Goal: Task Accomplishment & Management: Manage account settings

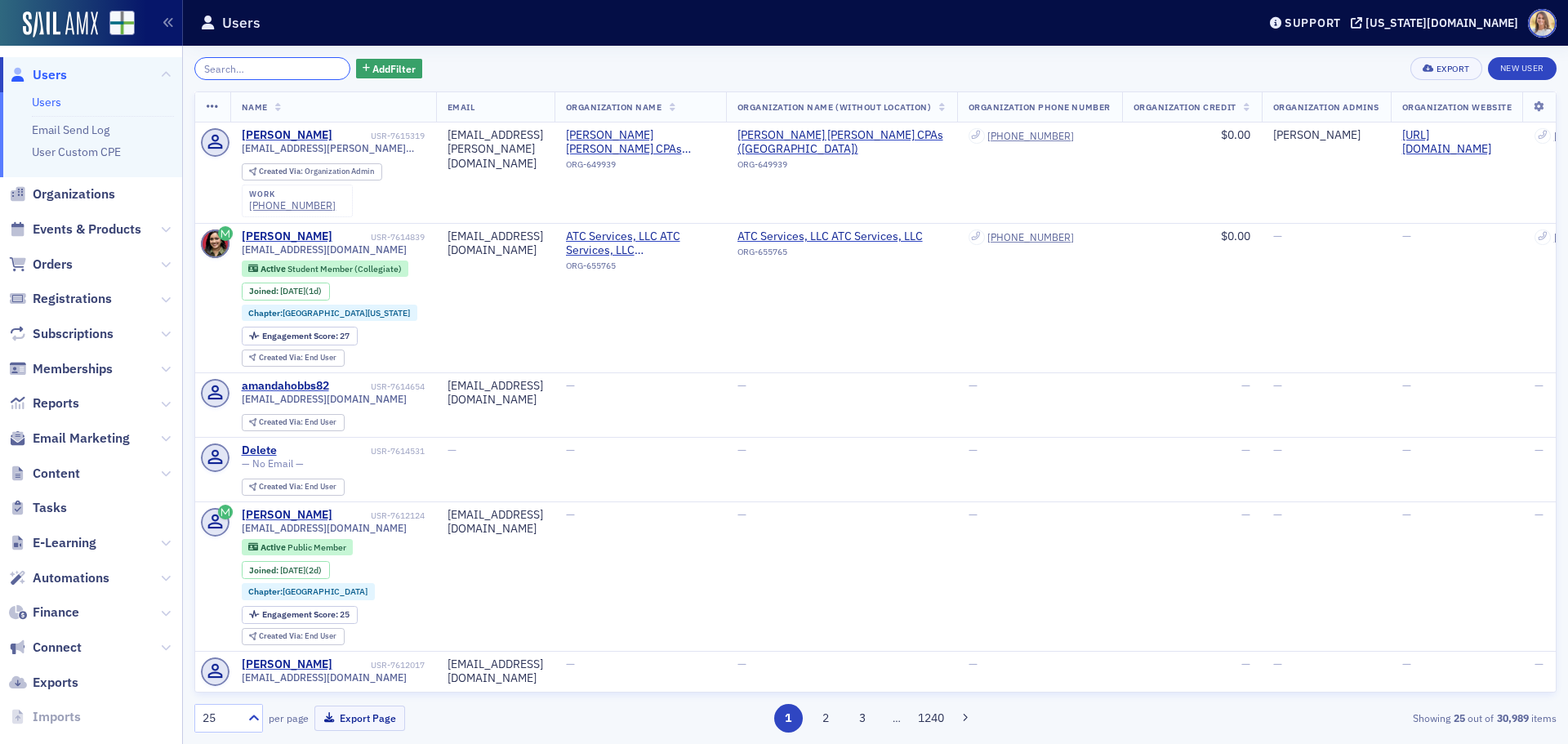
click at [262, 63] on input "search" at bounding box center [272, 68] width 156 height 23
type input "s"
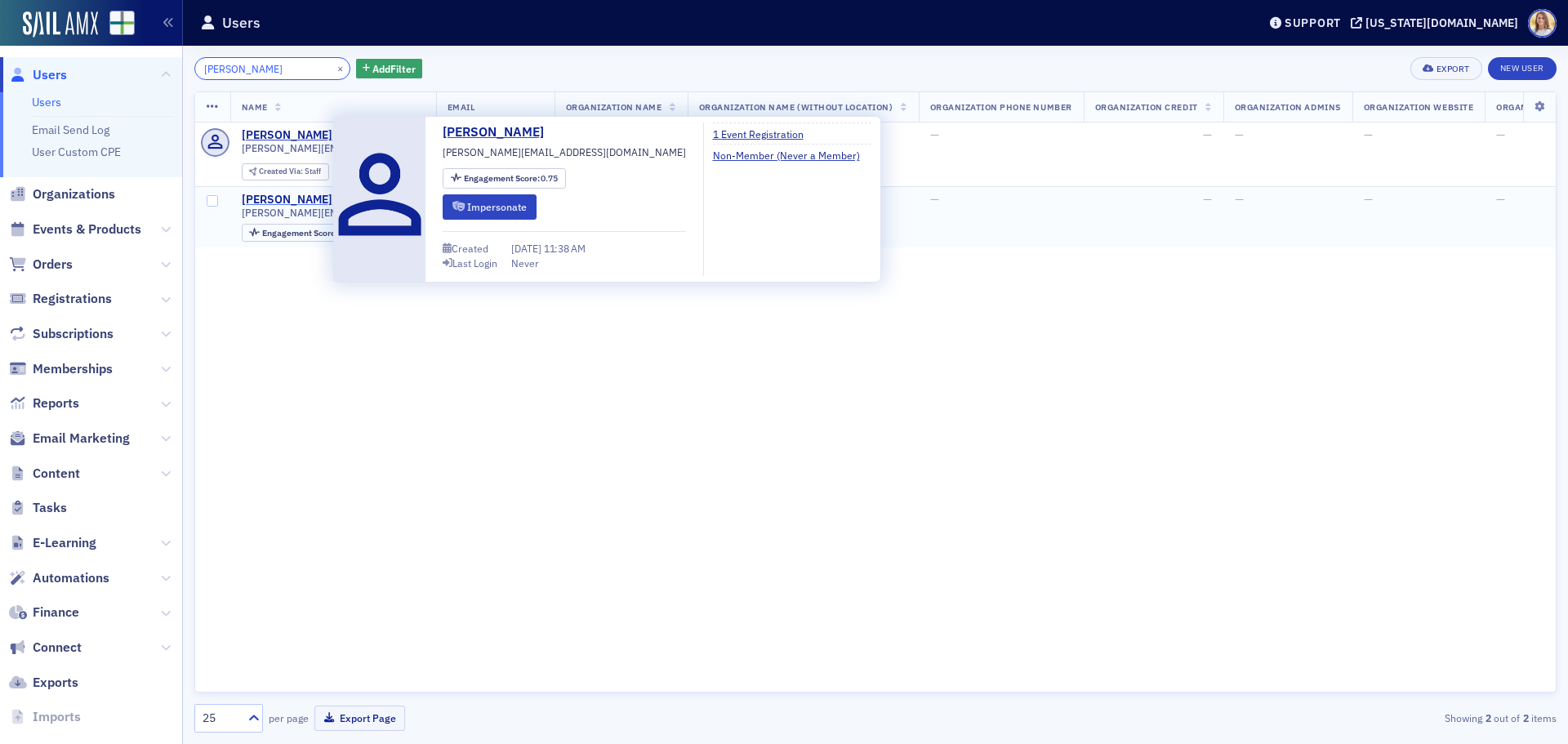
type input "chandu"
click at [285, 198] on div "Chandrashekar N" at bounding box center [287, 199] width 91 height 15
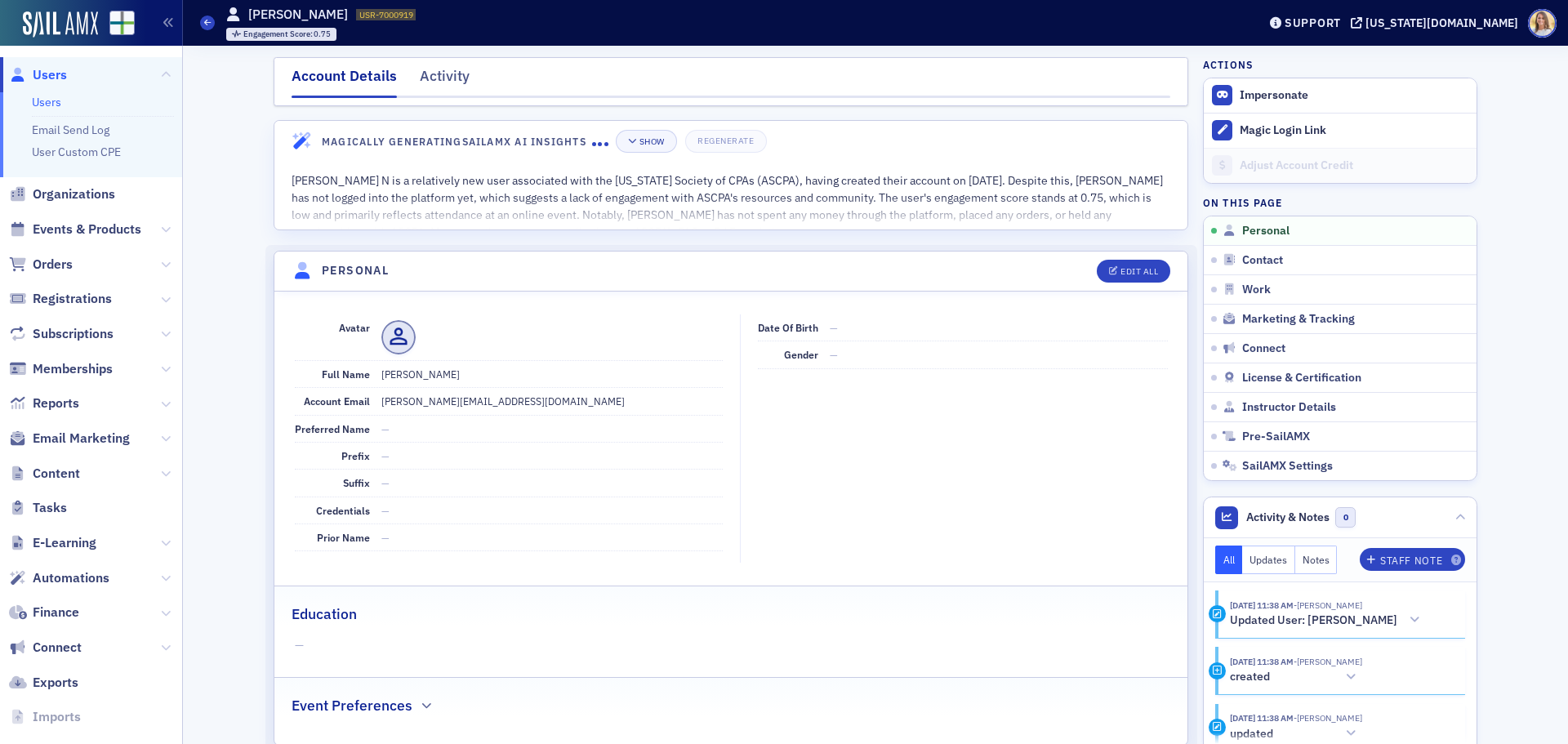
drag, startPoint x: 63, startPoint y: 73, endPoint x: 98, endPoint y: 77, distance: 35.2
click at [63, 73] on span "Users" at bounding box center [50, 74] width 34 height 18
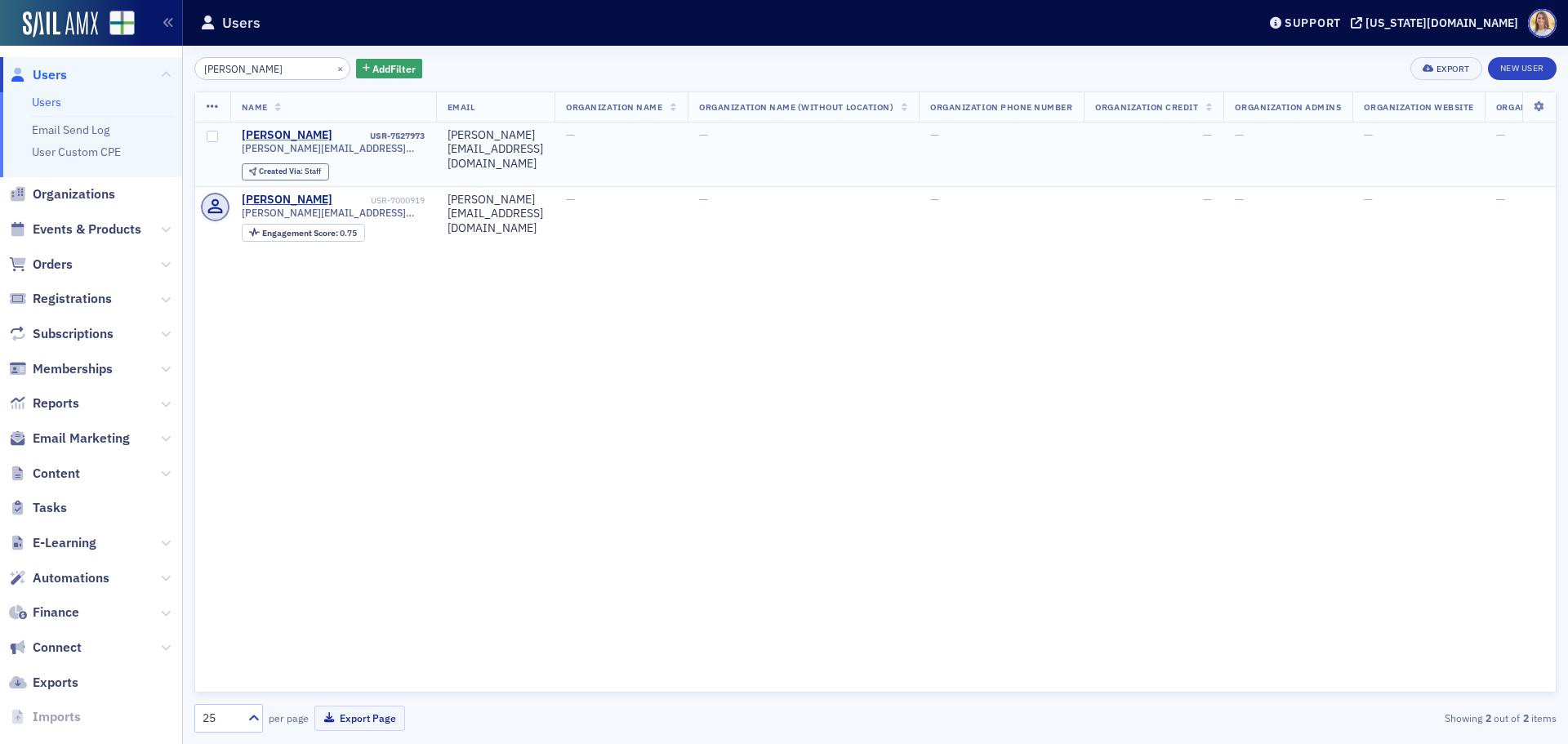
click at [307, 137] on div "Chandu Nagarajan" at bounding box center [287, 135] width 91 height 15
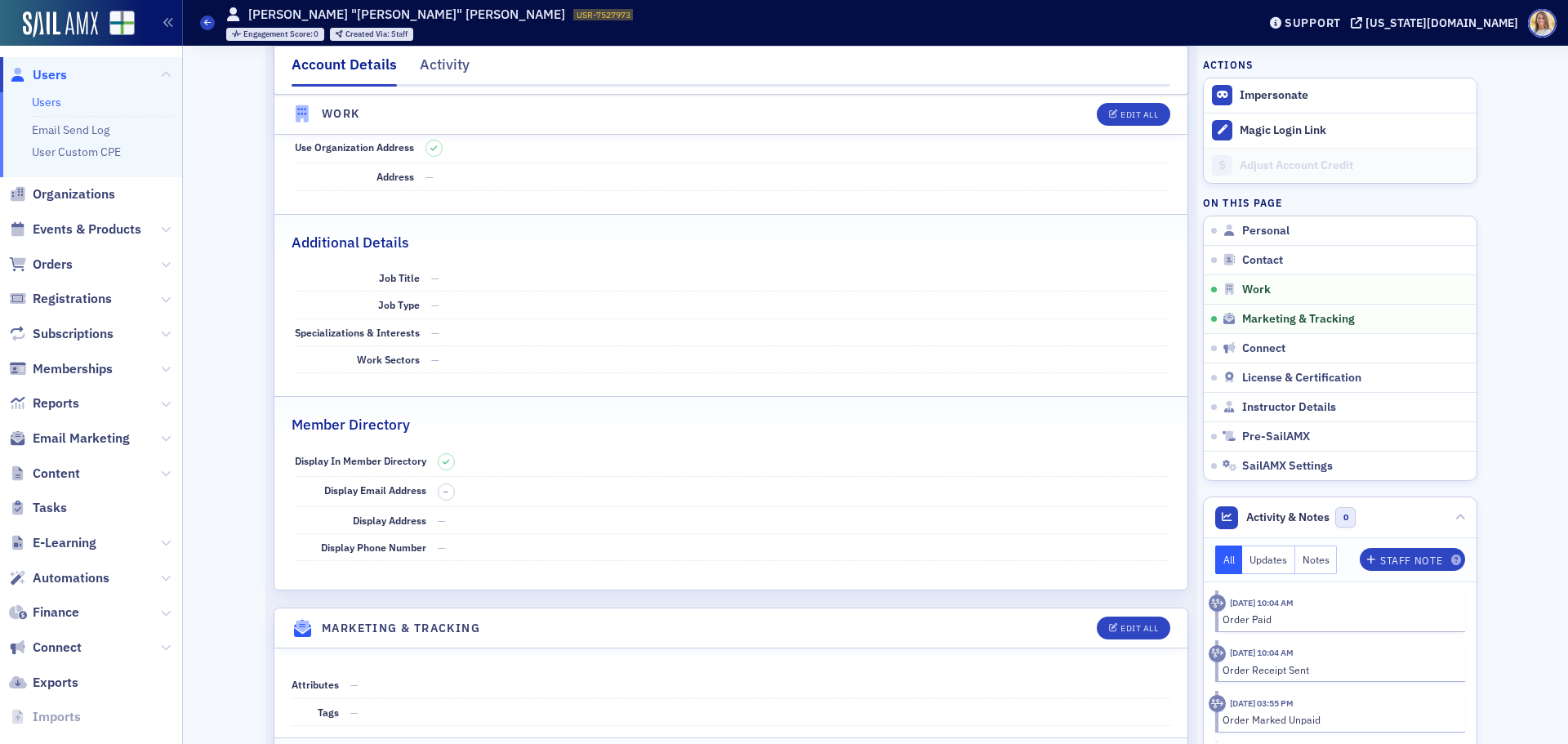
scroll to position [1224, 0]
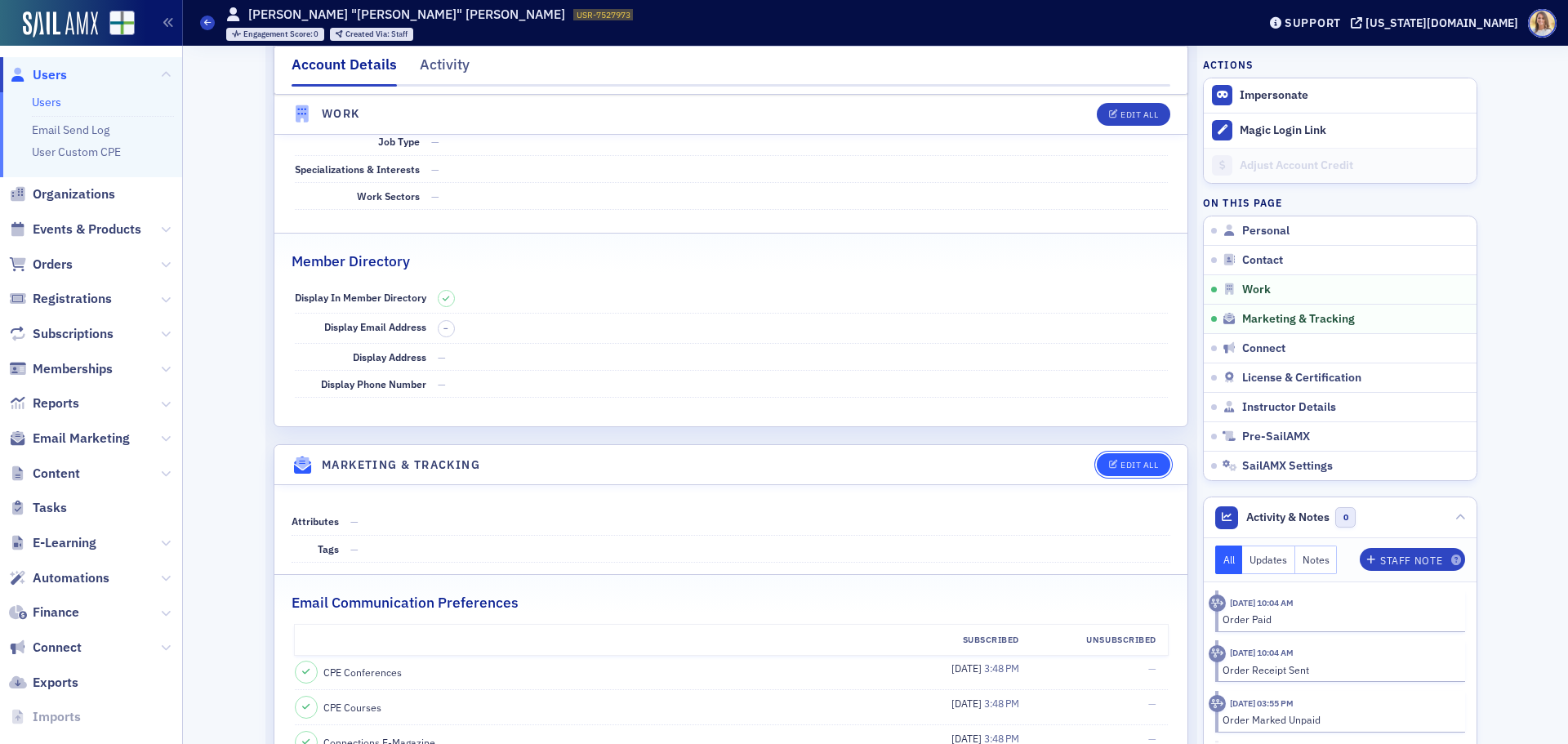
click at [1129, 457] on button "Edit All" at bounding box center [1133, 464] width 74 height 23
select select "US"
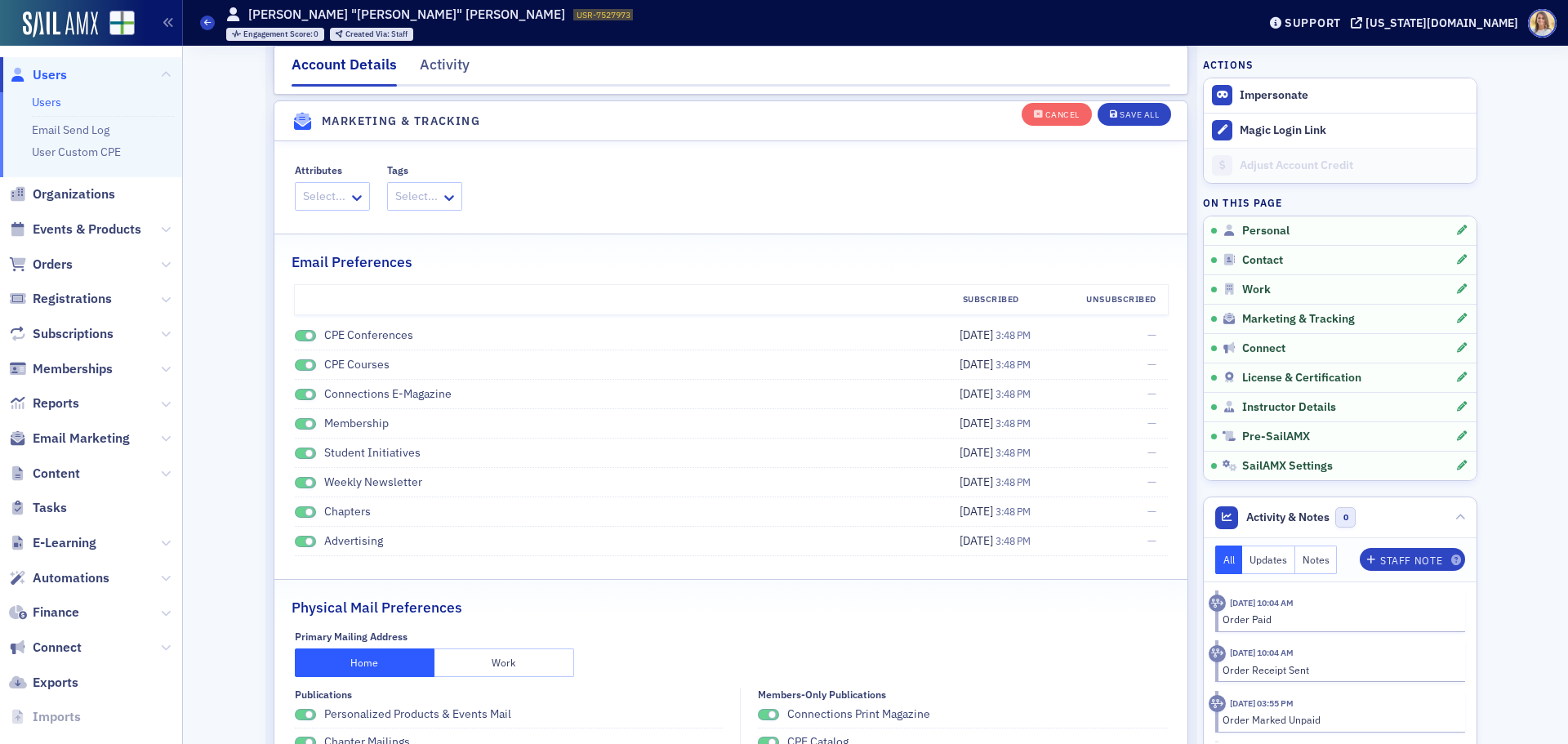
scroll to position [1914, 0]
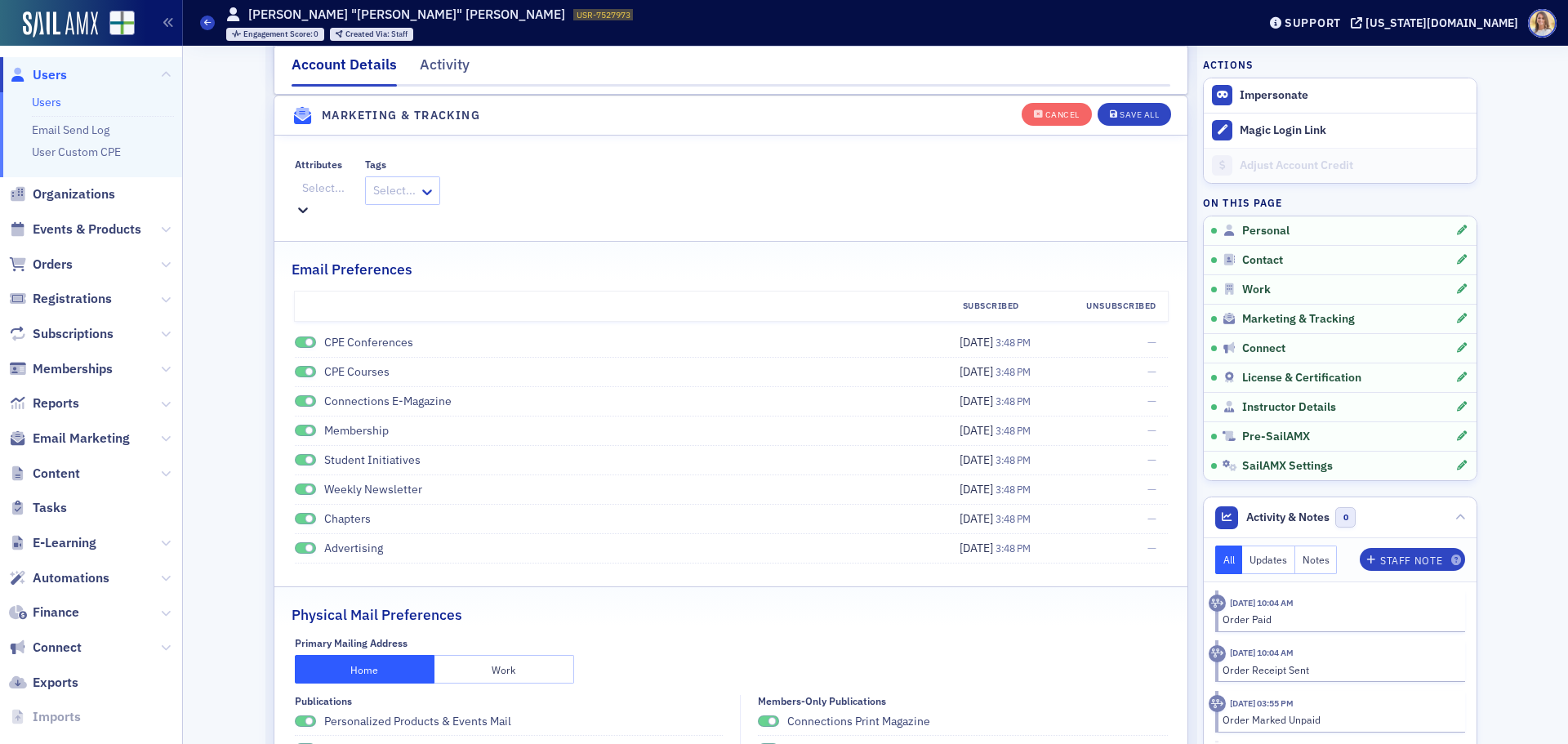
click at [311, 201] on icon at bounding box center [302, 209] width 16 height 16
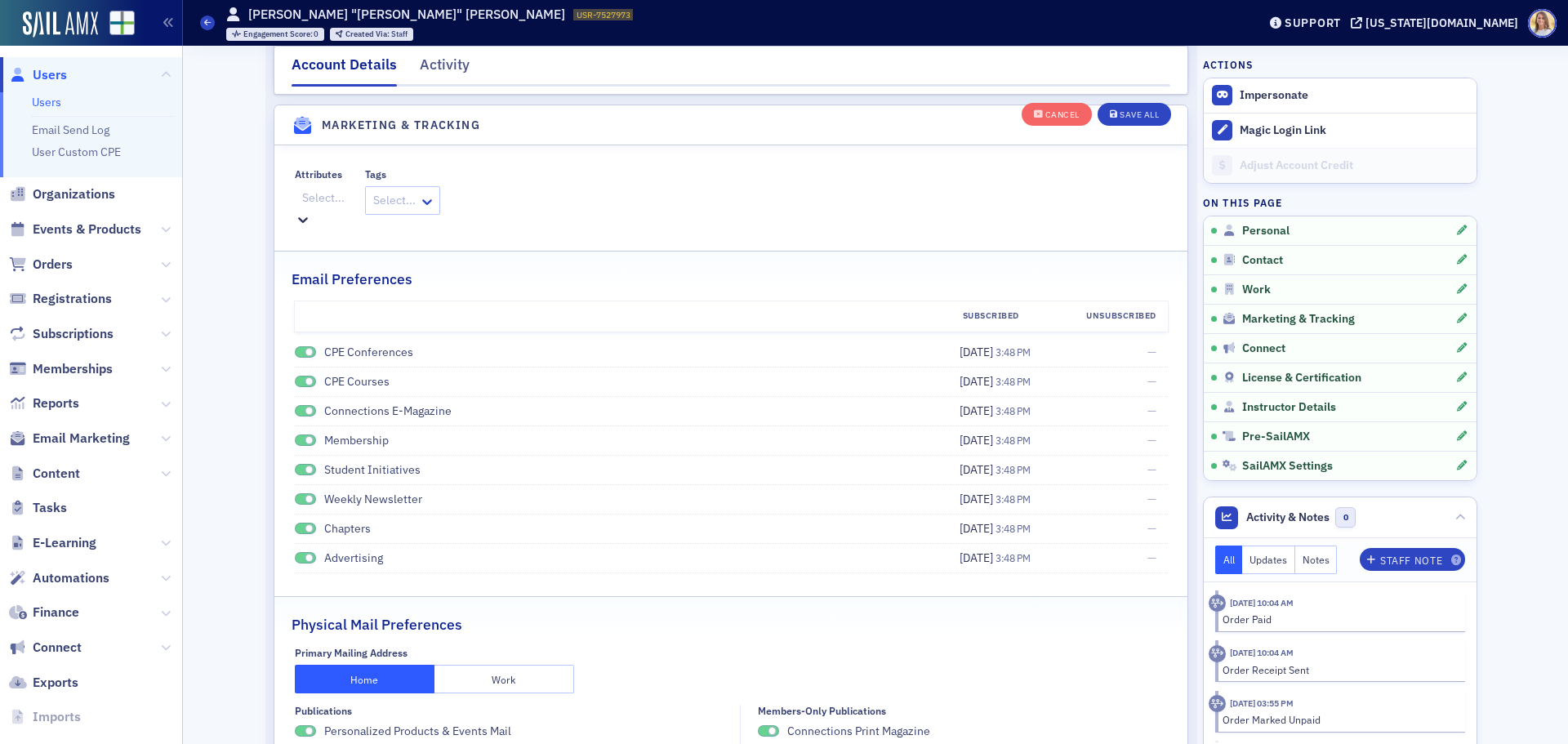
scroll to position [1903, 0]
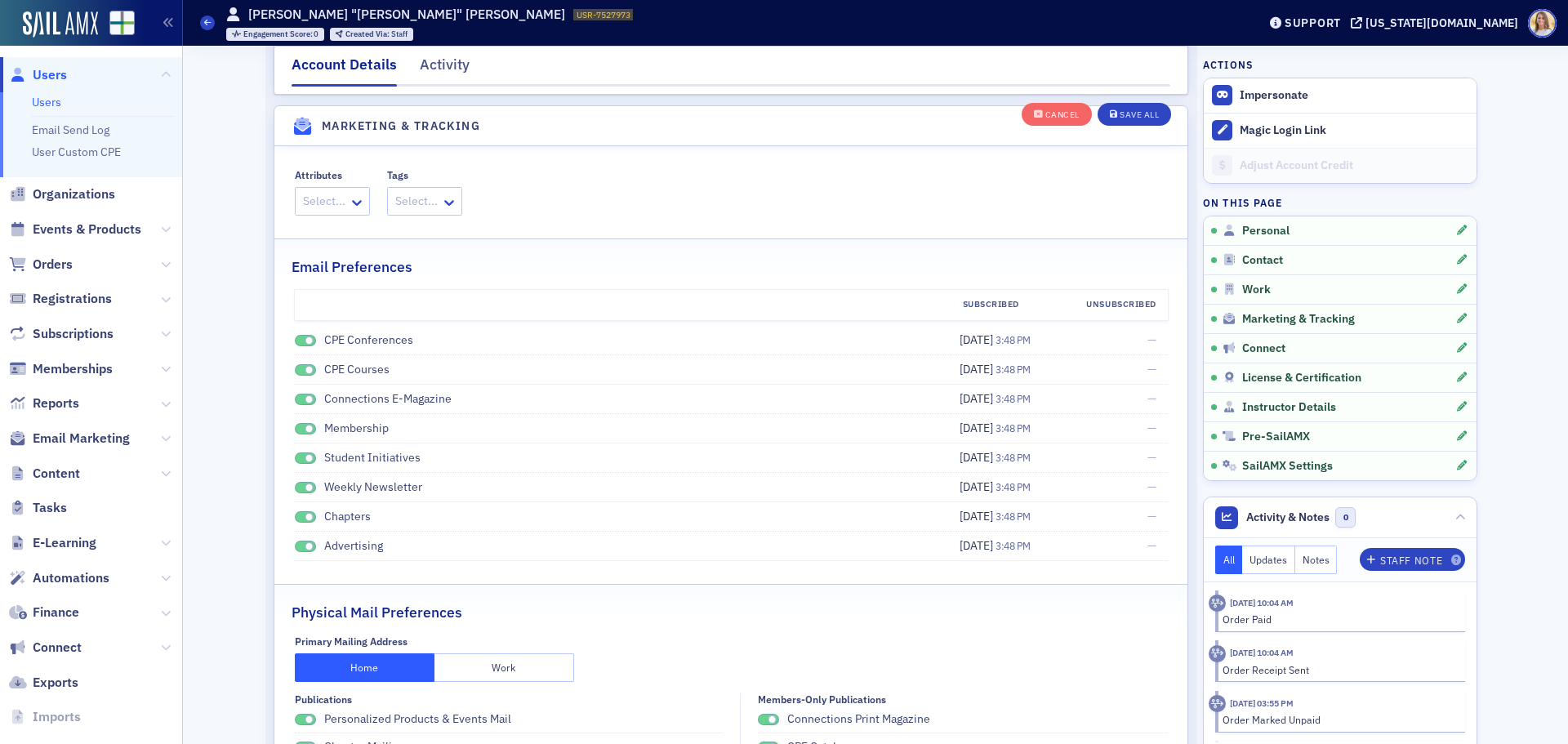
click at [909, 205] on div "Attributes Select... Tags Select..." at bounding box center [730, 192] width 873 height 46
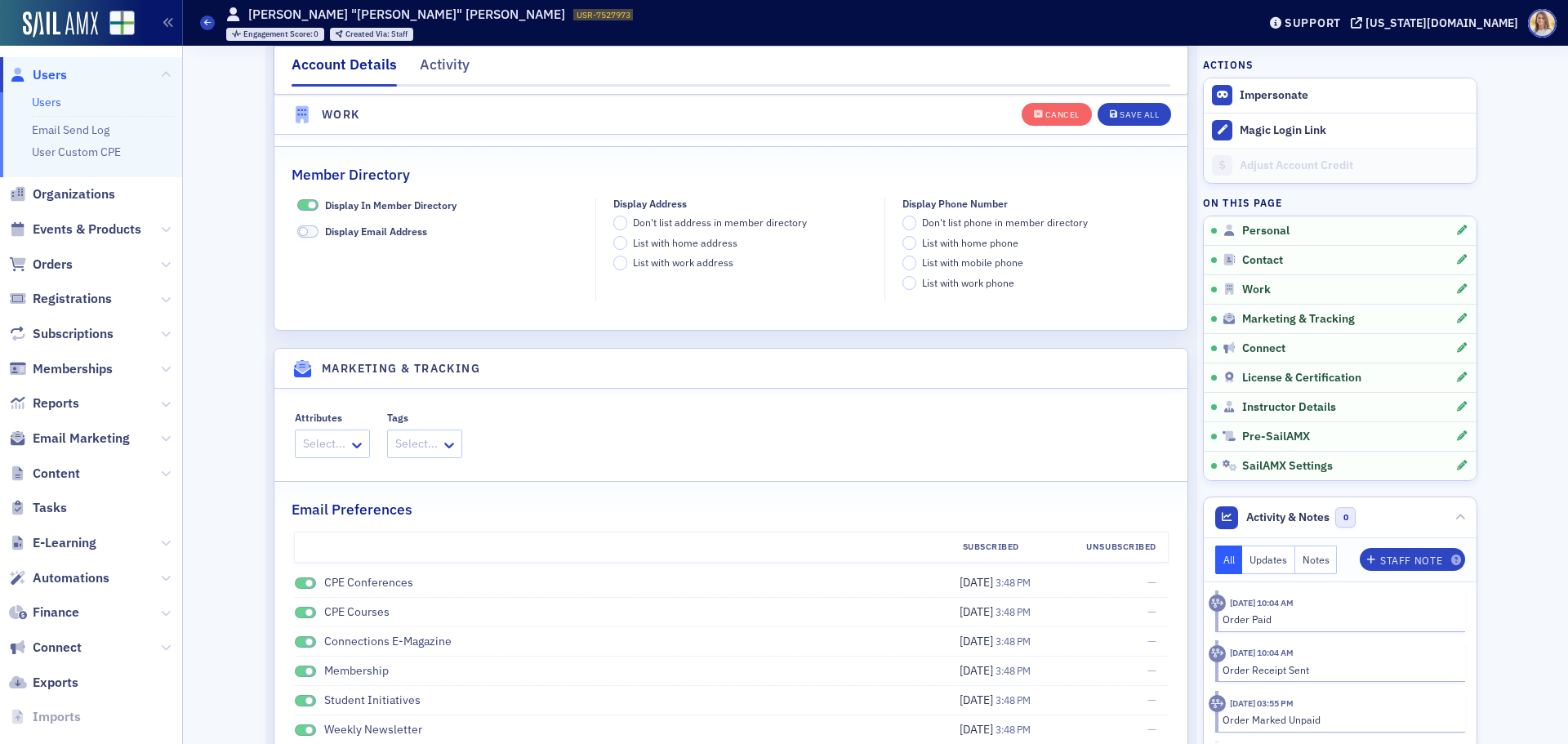
scroll to position [1659, 0]
click at [1061, 116] on div "Cancel" at bounding box center [1062, 115] width 34 height 9
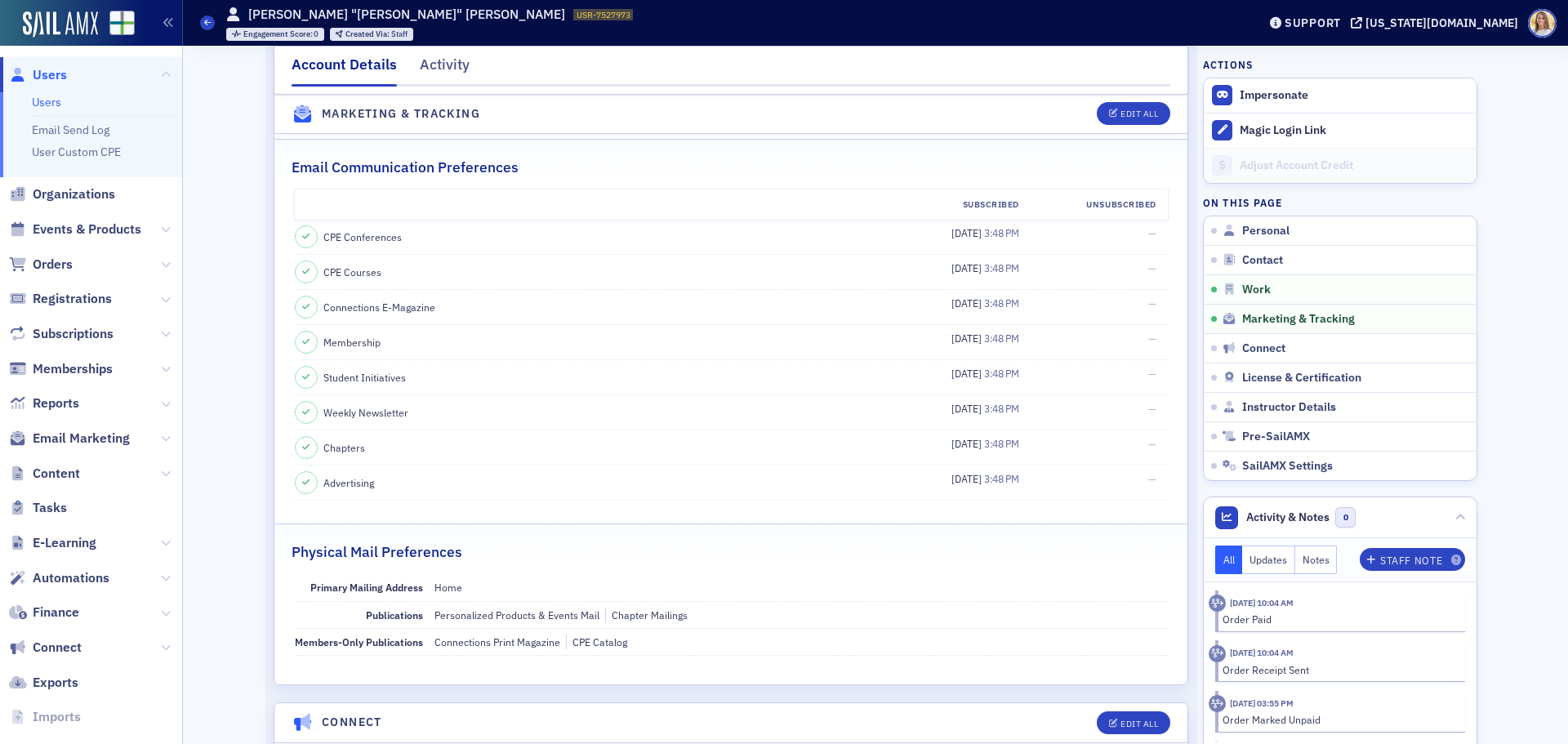
scroll to position [1303, 0]
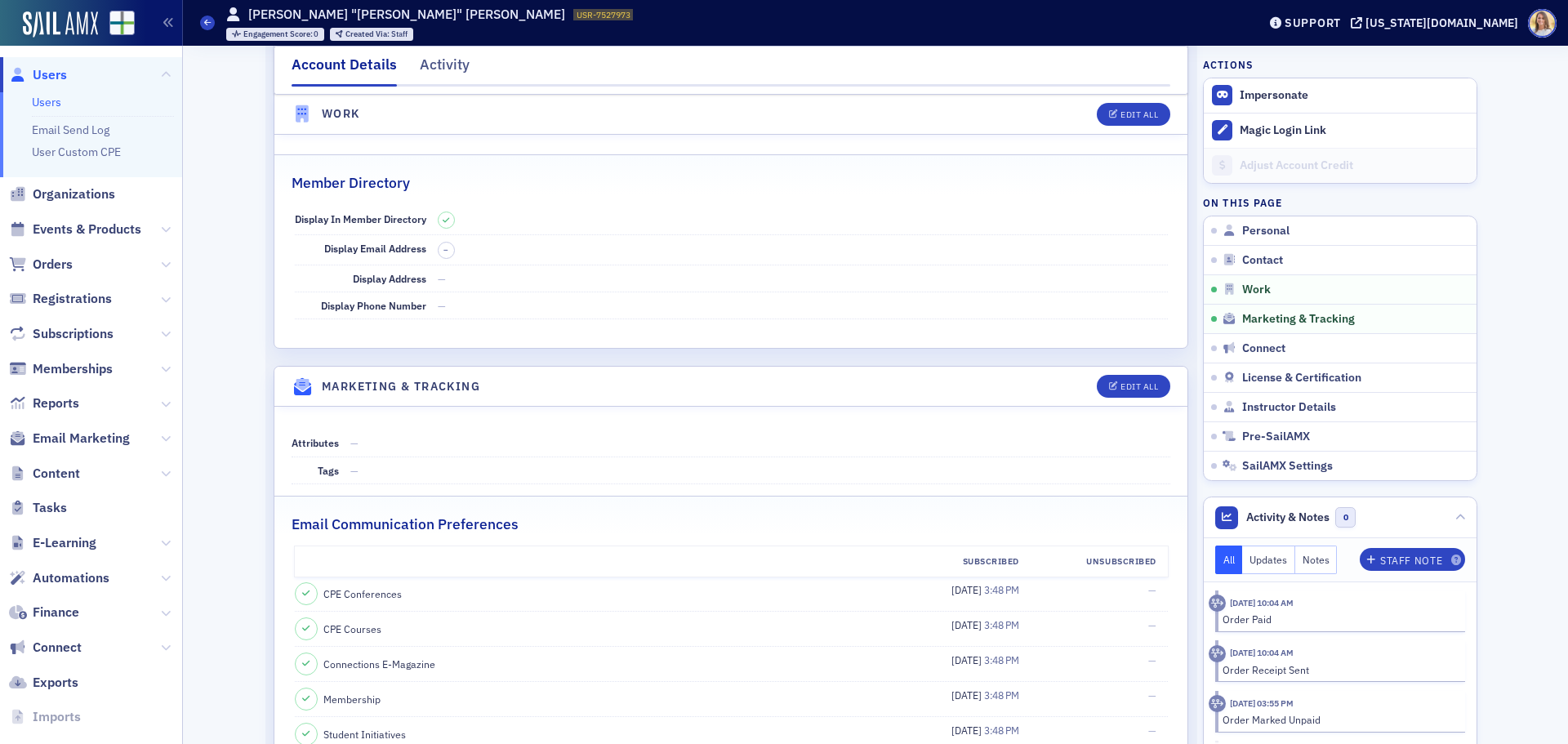
click at [63, 73] on span "Users" at bounding box center [50, 74] width 34 height 18
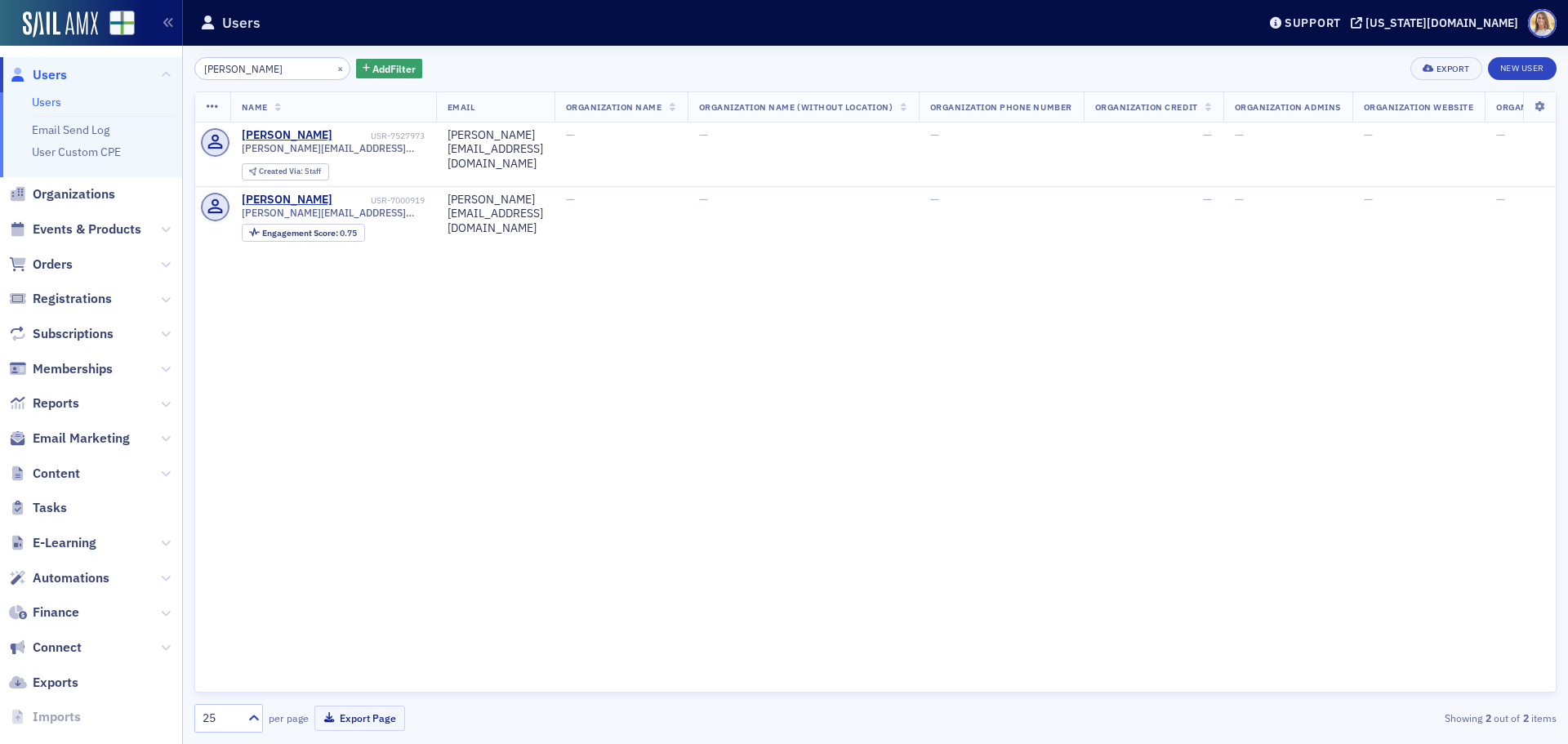
drag, startPoint x: 274, startPoint y: 67, endPoint x: 182, endPoint y: 57, distance: 92.5
click at [182, 57] on div "Users Users Email Send Log User Custom CPE Organizations Events & Products Orde…" at bounding box center [784, 372] width 1568 height 744
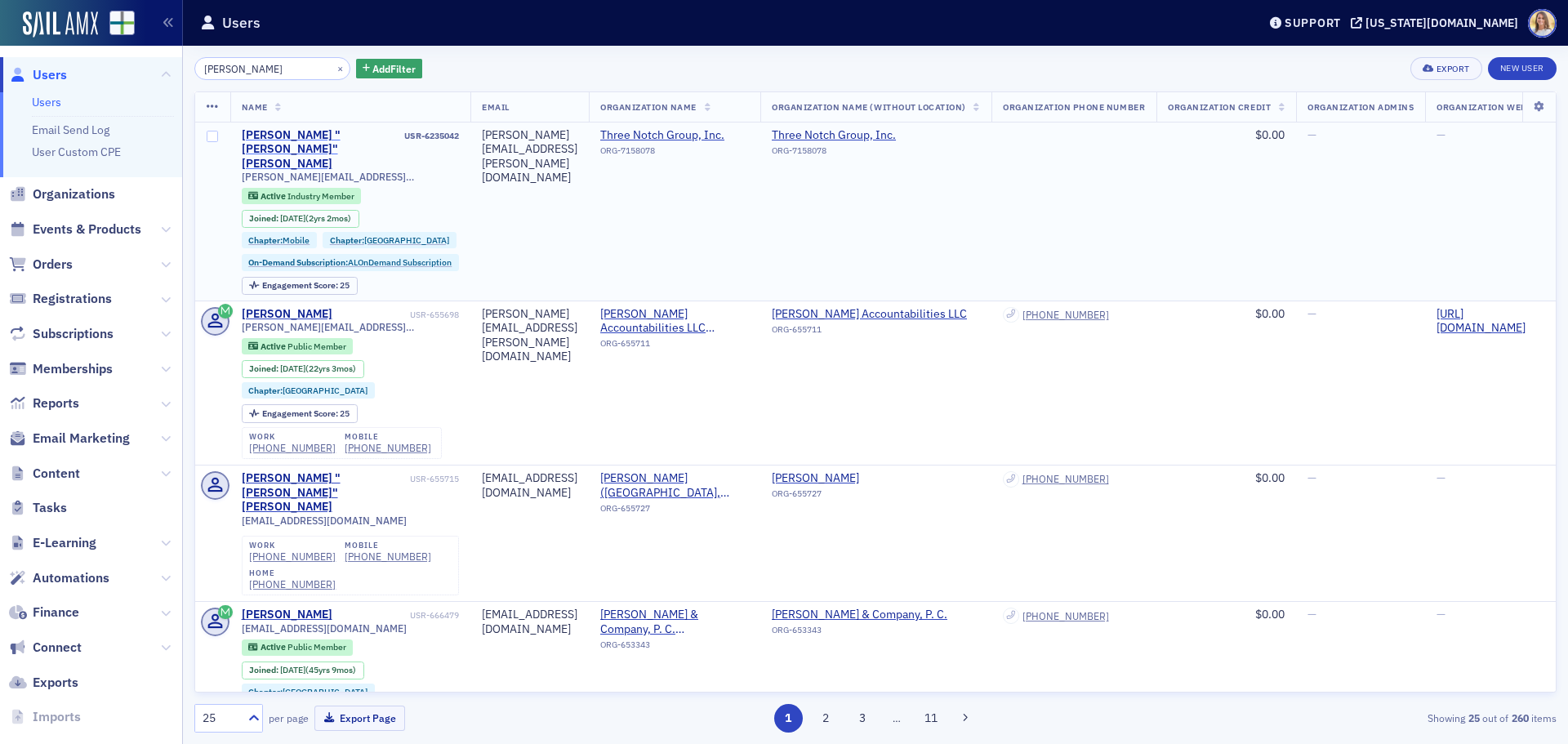
type input "danielle jackson"
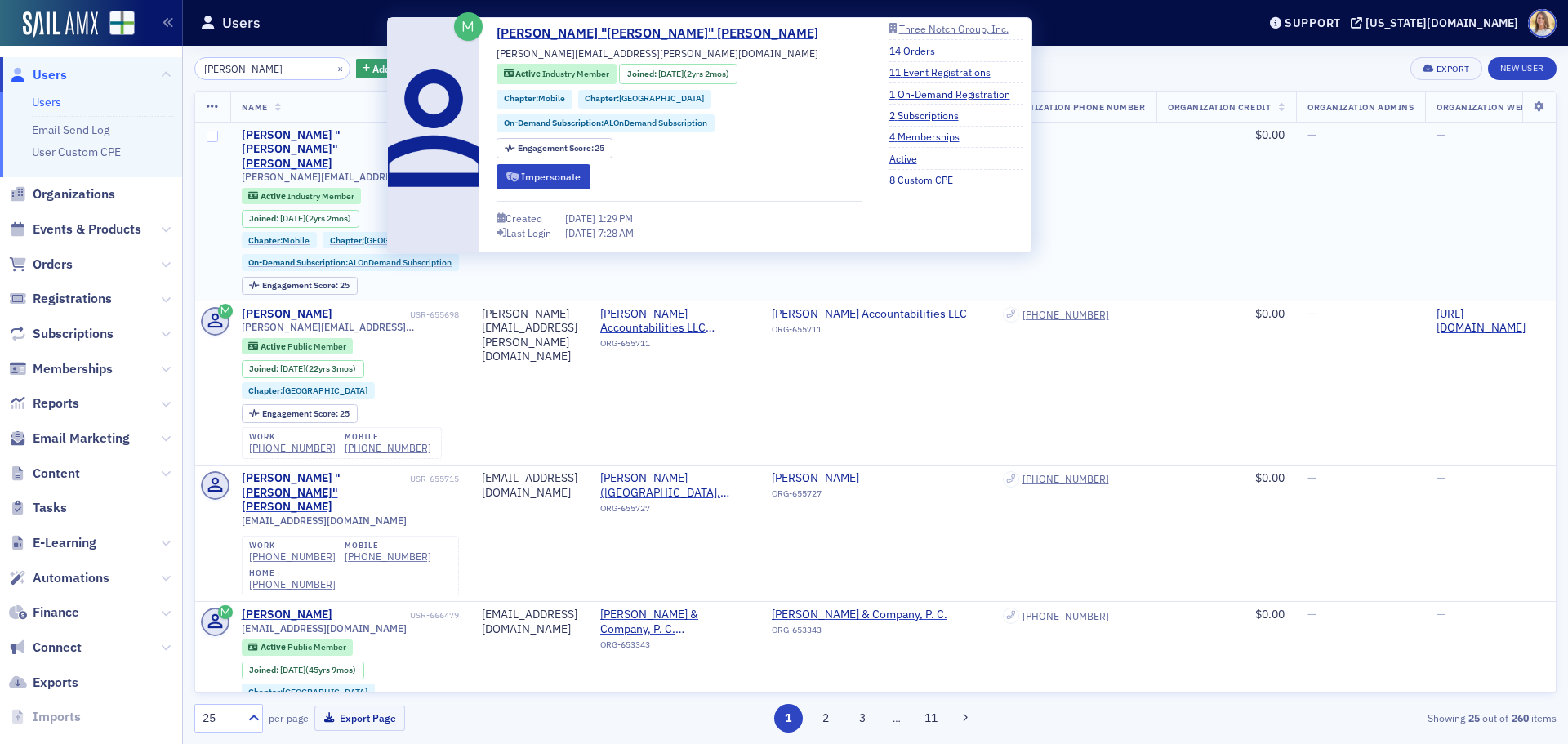
click at [348, 132] on div "Heather "Danielle" Jackson" at bounding box center [321, 150] width 160 height 44
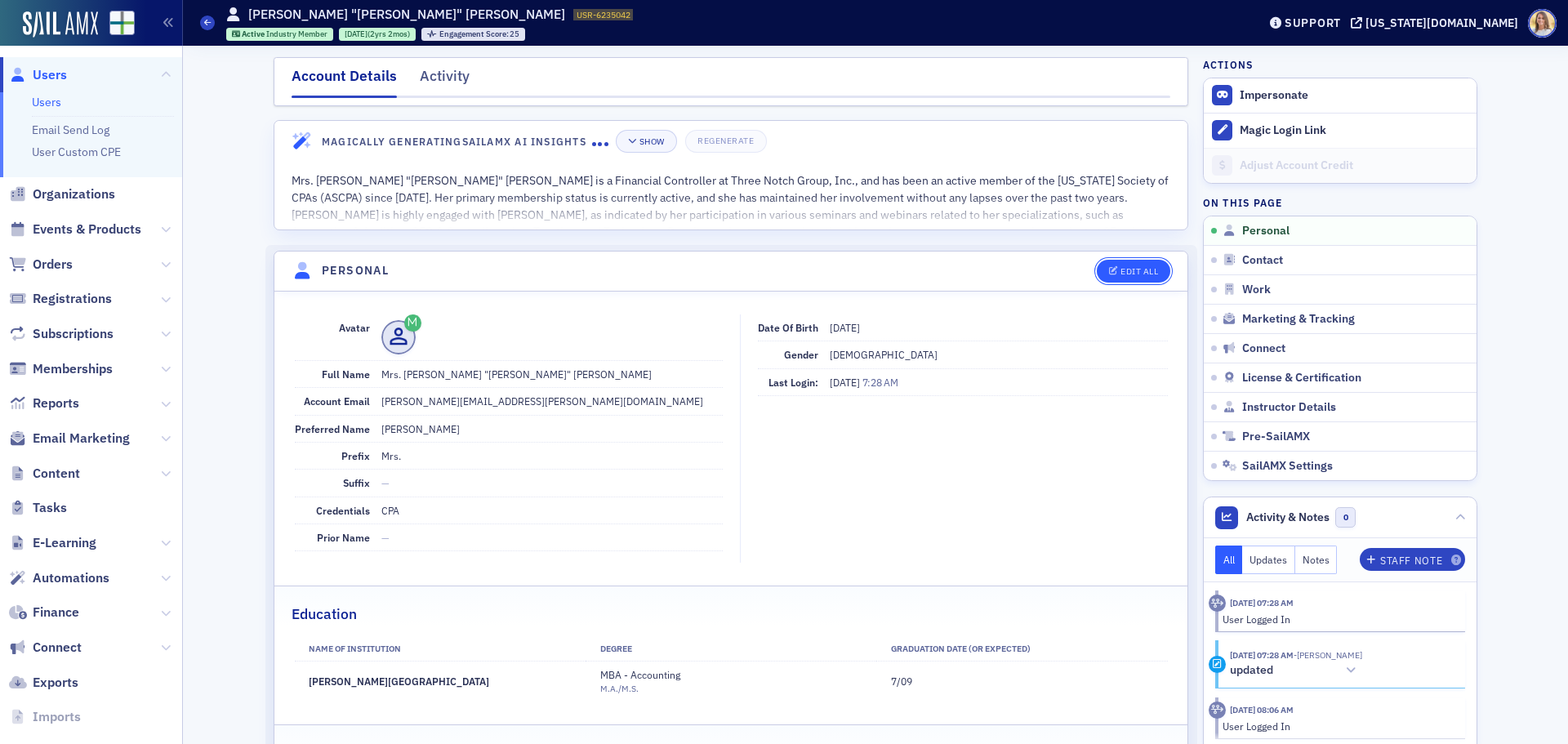
click at [1137, 282] on button "Edit All" at bounding box center [1133, 271] width 74 height 23
select select "US"
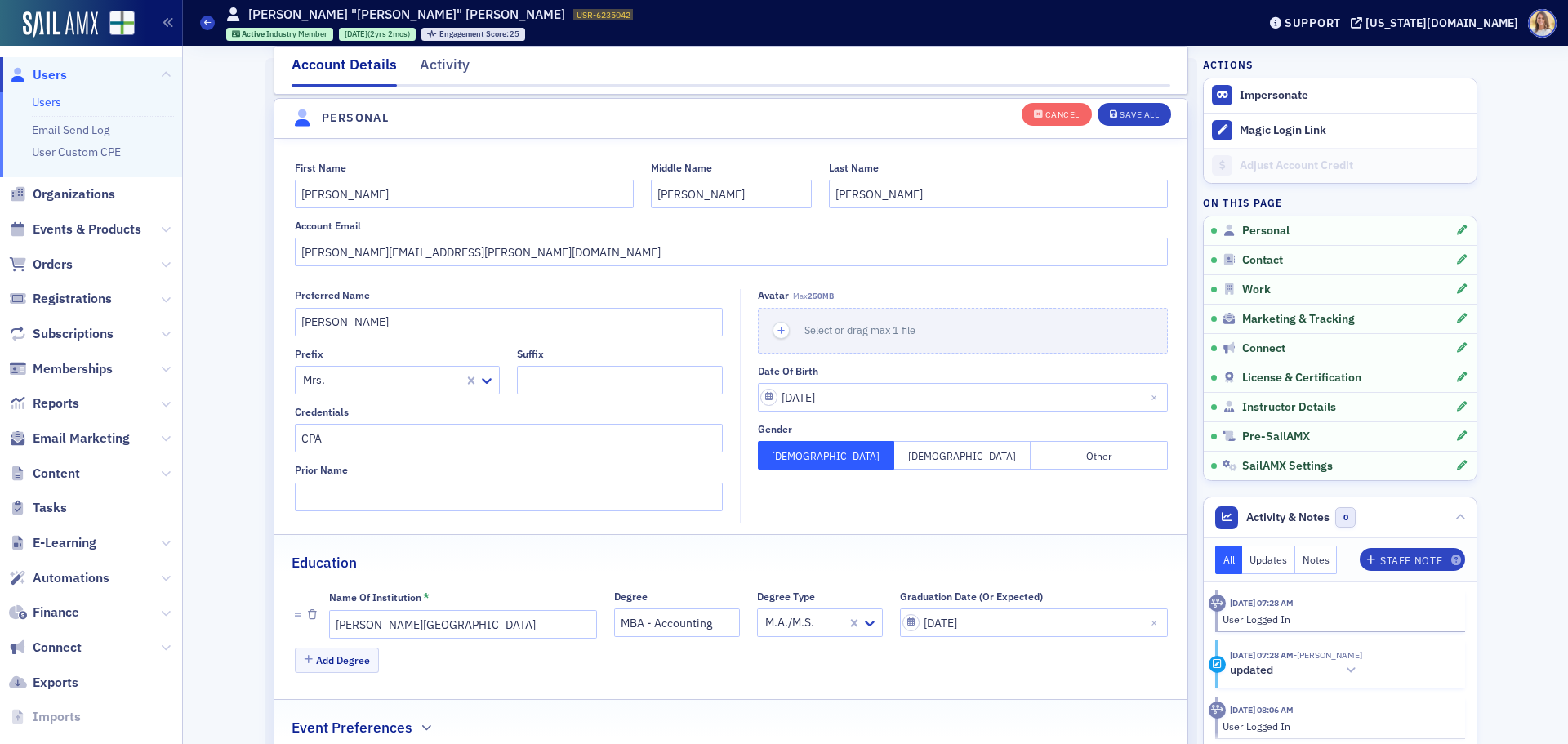
scroll to position [185, 0]
click at [468, 260] on input "danielle.jackson@cdge.com" at bounding box center [730, 253] width 873 height 28
drag, startPoint x: 464, startPoint y: 254, endPoint x: 386, endPoint y: 255, distance: 78.0
click at [386, 255] on input "danielle.jackson@cdge.com" at bounding box center [730, 253] width 873 height 28
paste input "3notch"
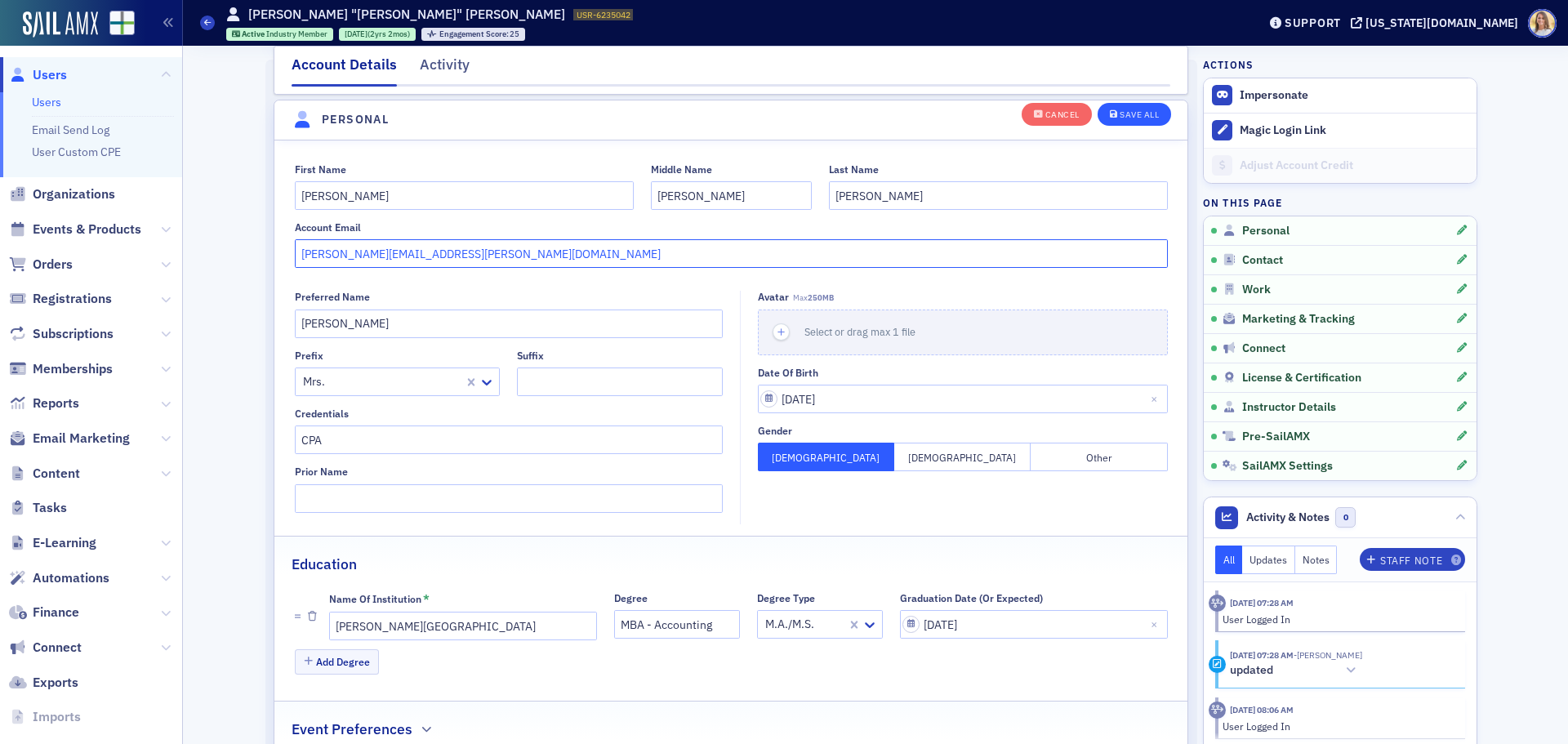
type input "danielle.jackson@3notch.com"
click at [1148, 111] on div "Save All" at bounding box center [1139, 115] width 39 height 9
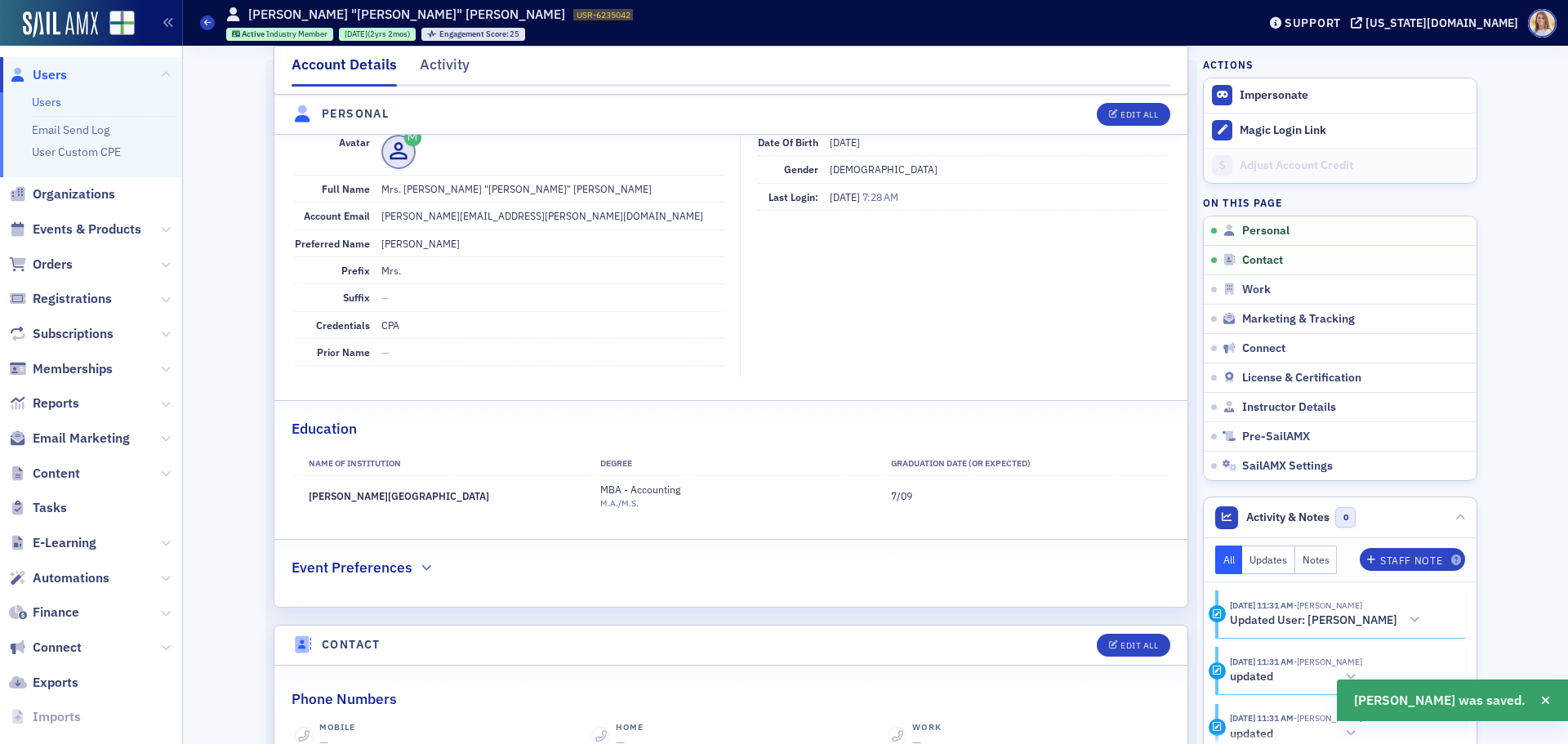
click at [419, 217] on dd "danielle.jackson@3notch.com" at bounding box center [551, 215] width 342 height 27
copy dd "danielle.jackson@3notch.com"
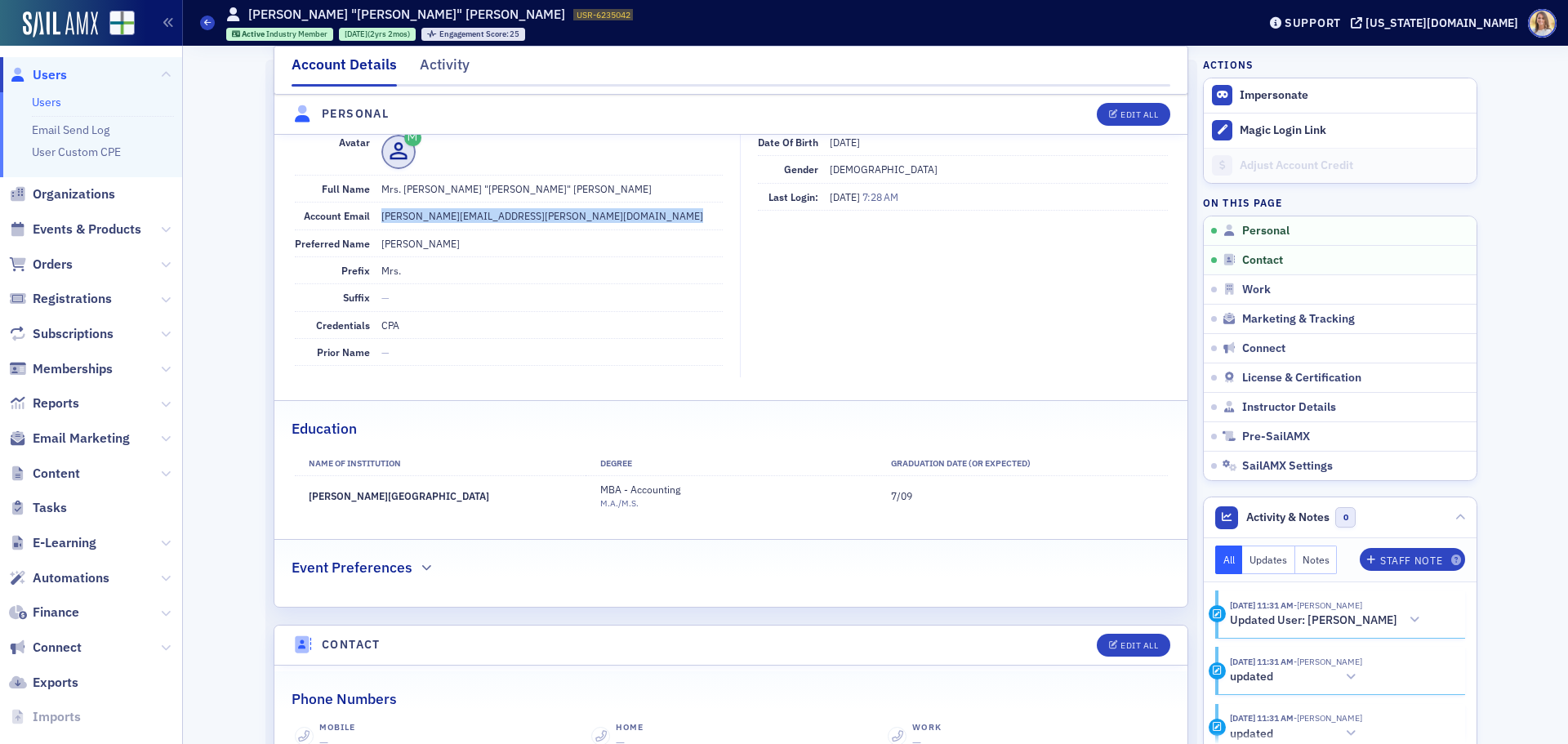
click at [41, 71] on span "Users" at bounding box center [50, 74] width 34 height 18
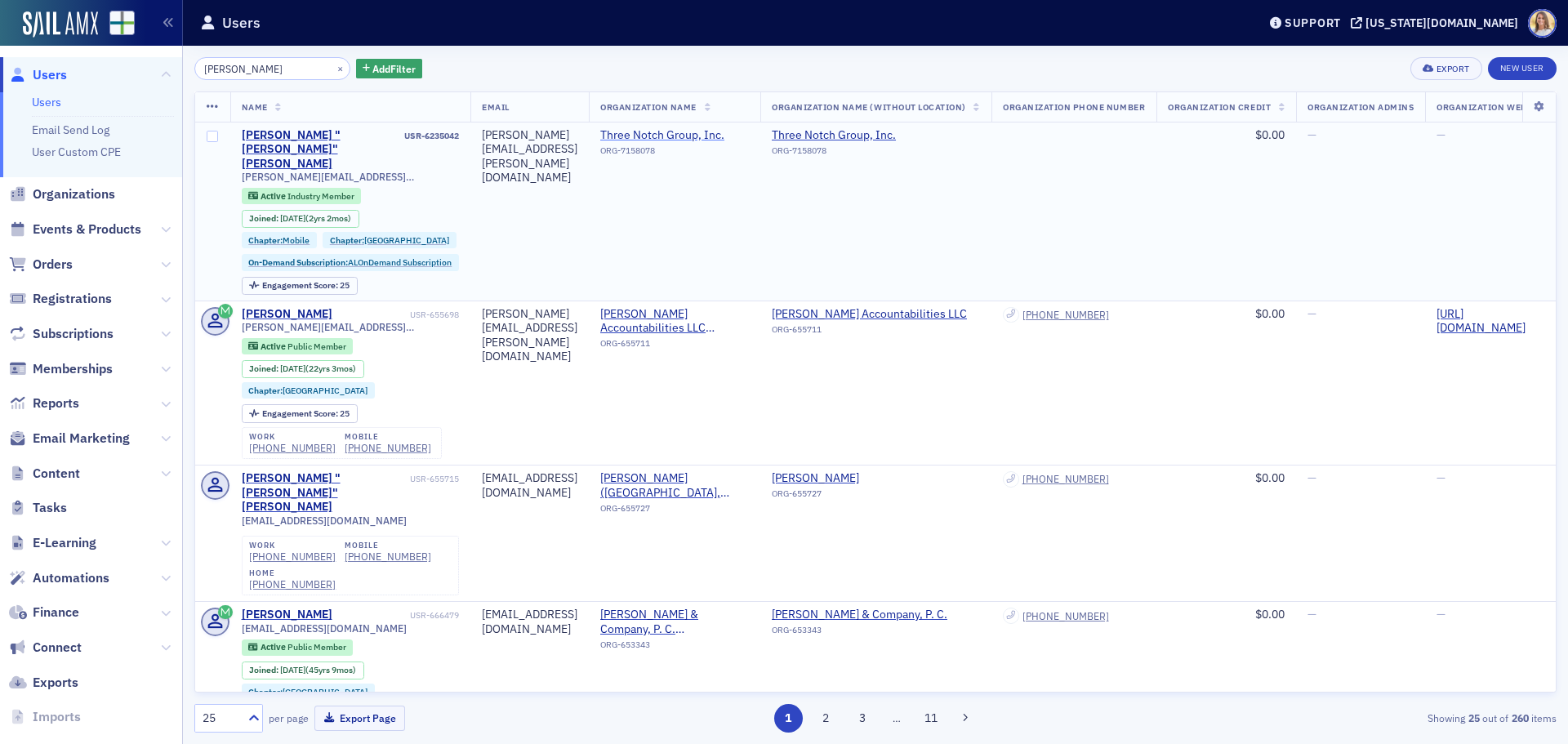
click at [748, 132] on span "Three Notch Group, Inc." at bounding box center [675, 135] width 149 height 15
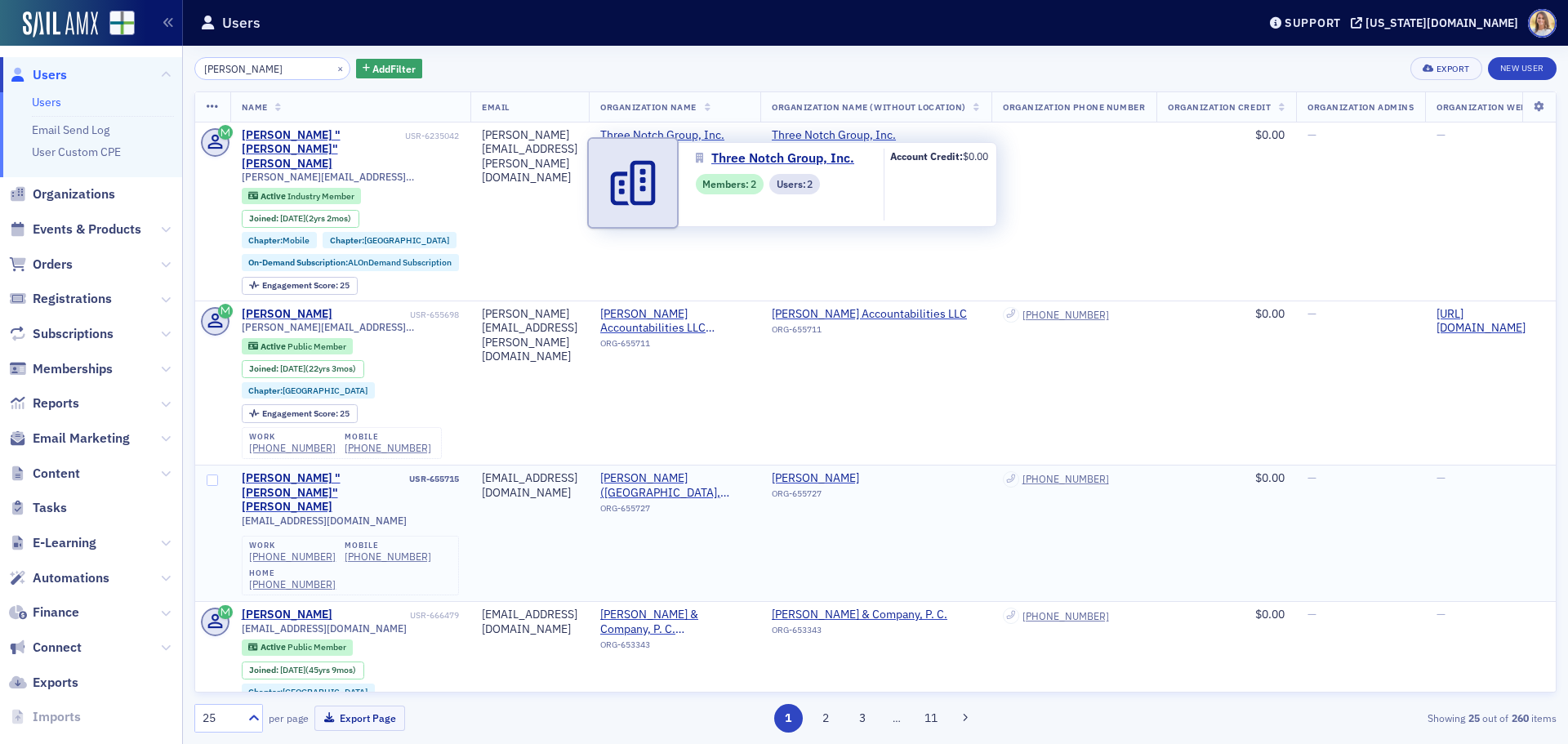
select select "US"
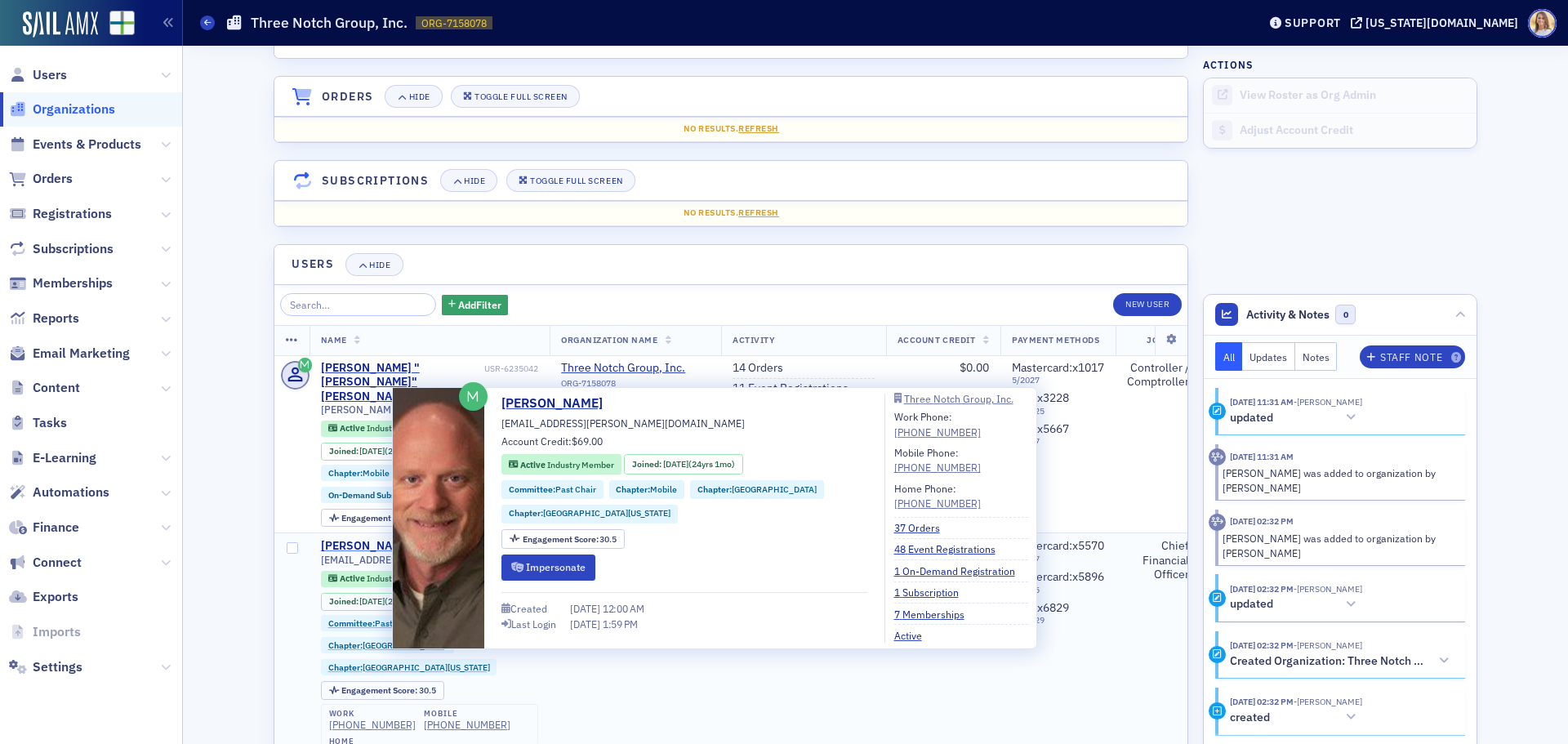
click at [373, 539] on div "Marc Hamilton" at bounding box center [367, 545] width 91 height 15
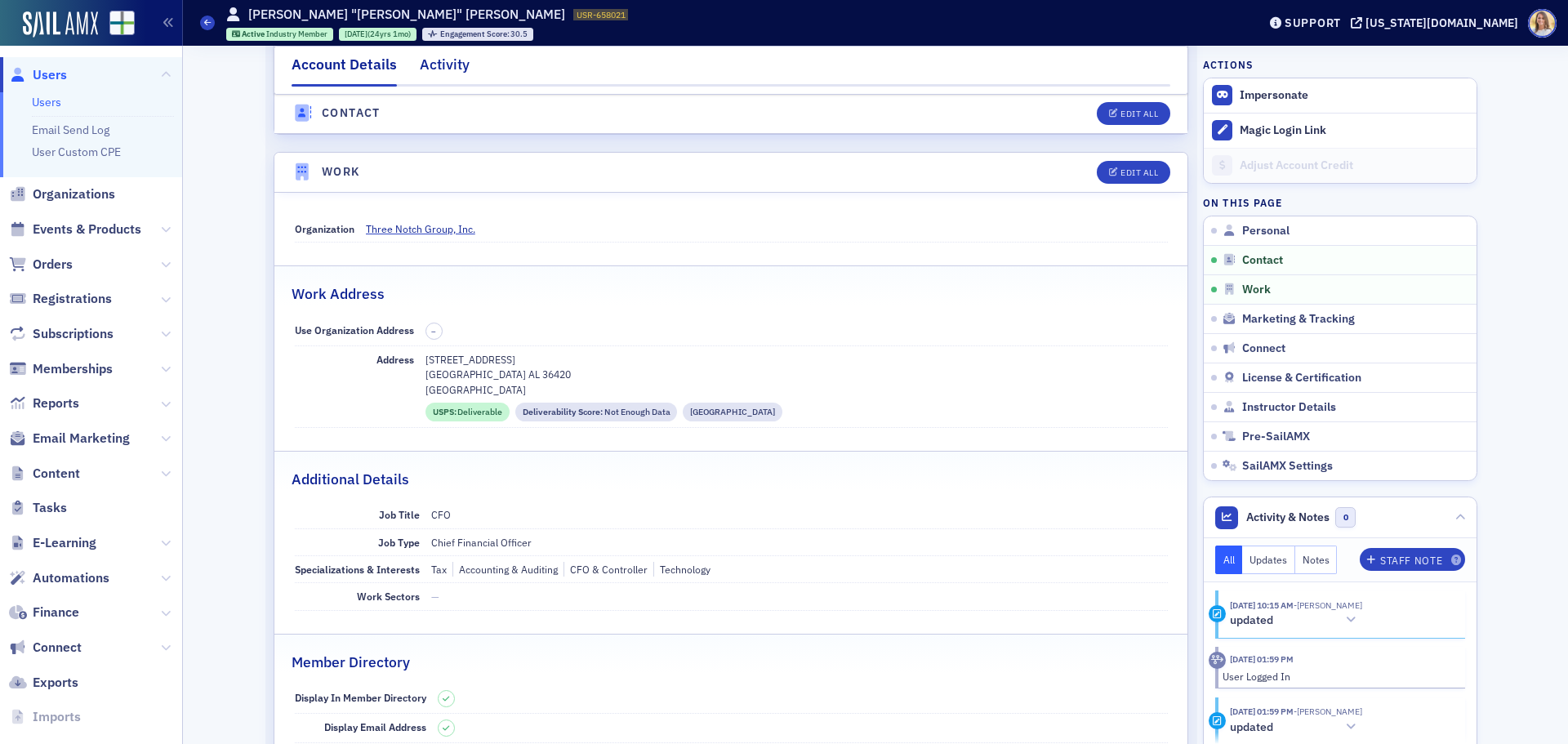
click at [453, 74] on div "Activity" at bounding box center [444, 68] width 50 height 30
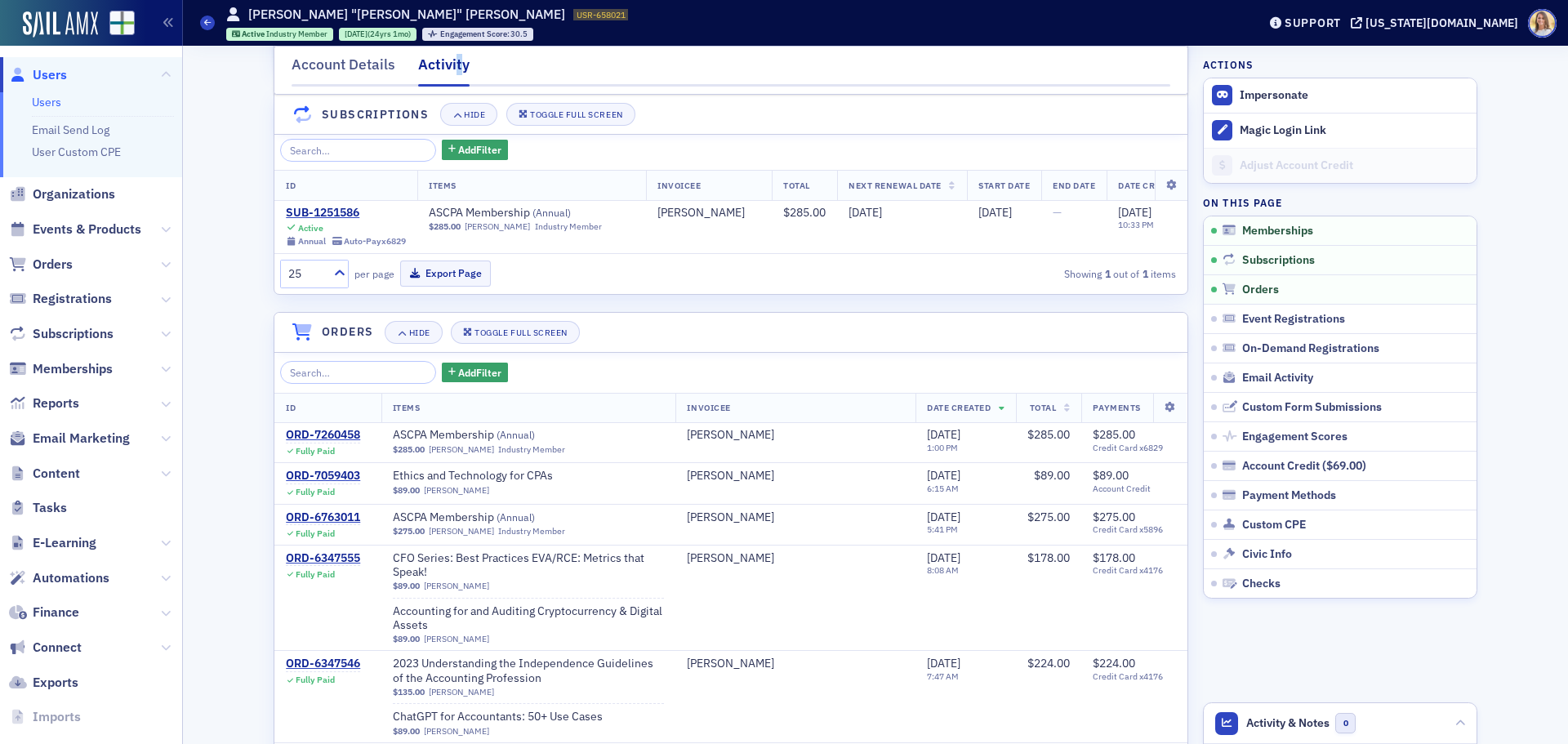
scroll to position [409, 0]
click at [42, 73] on span "Users" at bounding box center [50, 74] width 34 height 18
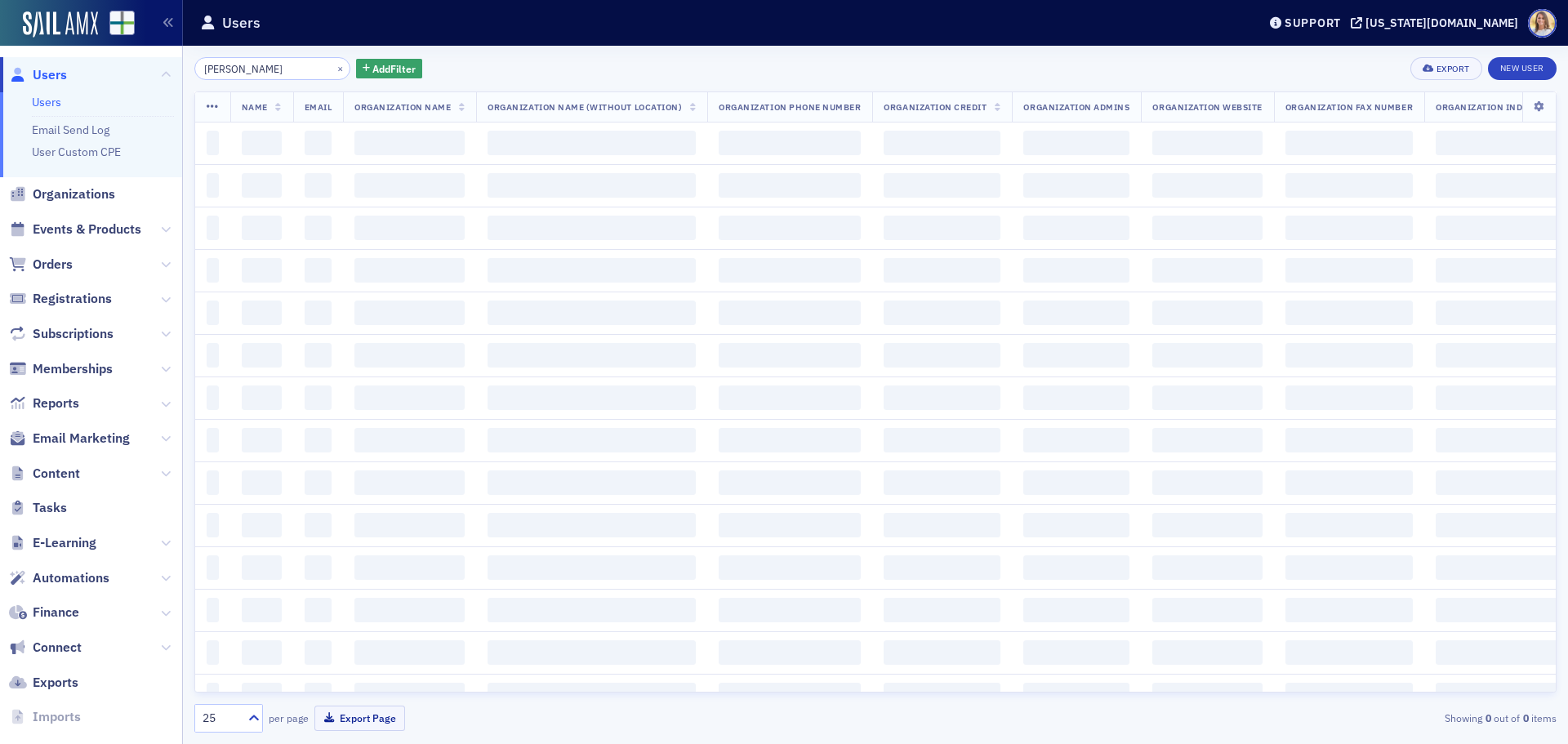
drag, startPoint x: 212, startPoint y: 64, endPoint x: 141, endPoint y: 66, distance: 71.0
click at [141, 66] on div "Users Users Email Send Log User Custom CPE Organizations Events & Products Orde…" at bounding box center [784, 372] width 1568 height 744
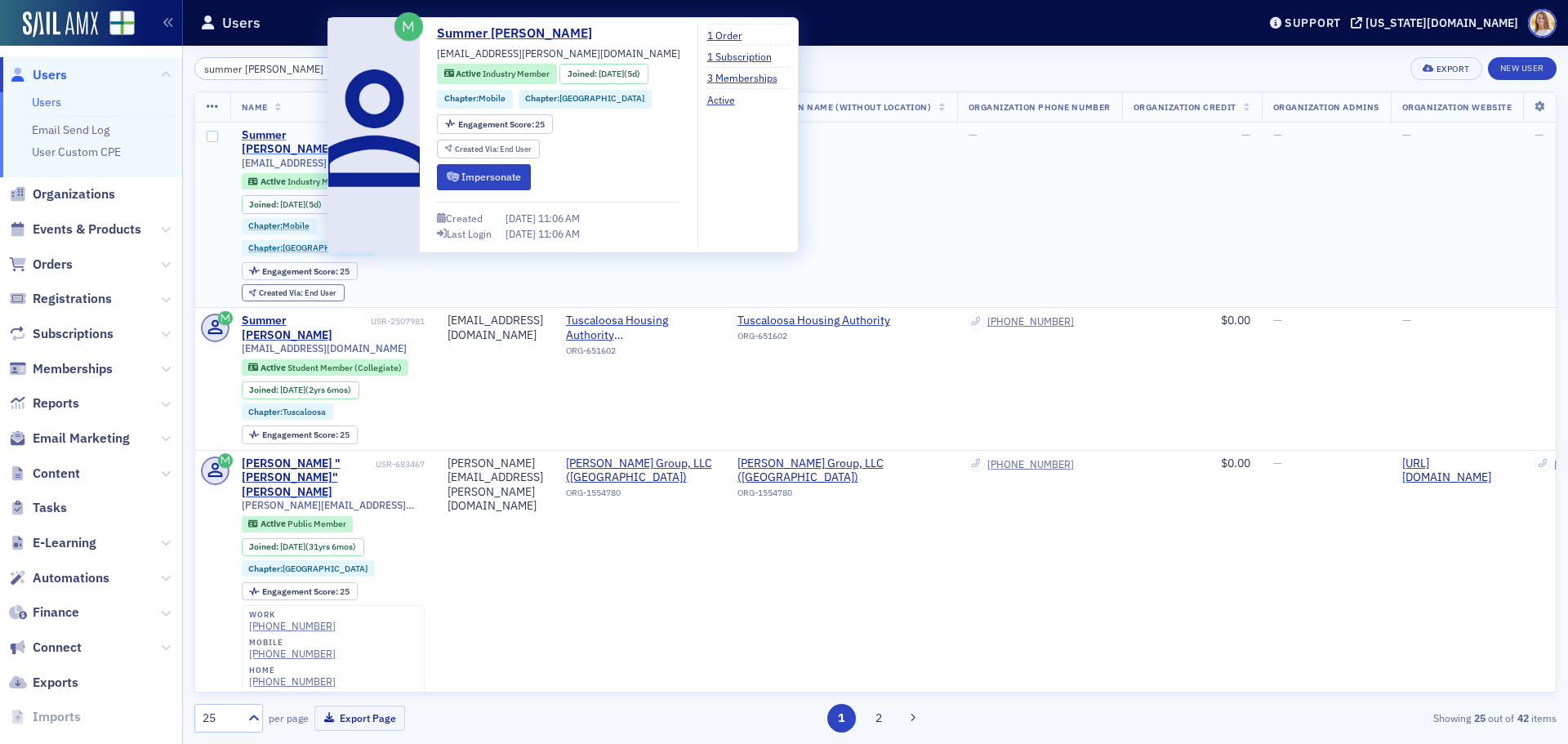
type input "summer tidwell"
click at [311, 132] on div "Summer [PERSON_NAME]" at bounding box center [304, 142] width 126 height 28
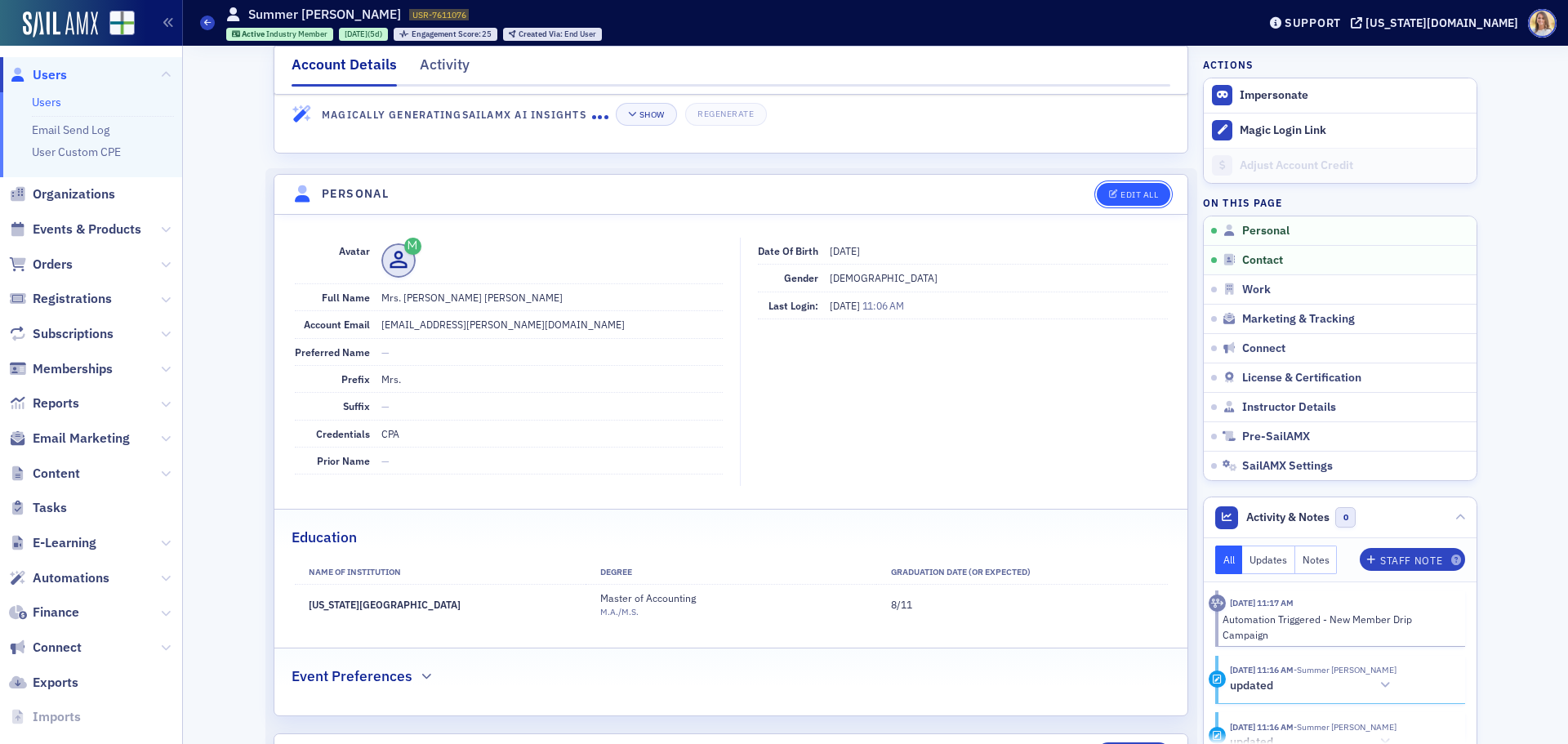
click at [1127, 199] on div "Edit All" at bounding box center [1139, 194] width 38 height 9
select select "US"
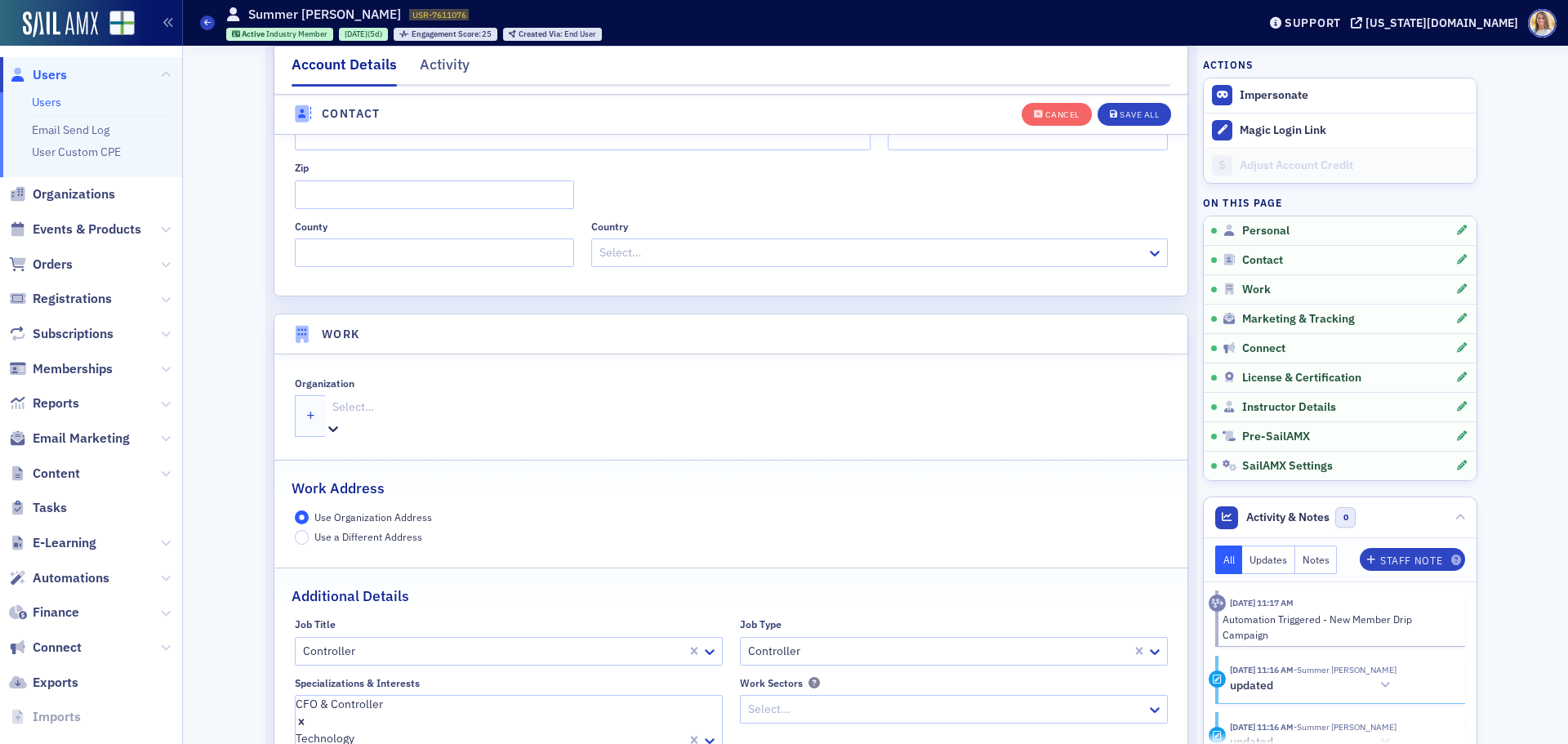
click at [387, 411] on div at bounding box center [748, 407] width 834 height 21
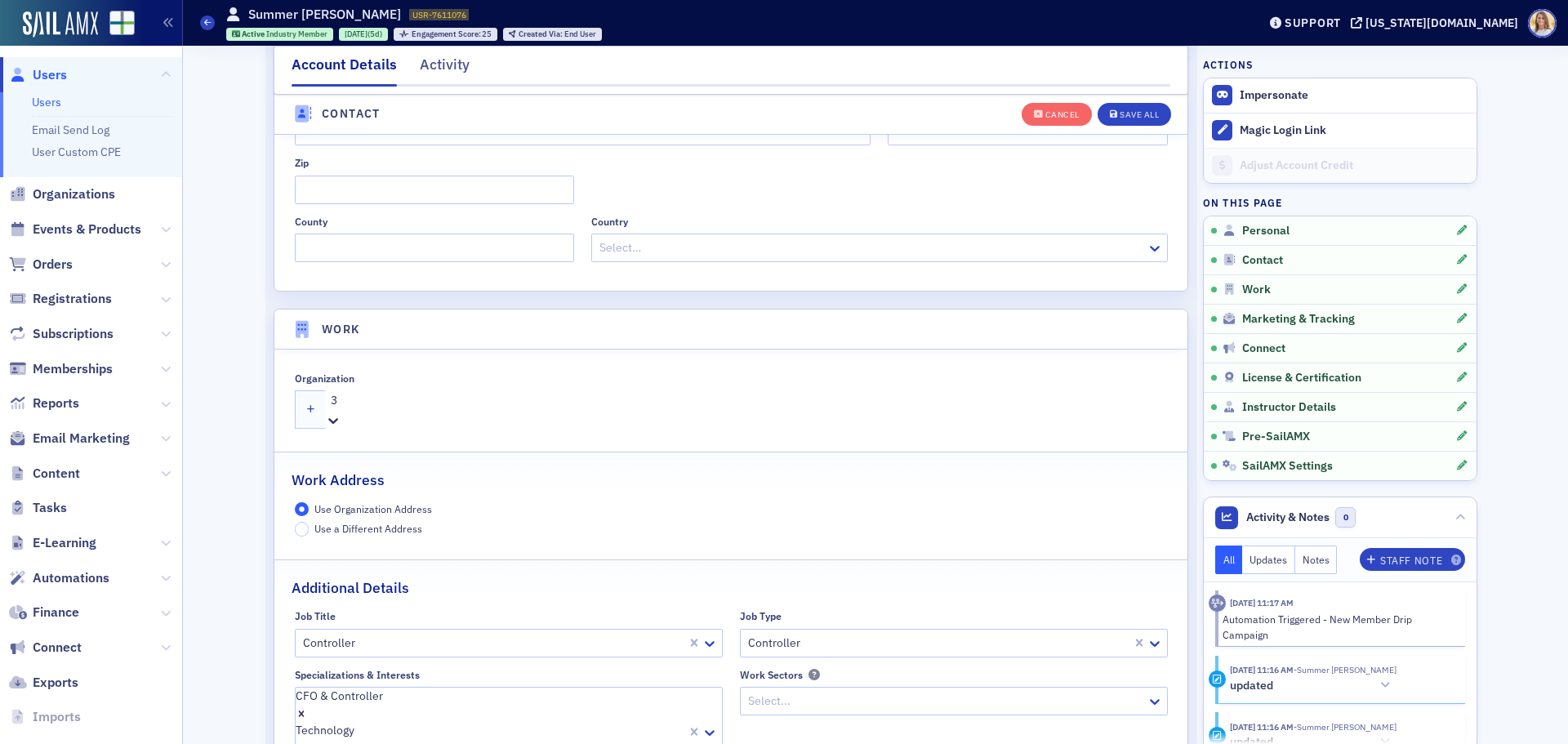
type input "3"
type input "three notch"
click at [1155, 117] on button "Save All" at bounding box center [1134, 113] width 74 height 23
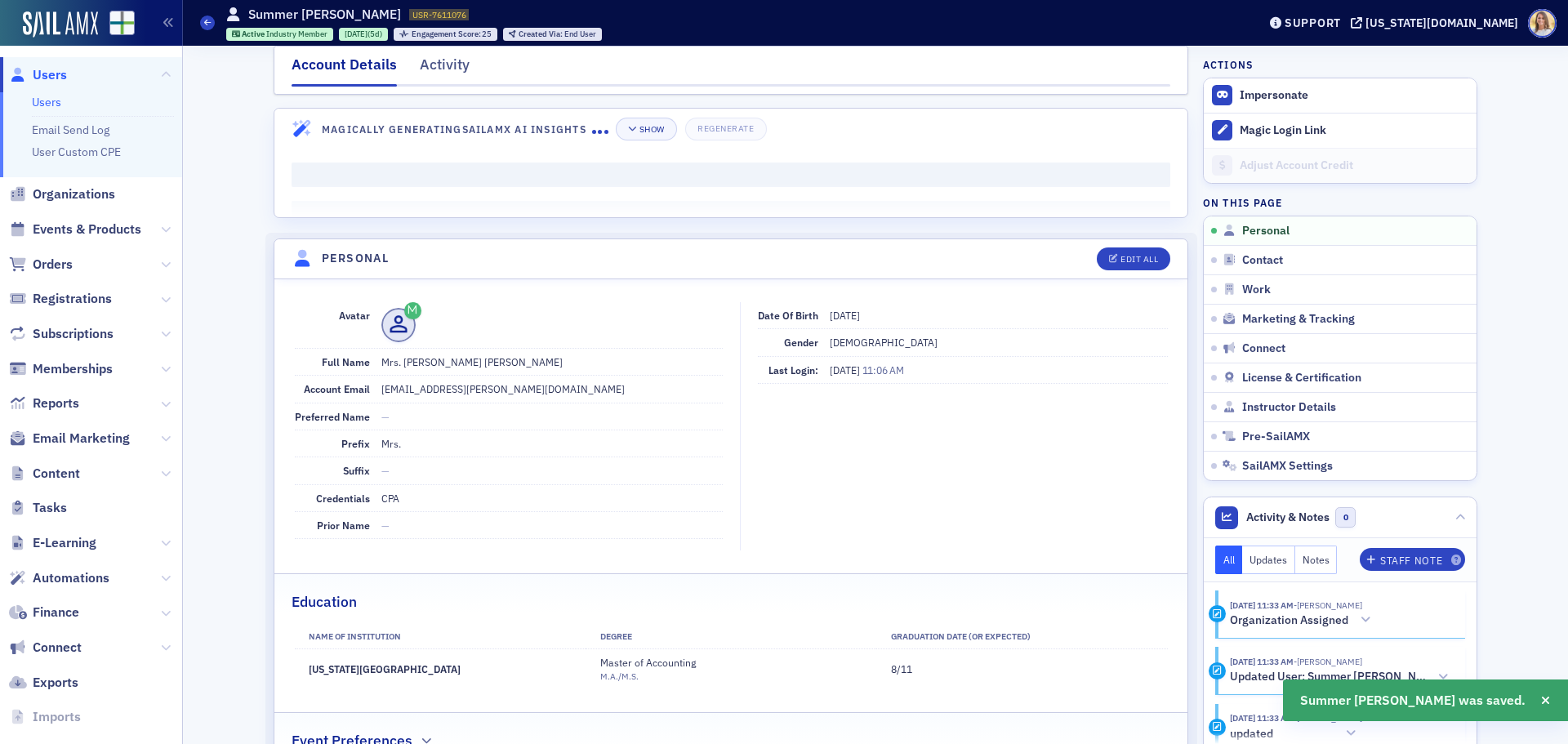
scroll to position [0, 0]
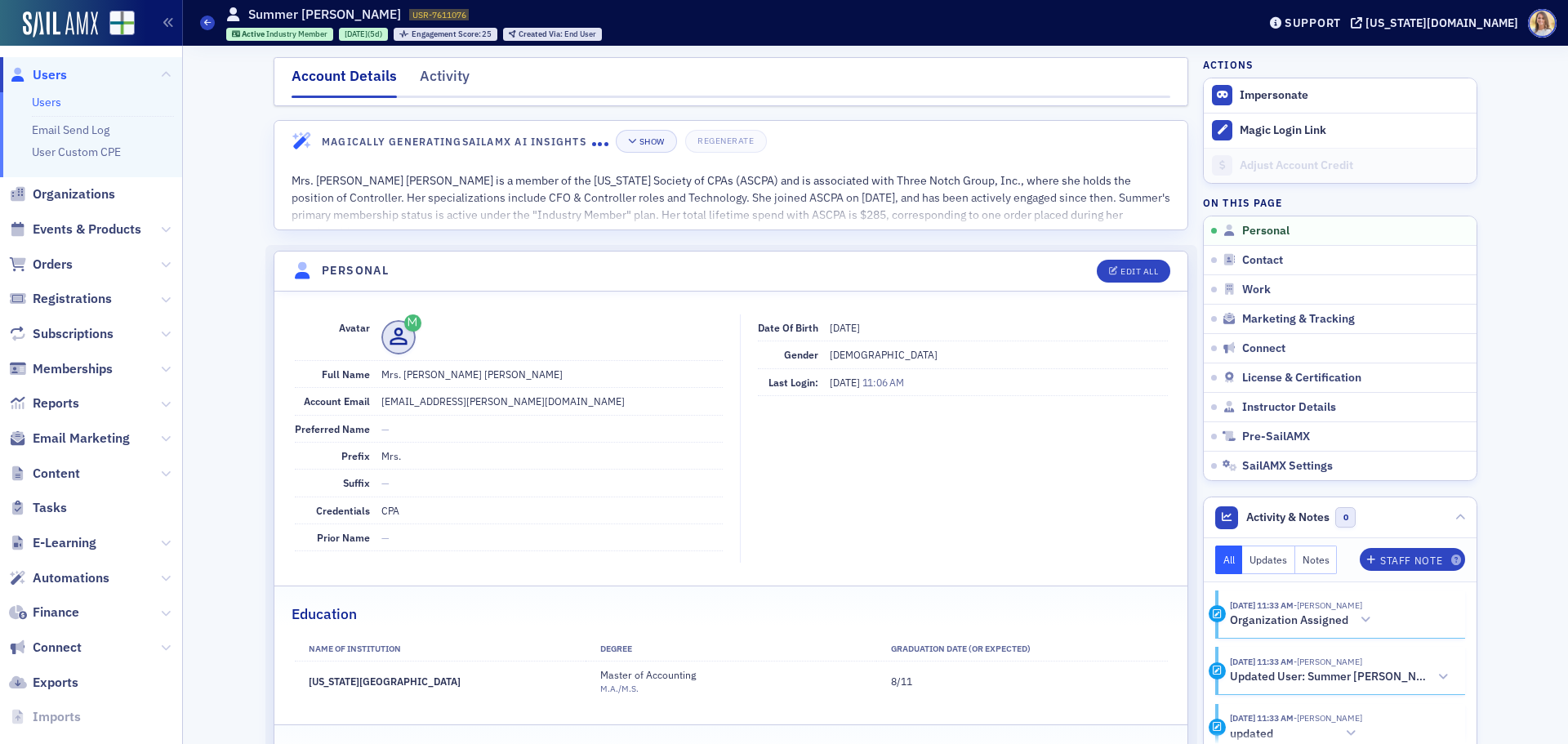
drag, startPoint x: 450, startPoint y: 67, endPoint x: 497, endPoint y: 86, distance: 50.7
click at [450, 67] on div "Activity" at bounding box center [444, 80] width 50 height 30
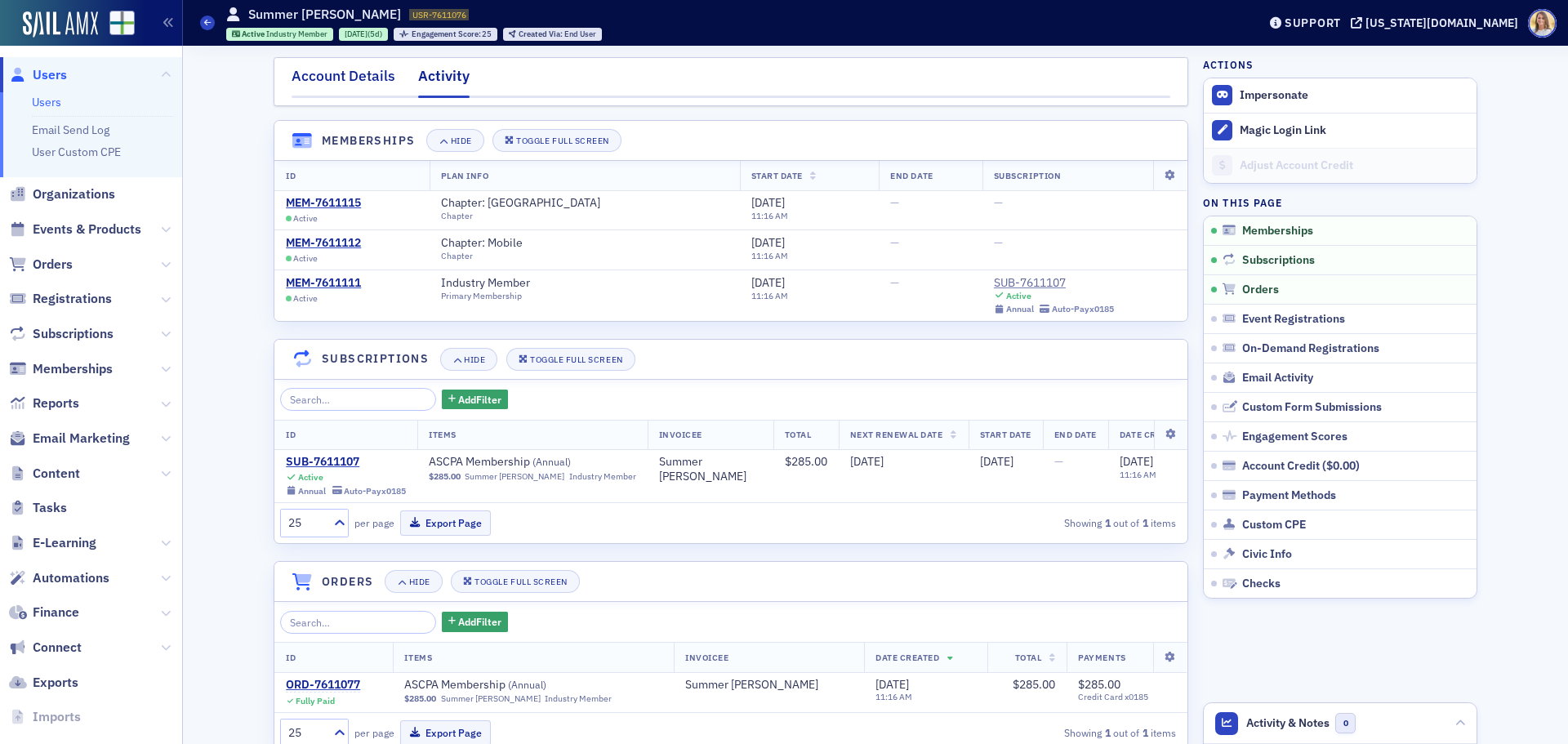
click at [339, 81] on div "Account Details" at bounding box center [343, 80] width 104 height 30
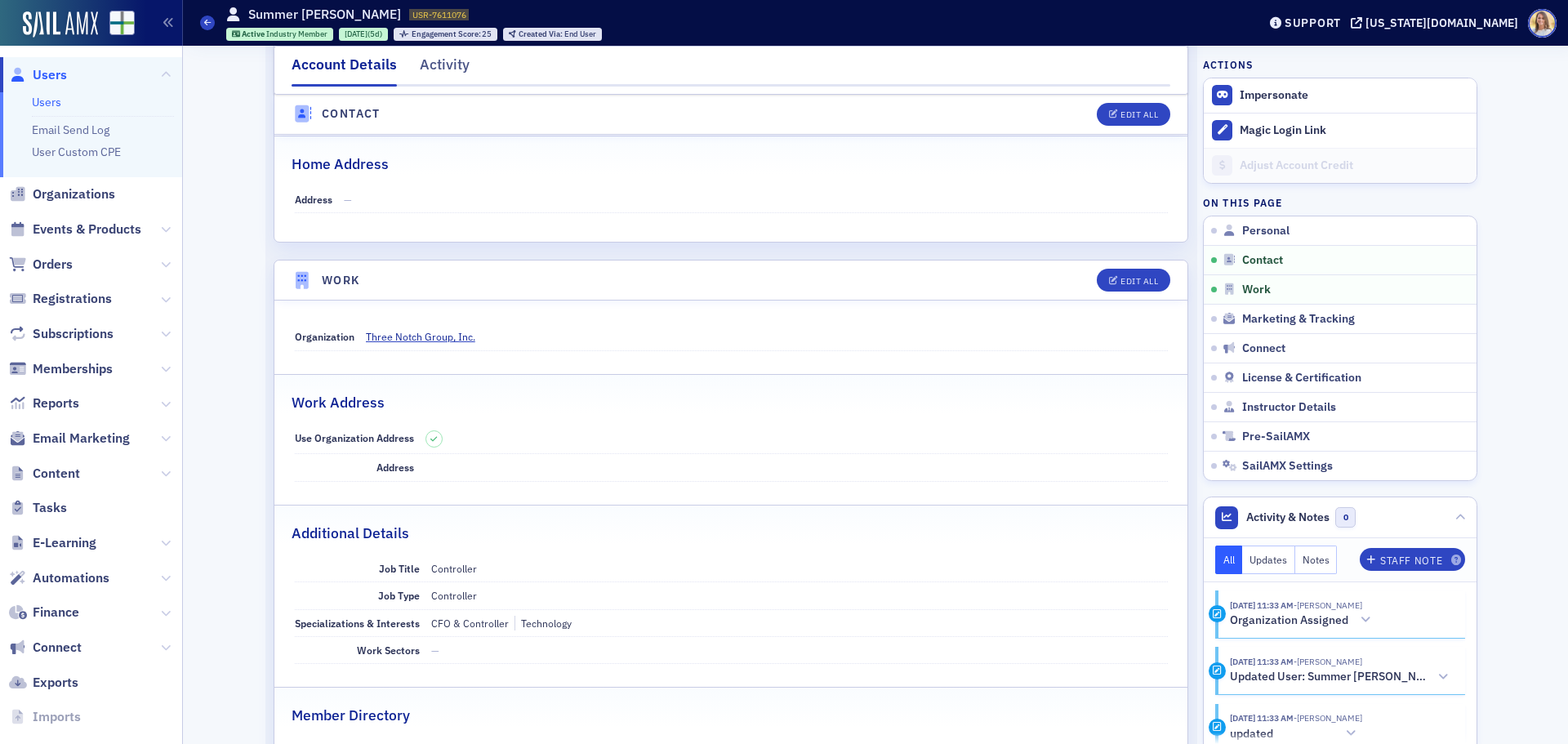
scroll to position [817, 0]
click at [432, 338] on span "Three Notch Group, Inc." at bounding box center [440, 336] width 149 height 15
click at [39, 70] on span "Users" at bounding box center [50, 74] width 34 height 18
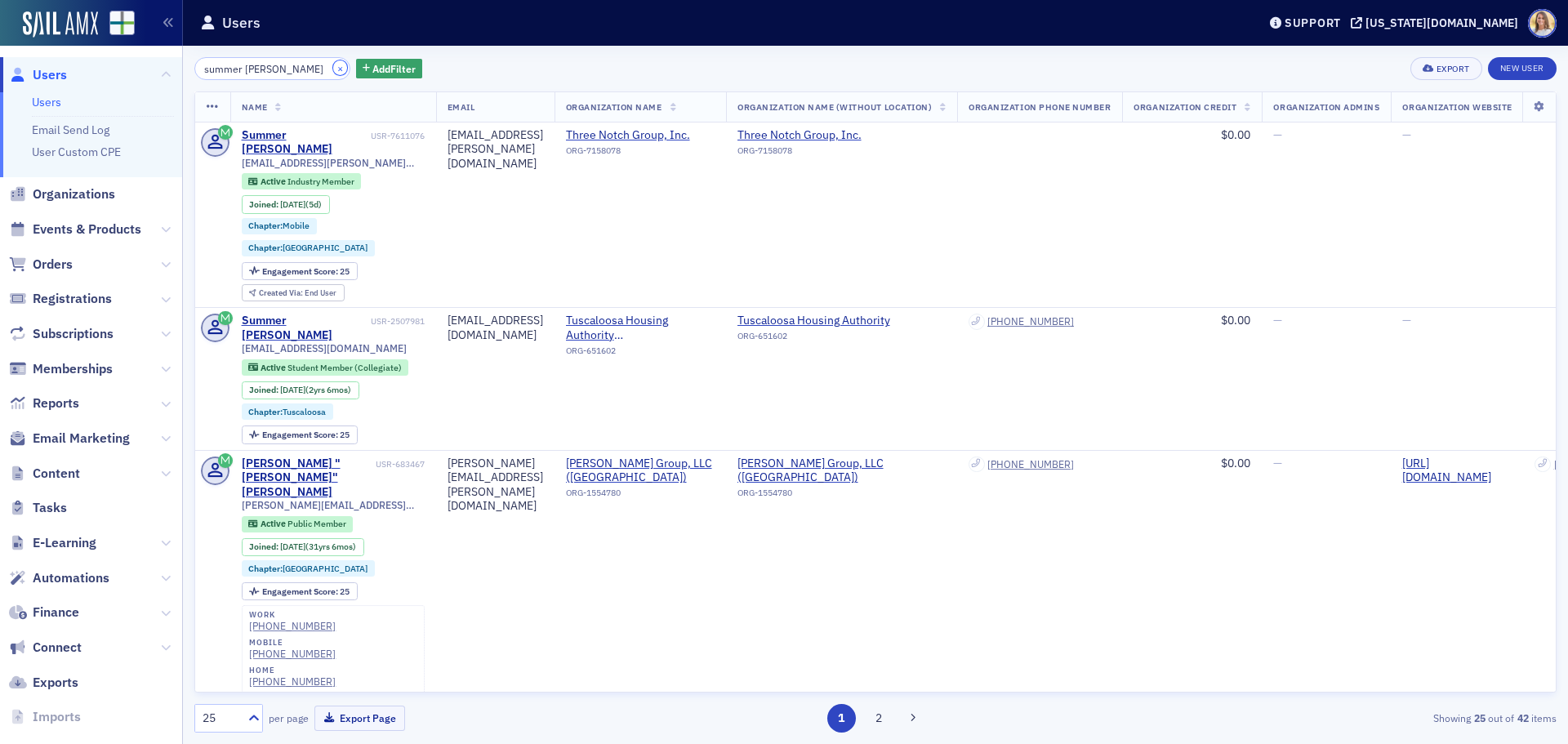
click at [333, 66] on button "×" at bounding box center [340, 68] width 15 height 15
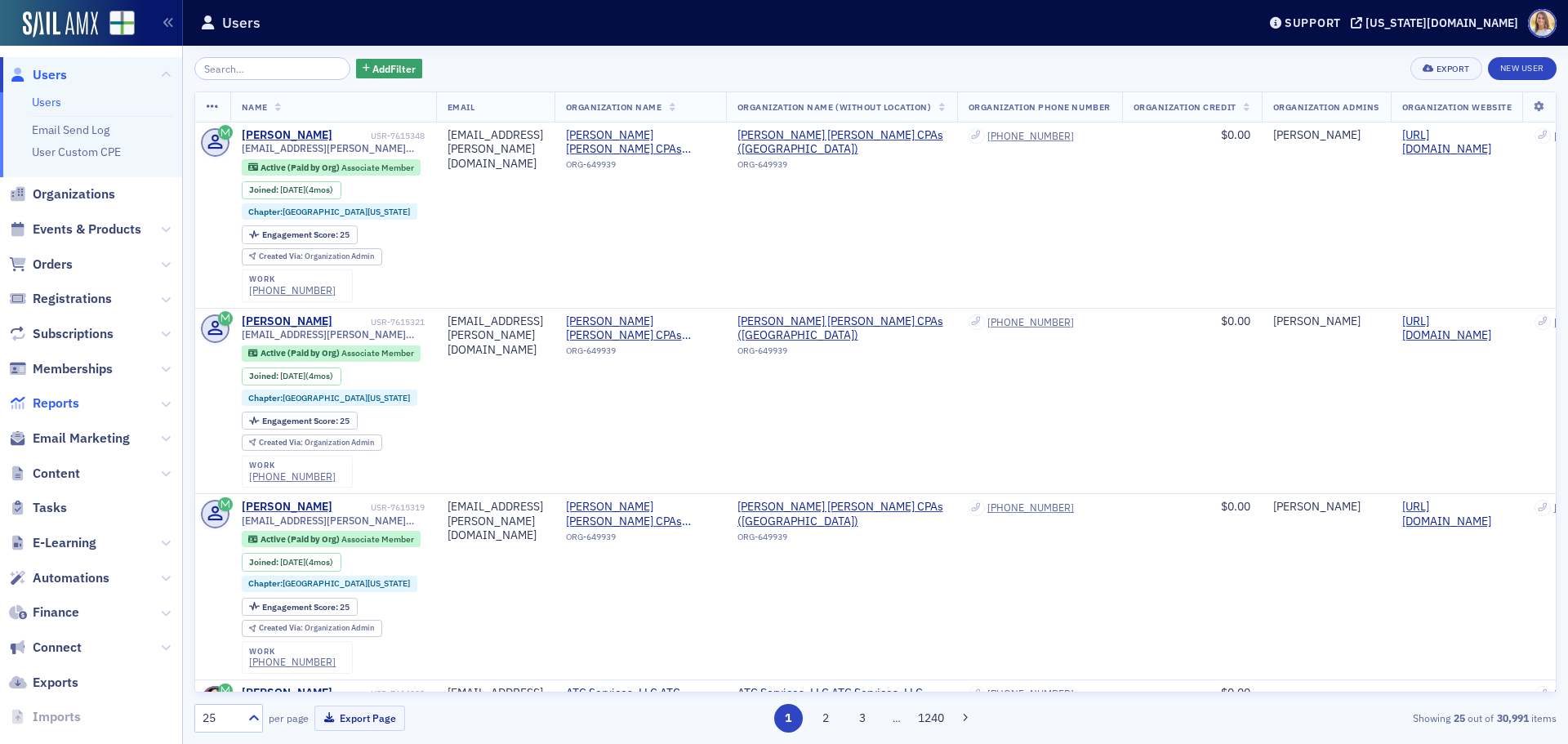
click at [51, 409] on span "Reports" at bounding box center [56, 403] width 46 height 18
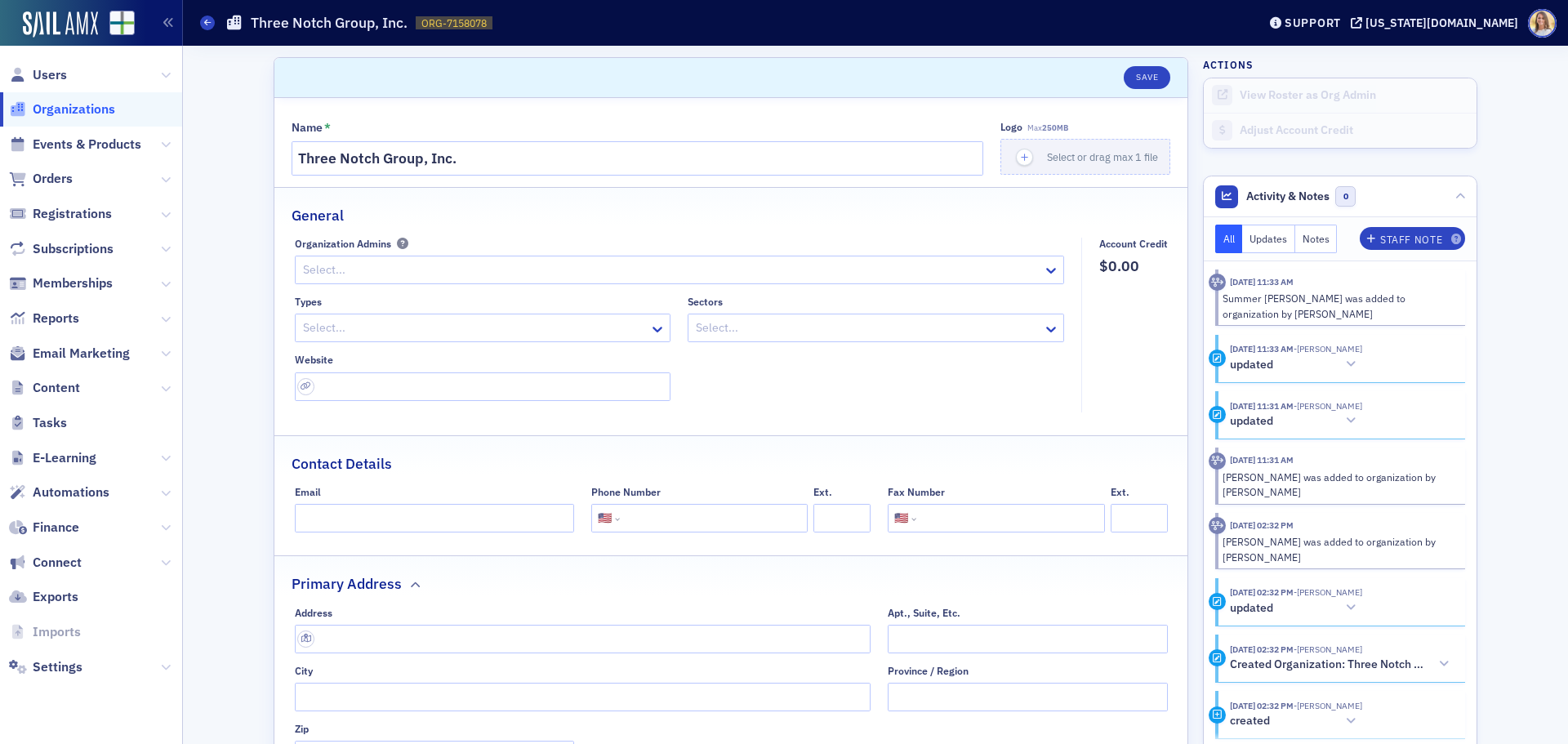
select select "US"
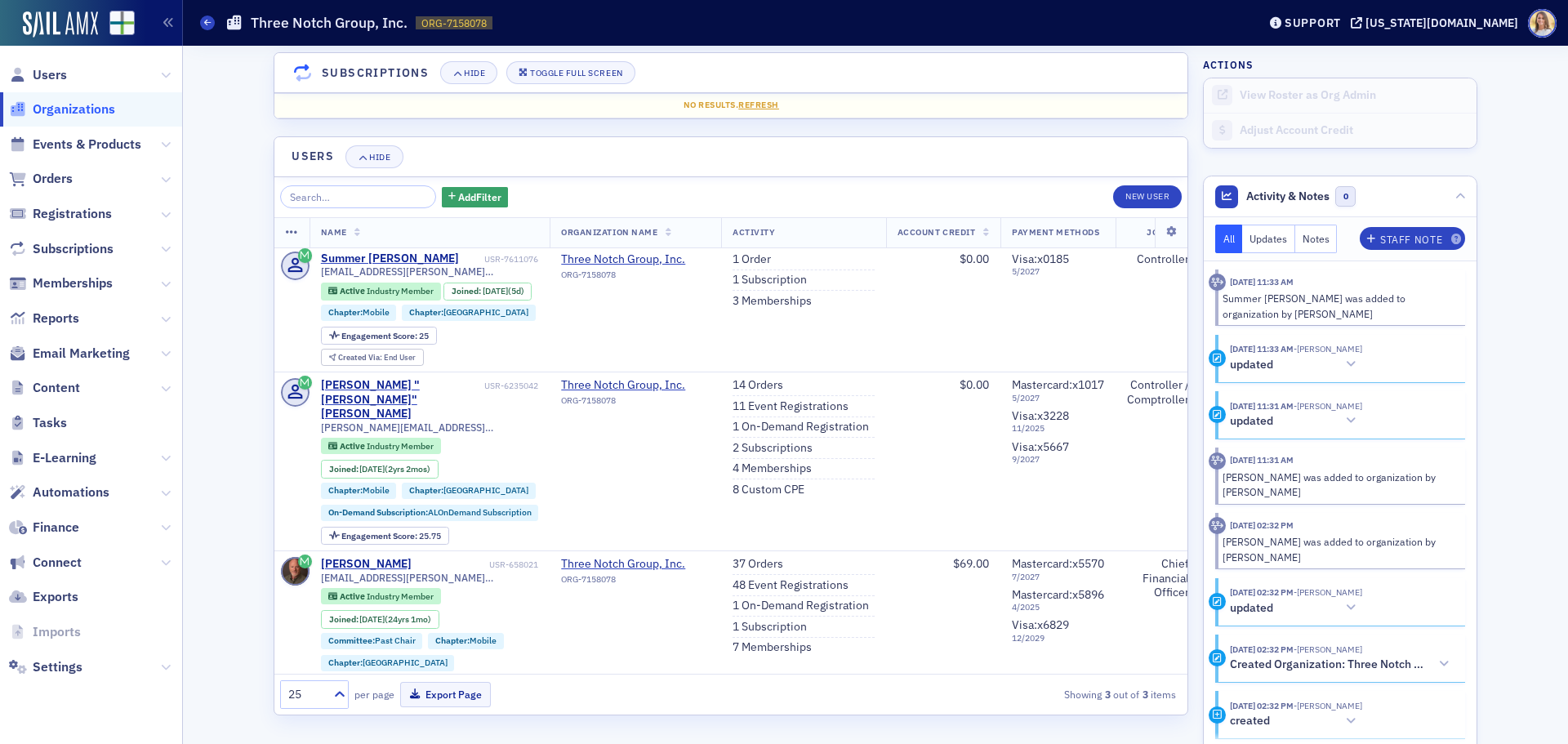
scroll to position [3, 0]
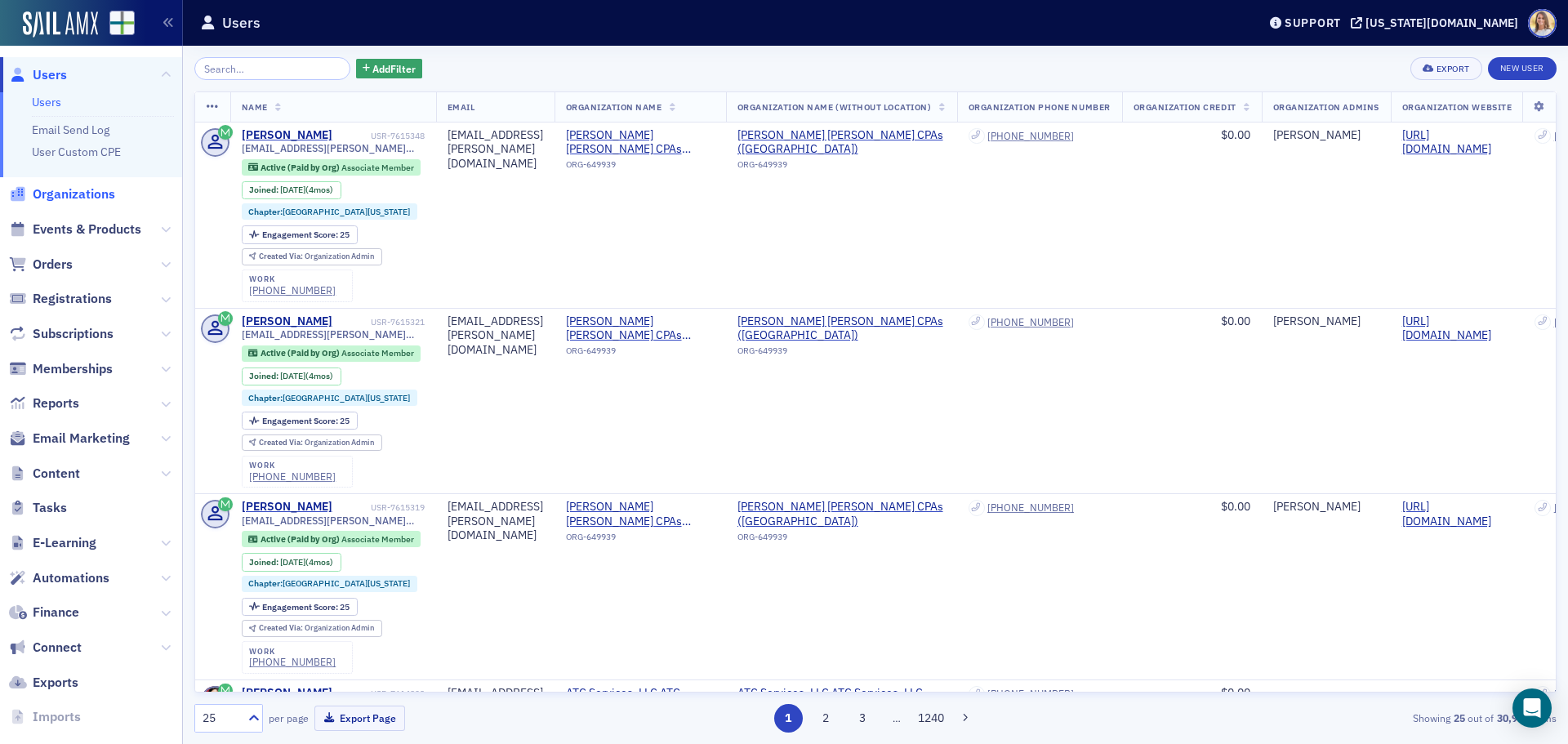
click at [86, 192] on span "Organizations" at bounding box center [74, 193] width 82 height 18
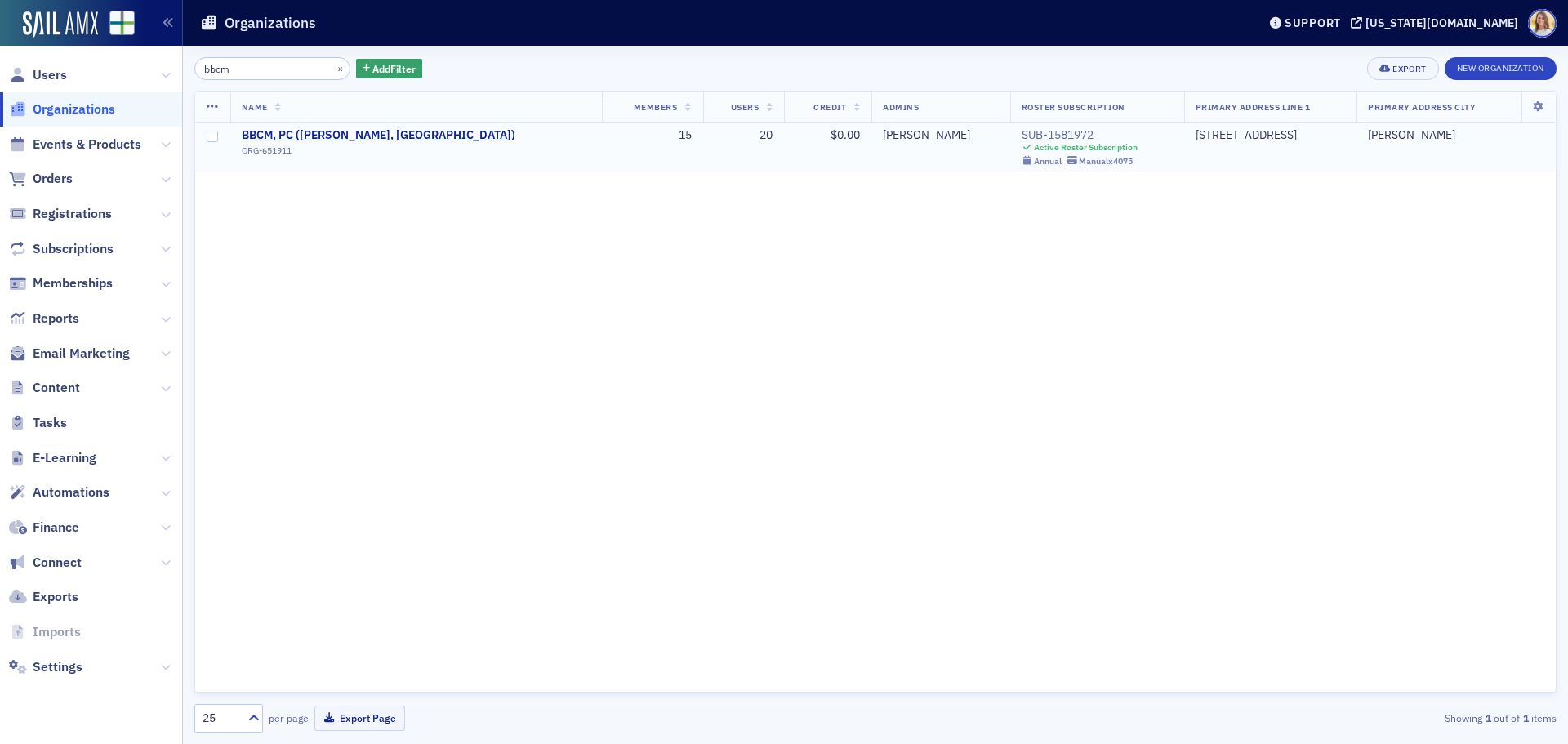
type input "bbcm"
click at [324, 132] on span "BBCM, PC (Montgomery, AL)" at bounding box center [378, 135] width 273 height 15
select select "US"
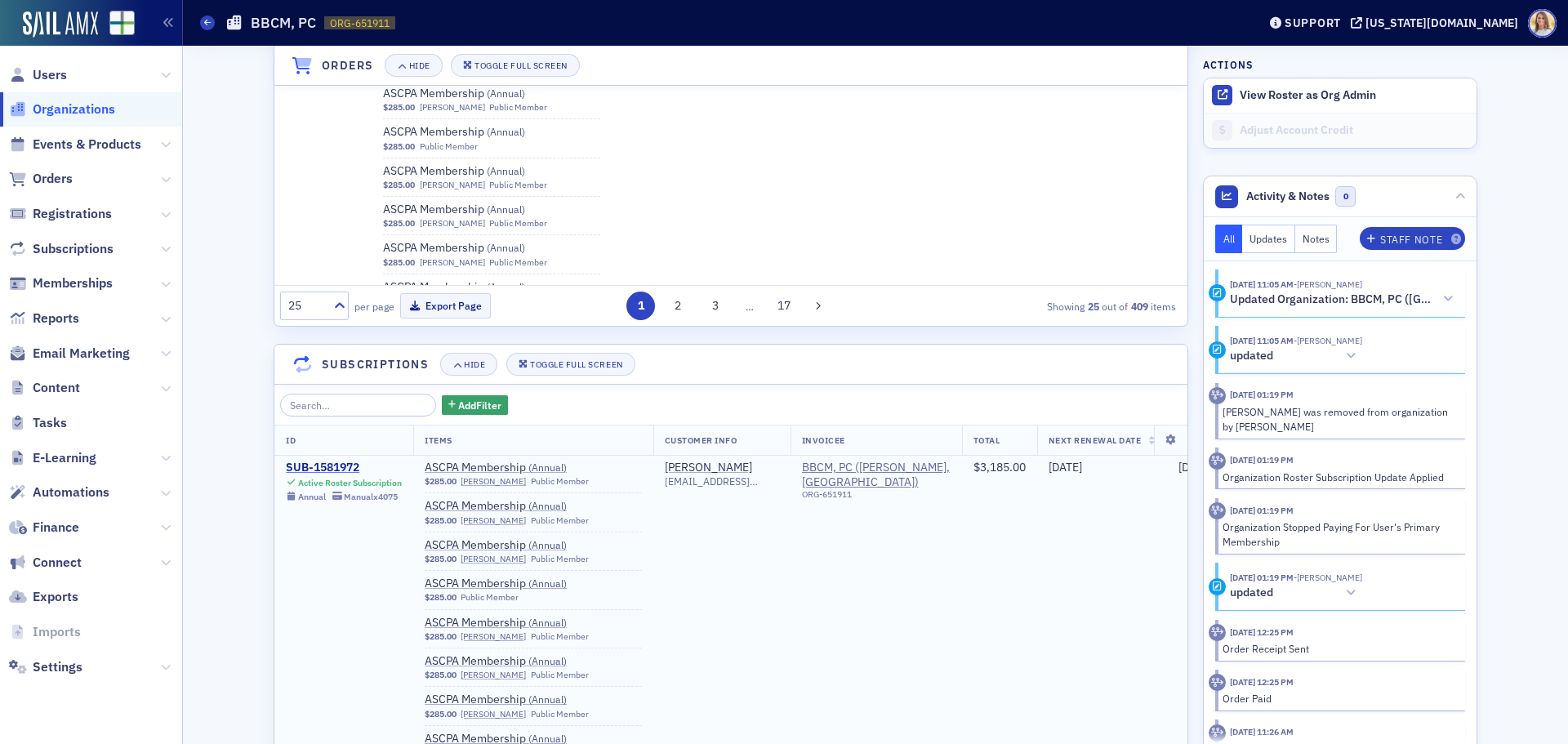
scroll to position [1877, 0]
click at [326, 463] on div "SUB-1581972" at bounding box center [343, 467] width 116 height 15
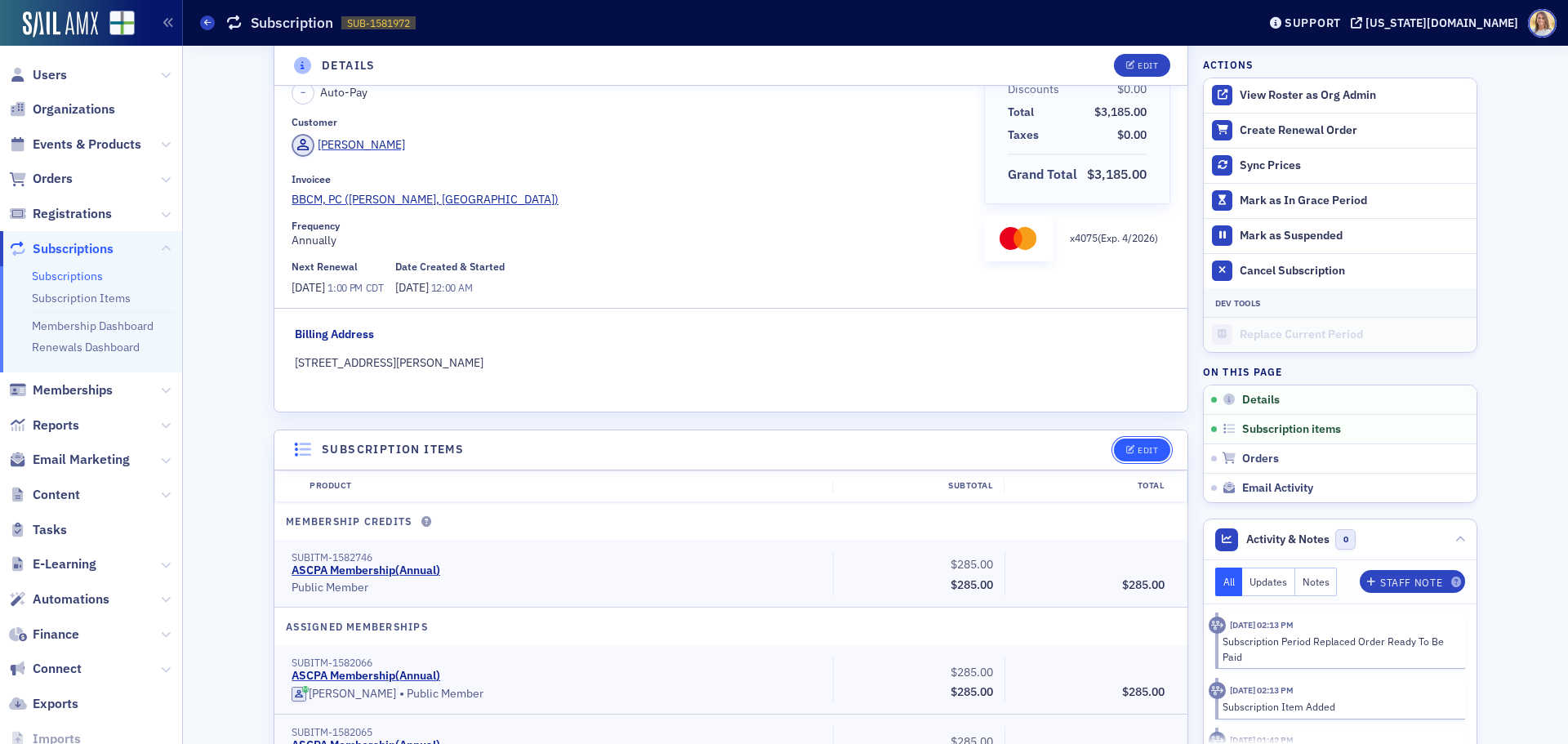
click at [1150, 447] on div "Edit" at bounding box center [1148, 450] width 21 height 9
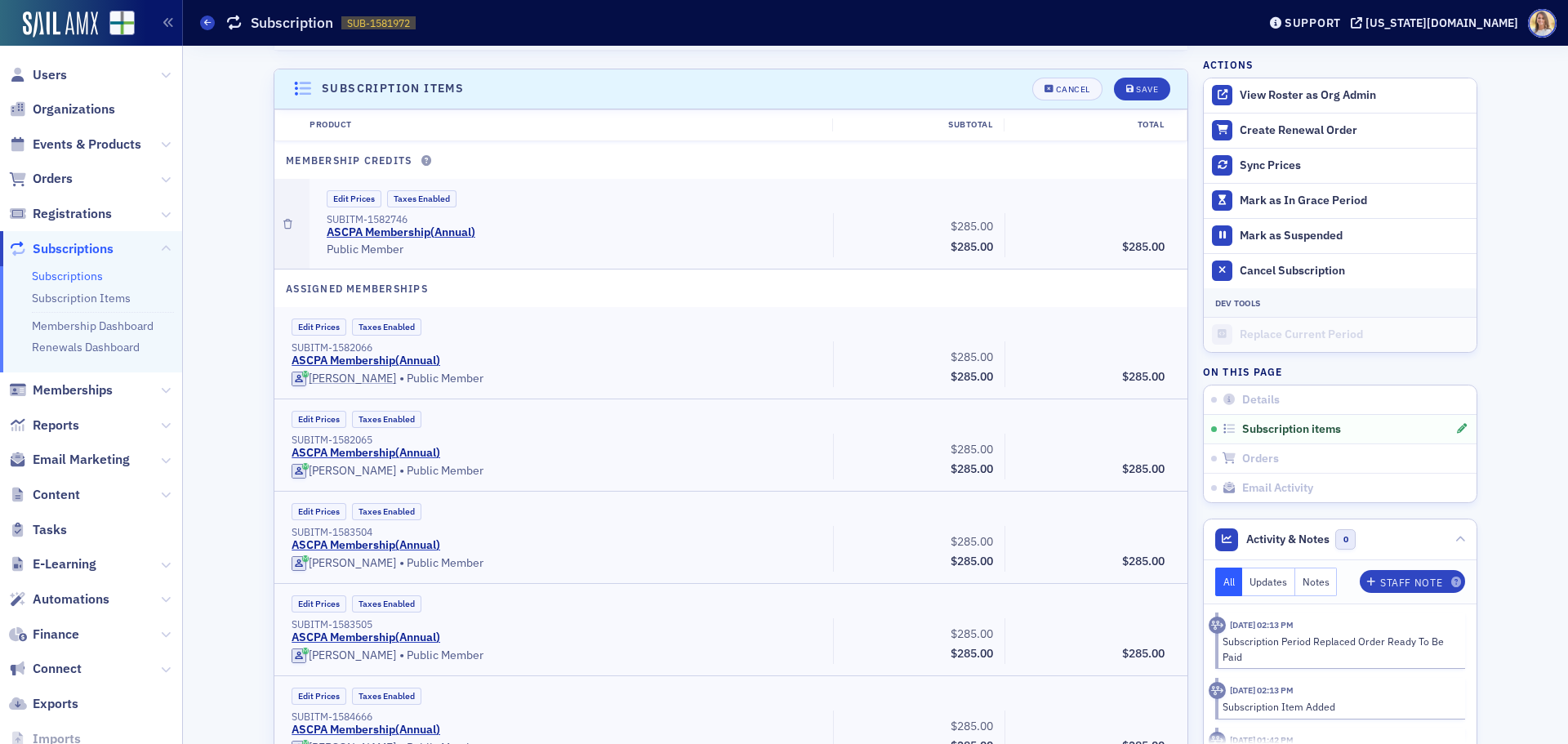
scroll to position [458, 0]
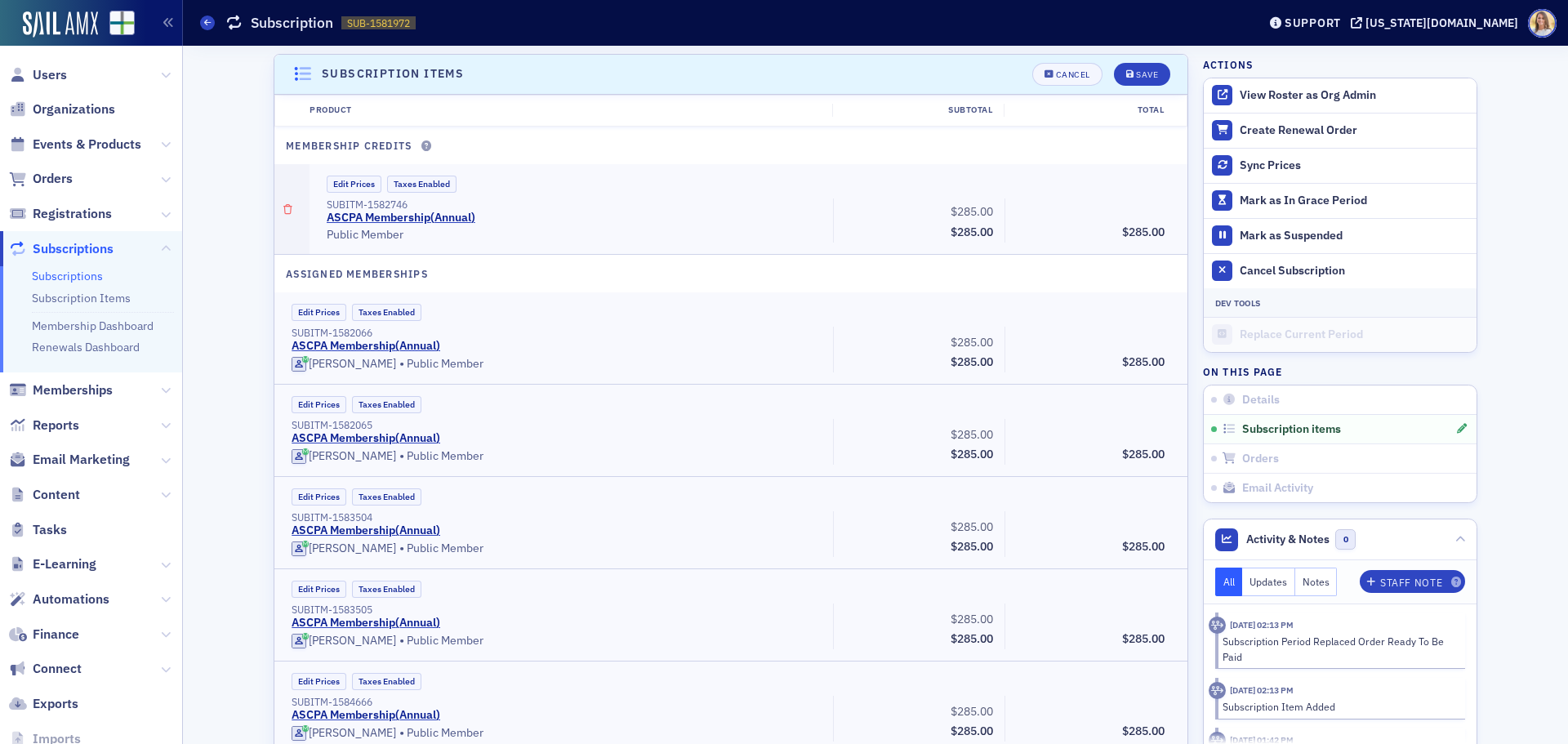
click at [283, 208] on icon "button" at bounding box center [288, 209] width 9 height 9
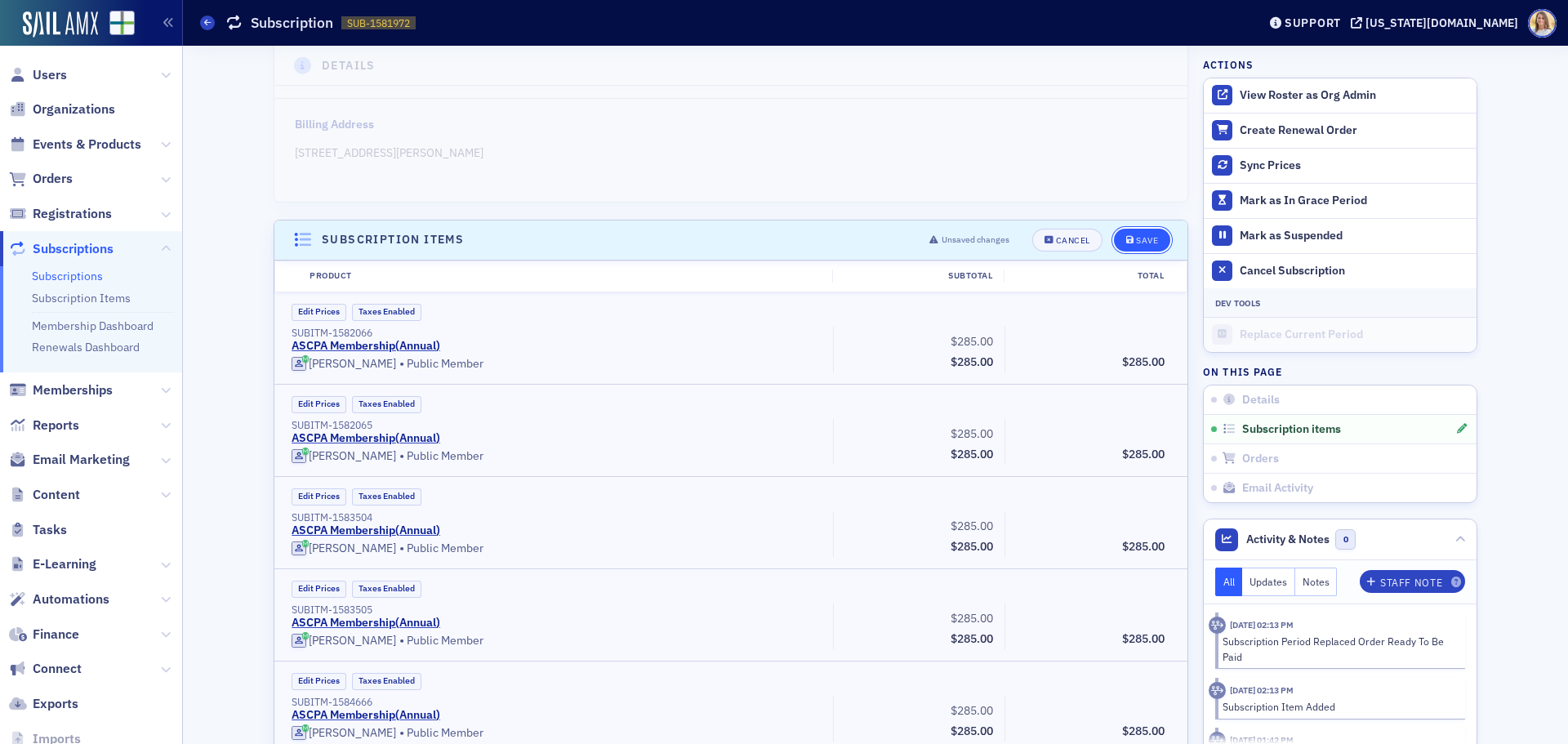
click at [1150, 239] on div "Save" at bounding box center [1147, 241] width 22 height 9
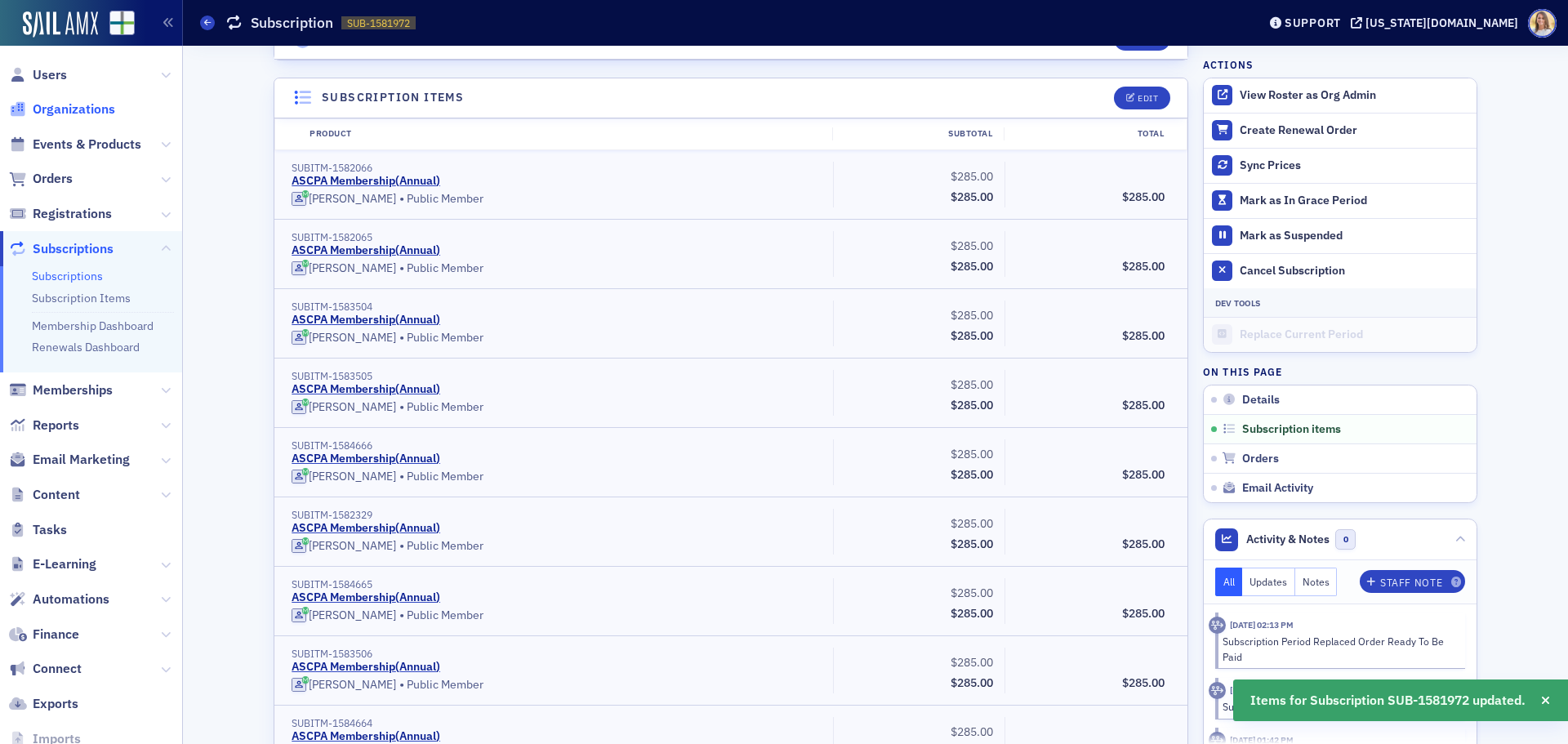
scroll to position [458, 0]
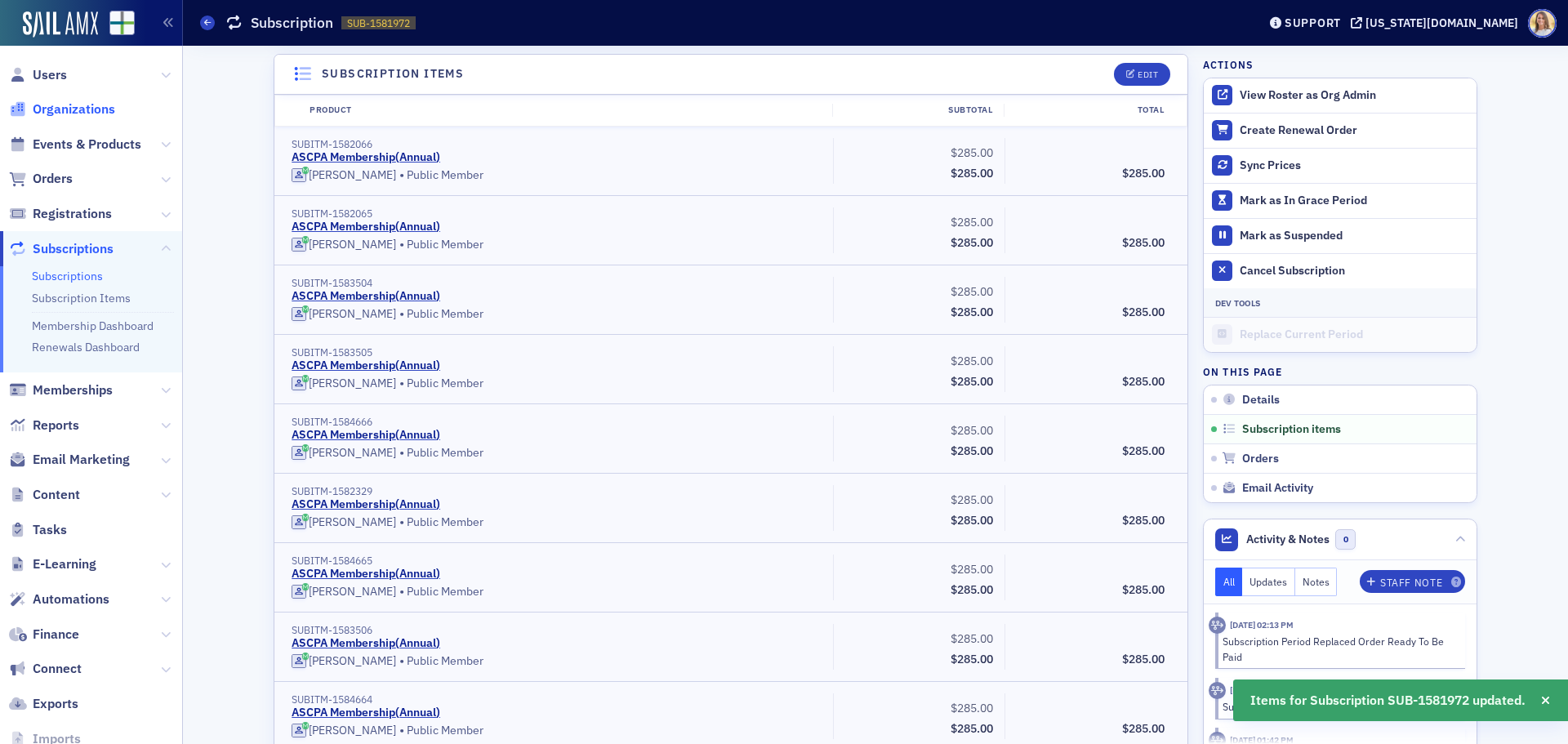
click at [92, 108] on span "Organizations" at bounding box center [74, 109] width 82 height 18
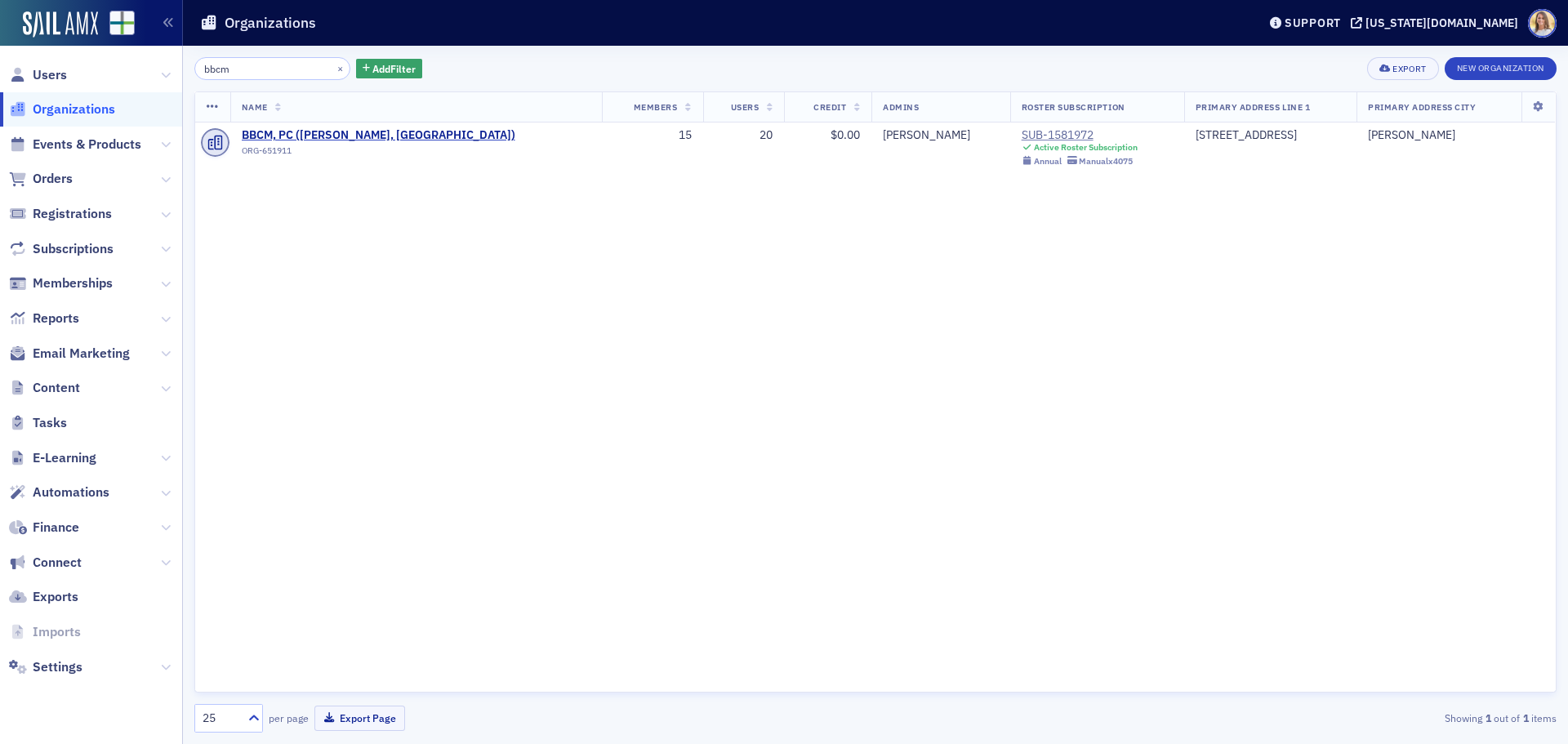
drag, startPoint x: 238, startPoint y: 68, endPoint x: 148, endPoint y: 77, distance: 90.4
click at [148, 77] on div "Users Organizations Events & Products Orders Registrations Subscriptions Member…" at bounding box center [784, 372] width 1568 height 744
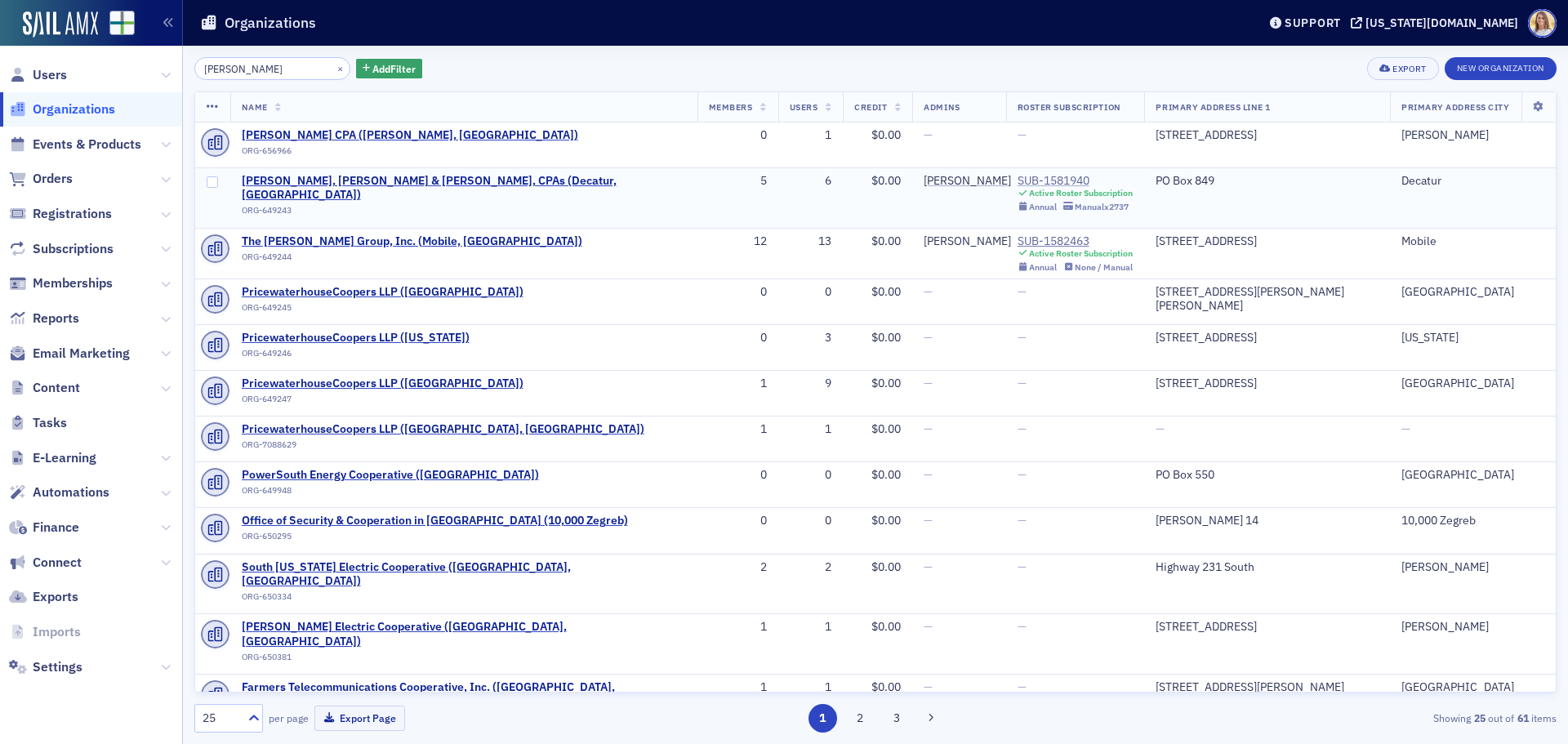
type input "cooper"
click at [1083, 177] on div "SUB-1581940" at bounding box center [1075, 181] width 116 height 15
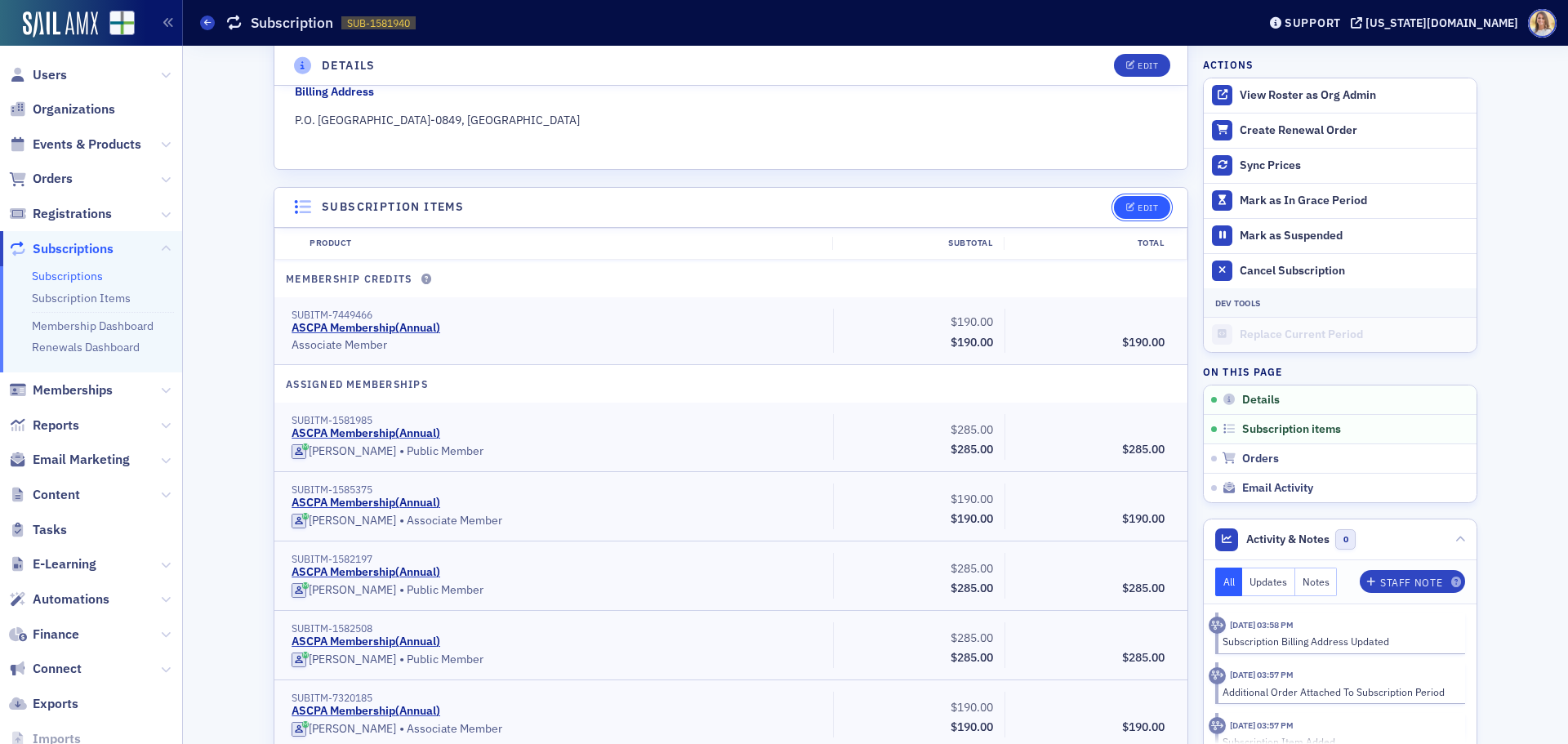
click at [1140, 205] on div "Edit" at bounding box center [1148, 207] width 21 height 9
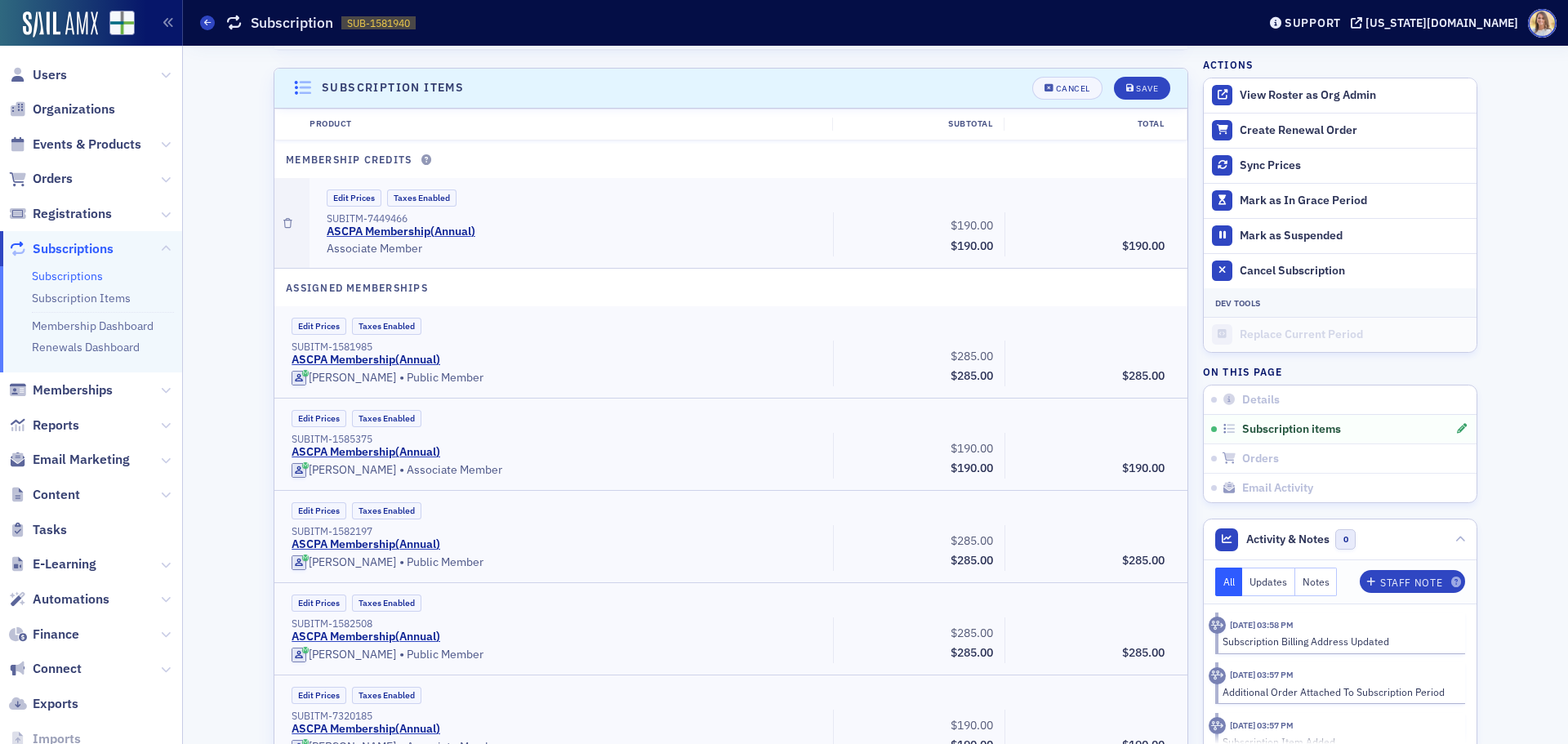
scroll to position [458, 0]
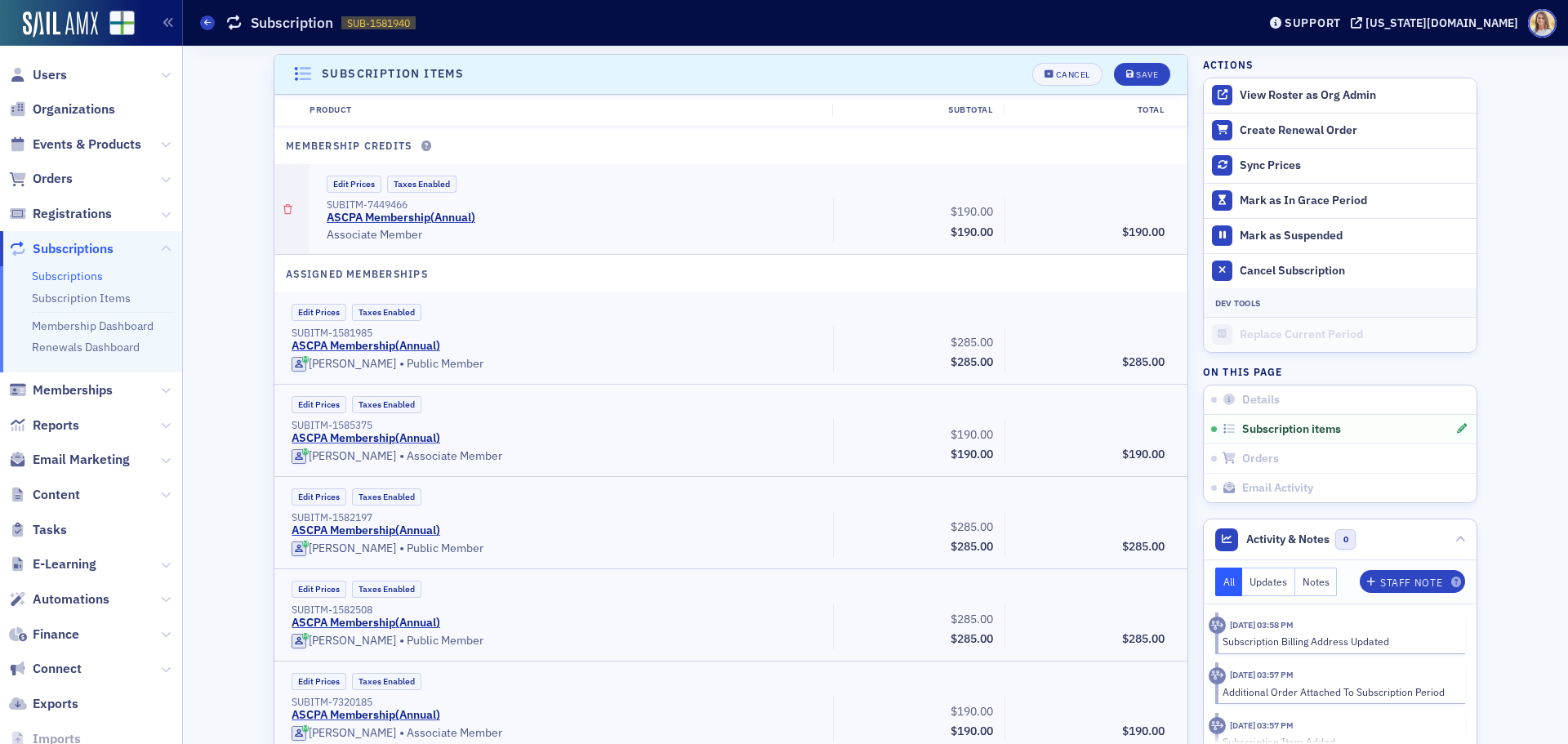
click at [284, 213] on icon "button" at bounding box center [288, 209] width 9 height 9
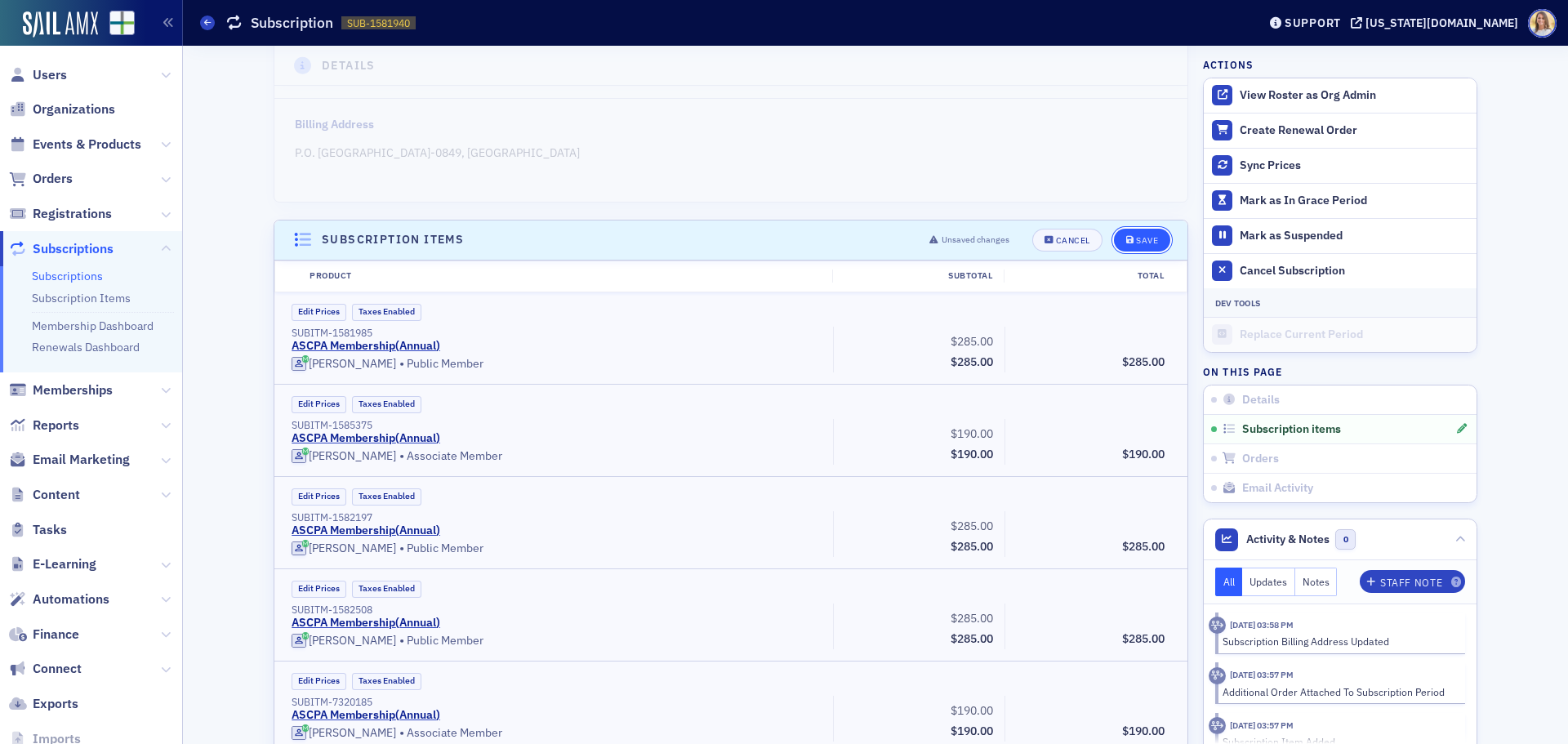
click at [1140, 236] on div "Save" at bounding box center [1147, 241] width 22 height 9
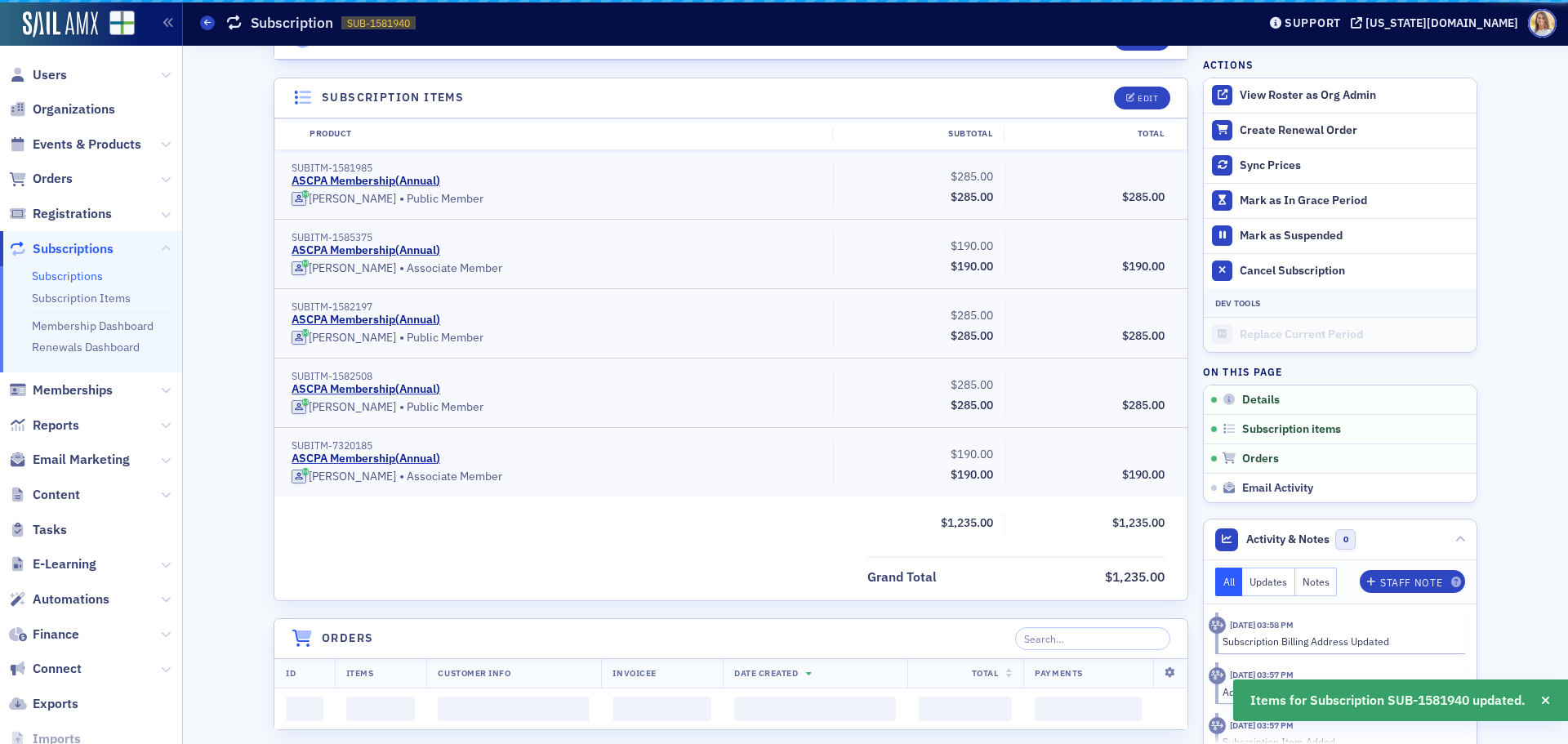
scroll to position [458, 0]
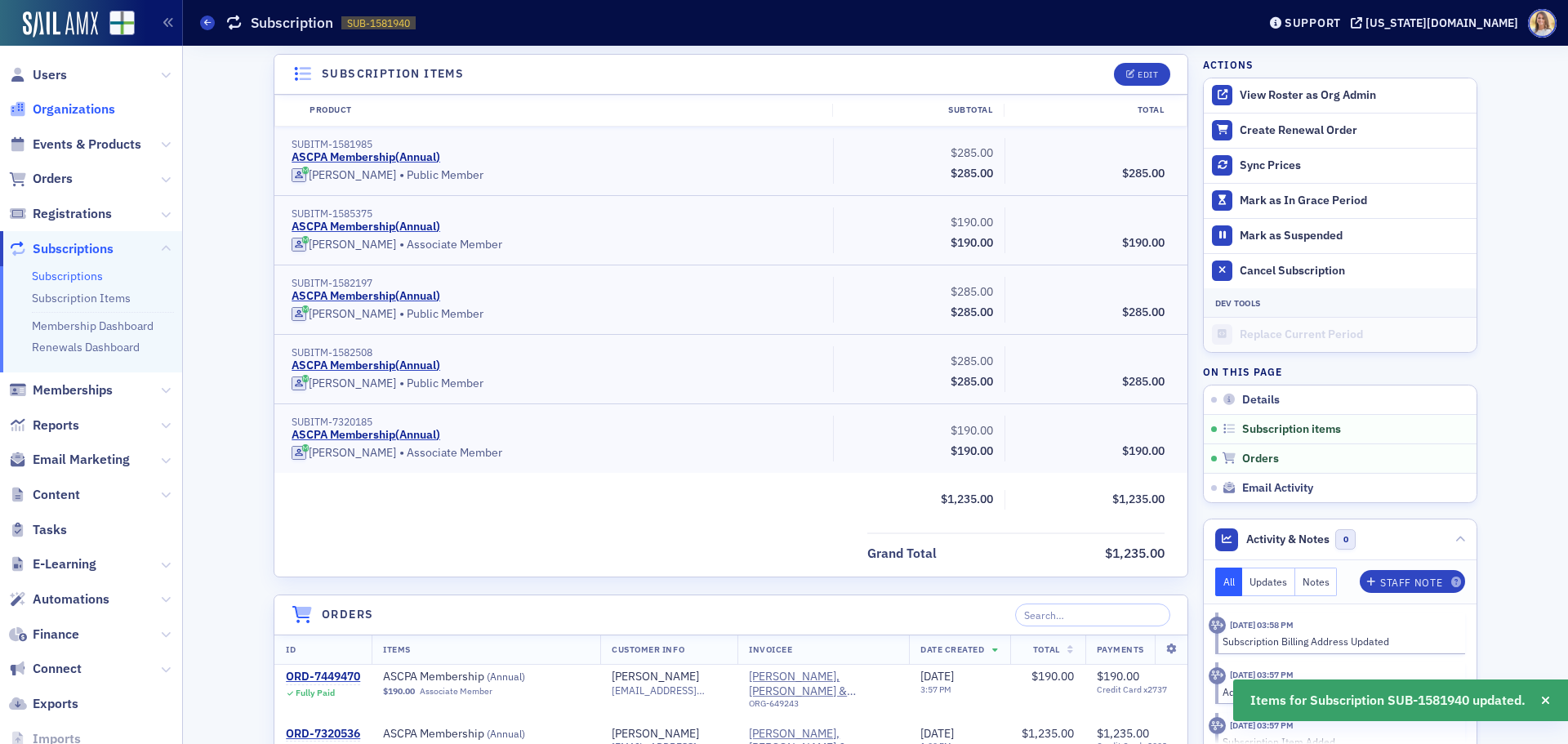
click at [55, 101] on span "Organizations" at bounding box center [74, 109] width 82 height 18
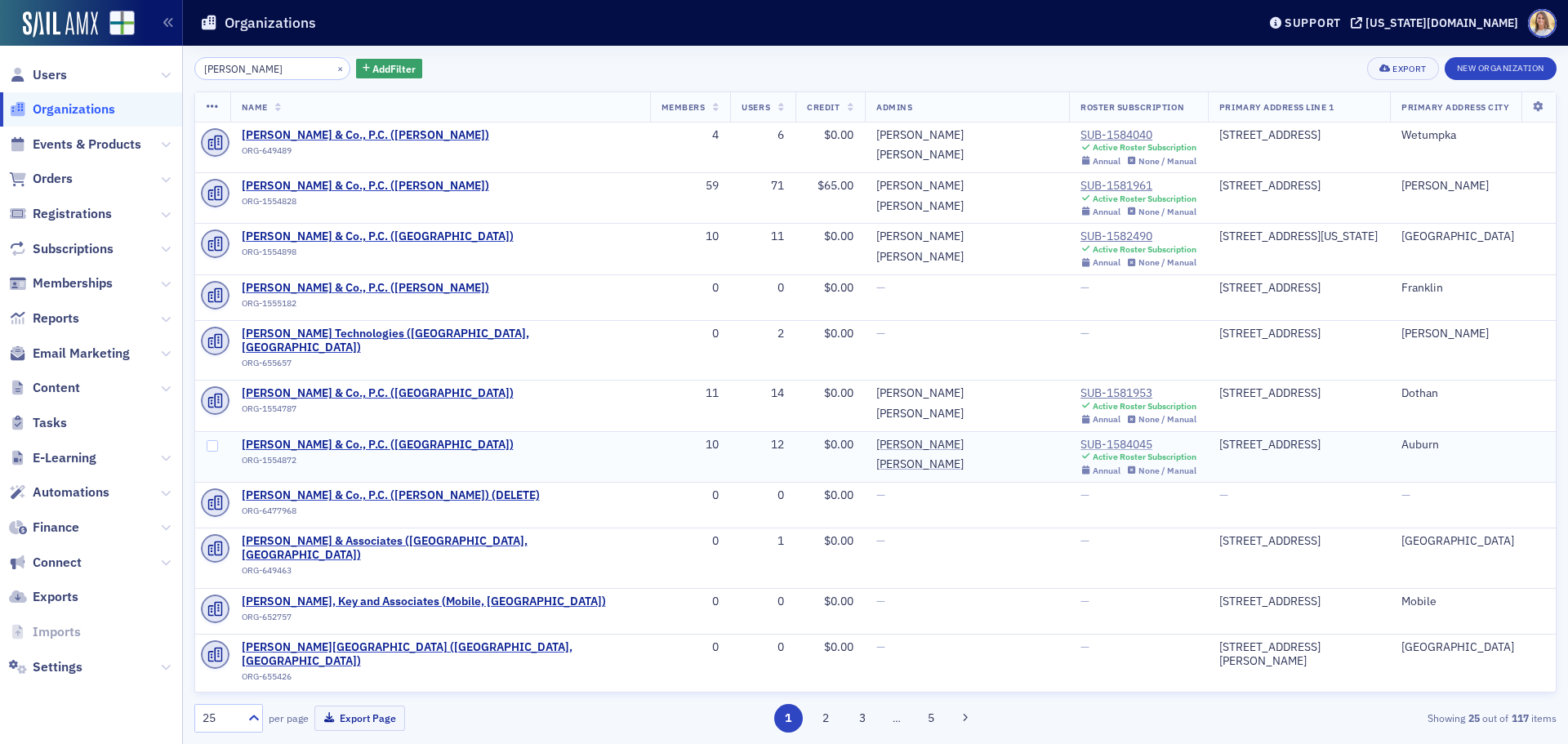
type input "jackson thornton"
click at [1080, 437] on div "SUB-1584045" at bounding box center [1137, 444] width 116 height 15
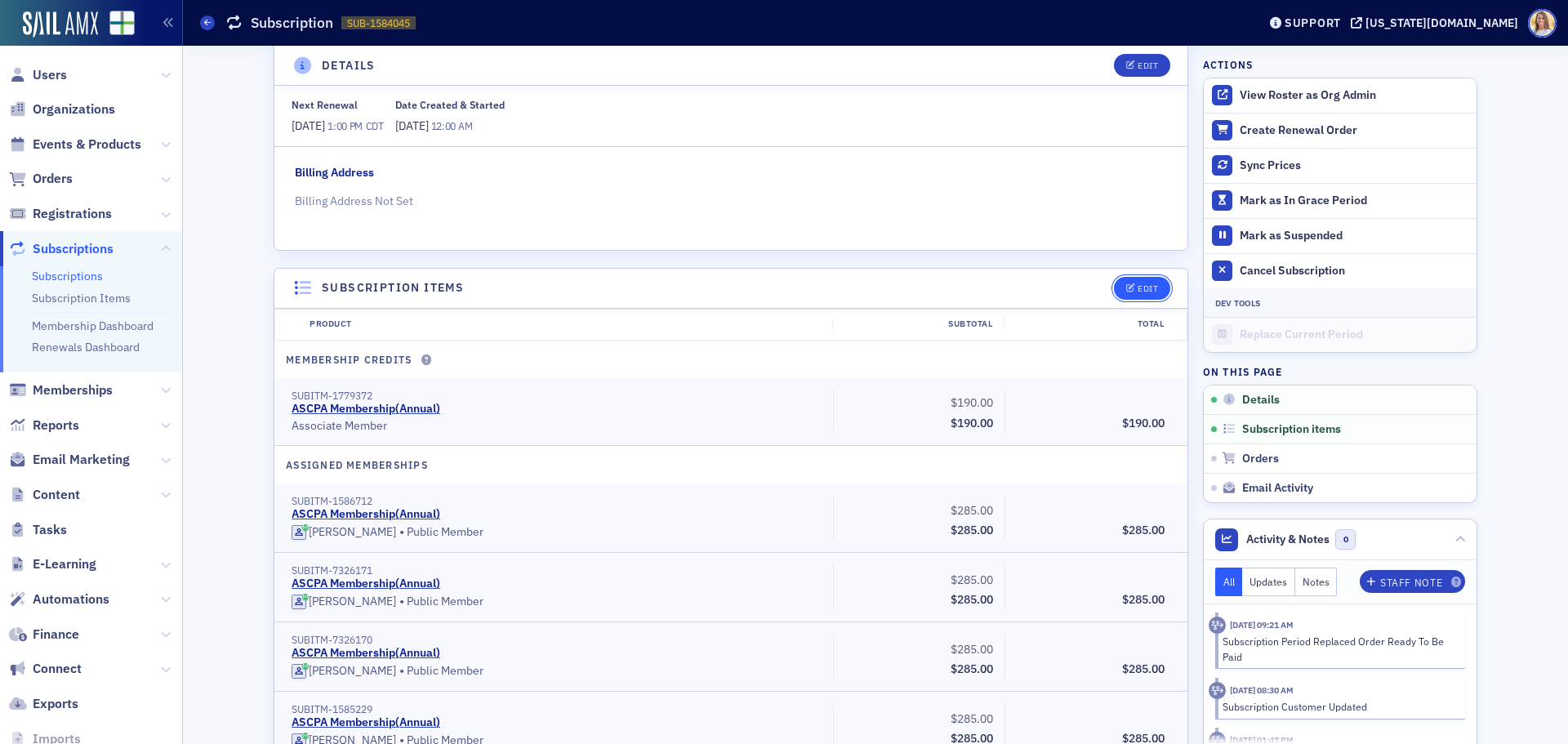
click at [1137, 287] on div "Edit" at bounding box center [1148, 289] width 21 height 9
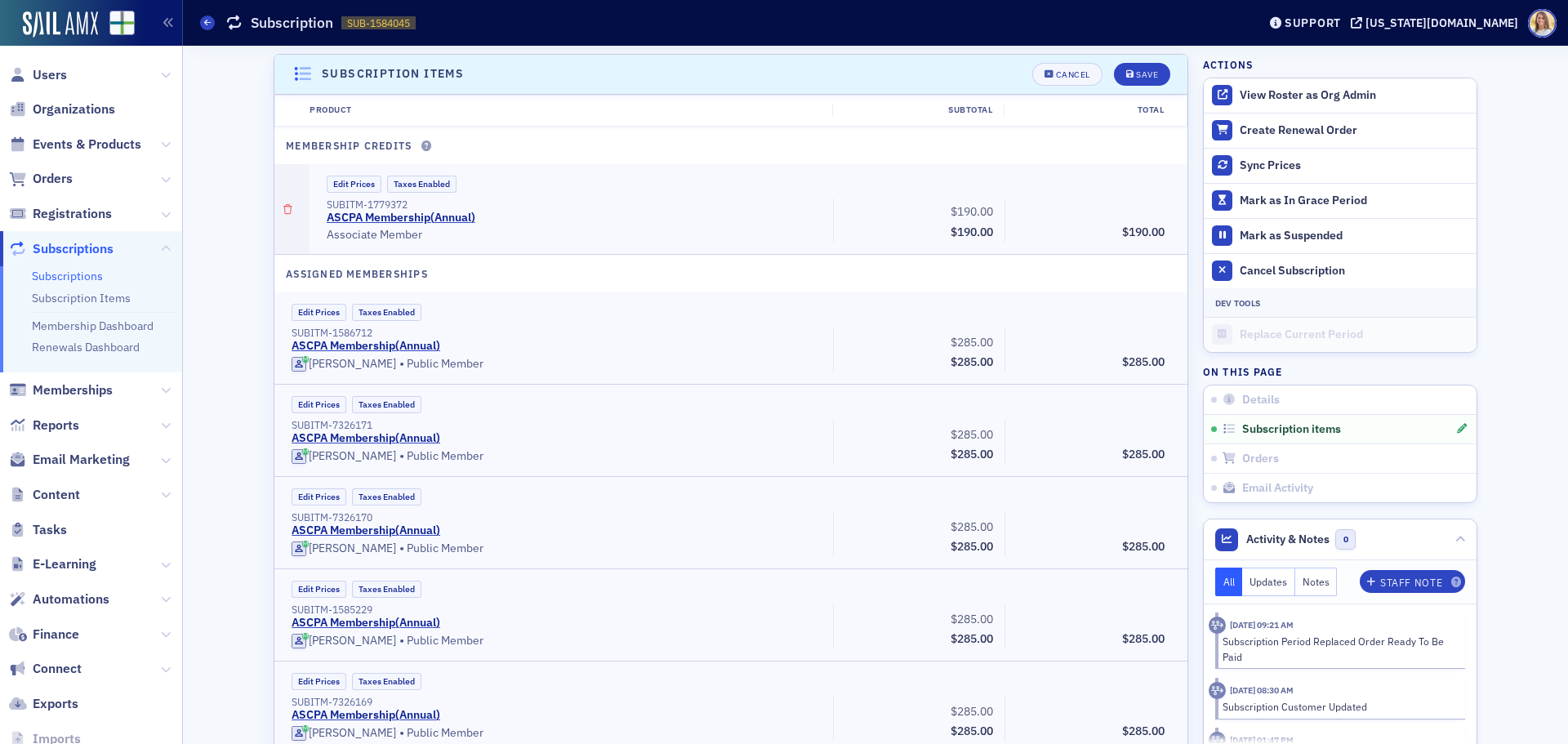
click at [283, 212] on icon "button" at bounding box center [288, 209] width 9 height 9
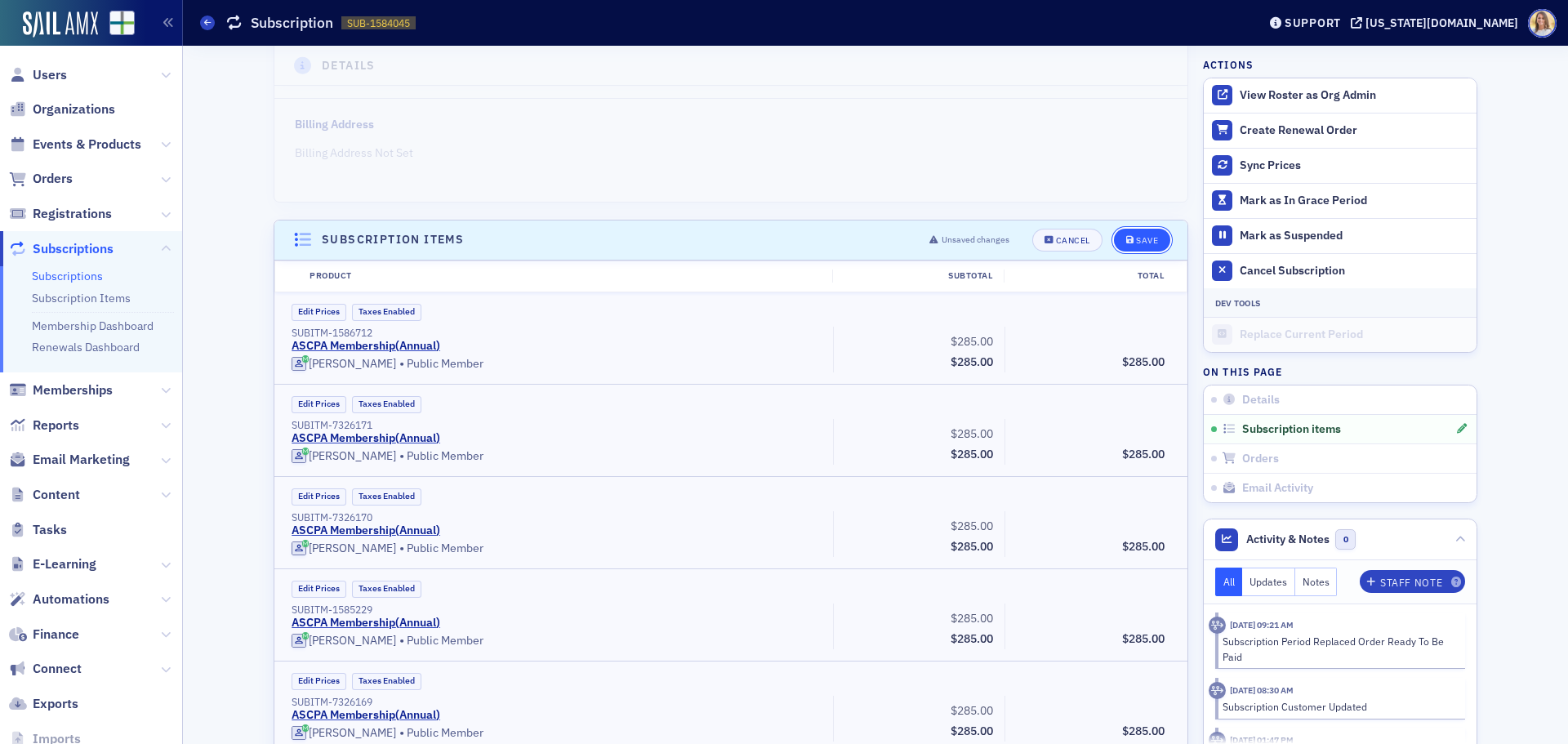
click at [1136, 241] on div "Save" at bounding box center [1147, 241] width 22 height 9
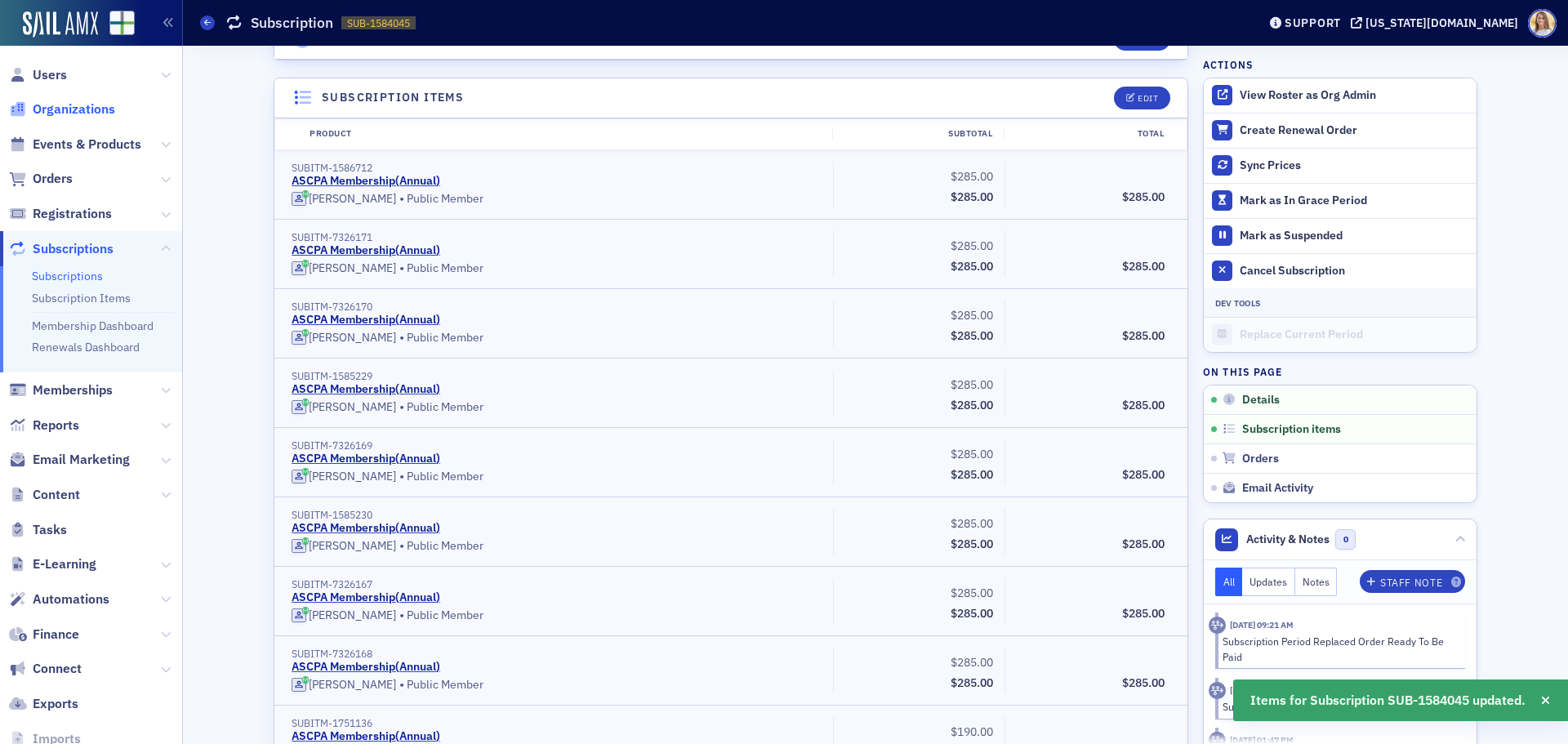
scroll to position [458, 0]
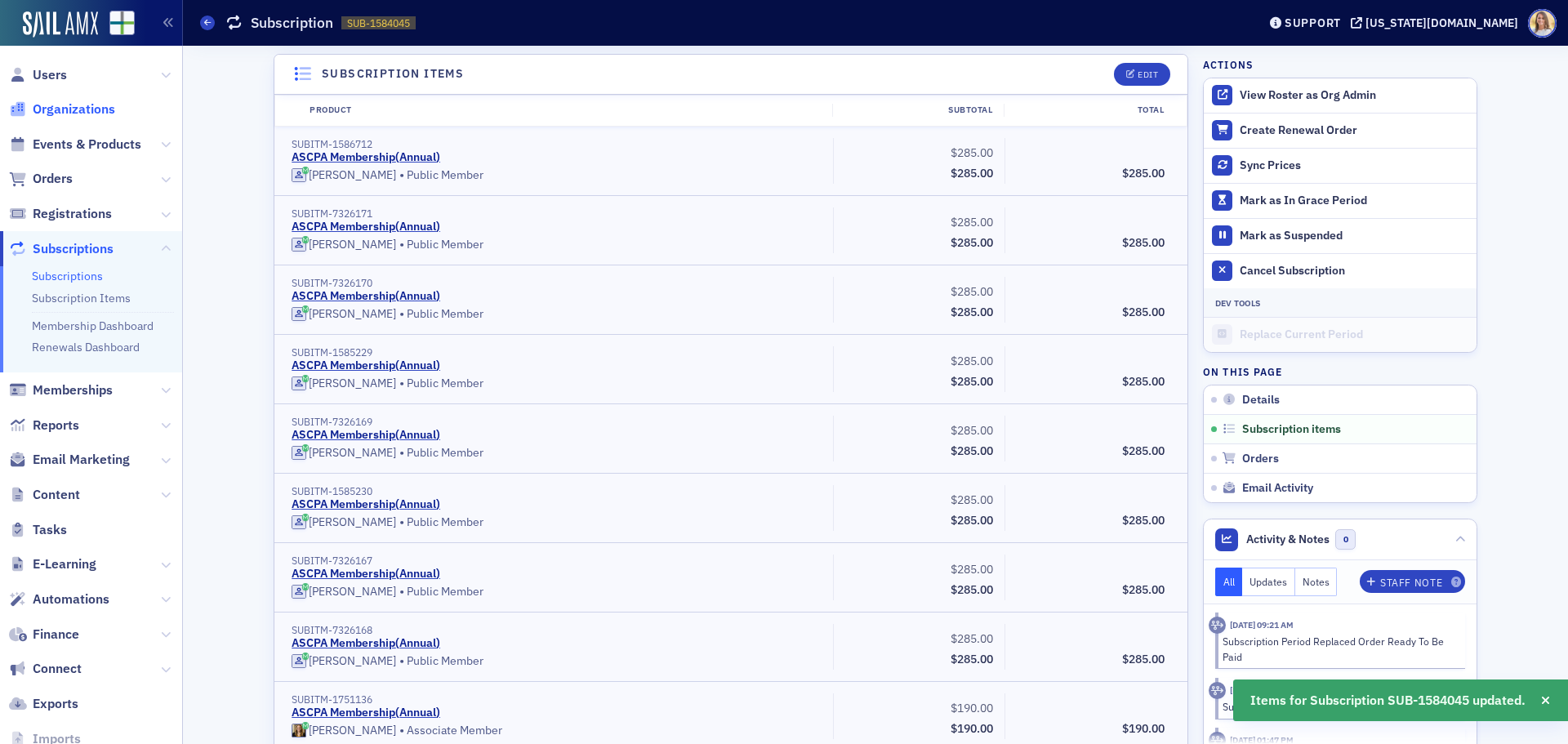
click at [61, 114] on span "Organizations" at bounding box center [74, 109] width 82 height 18
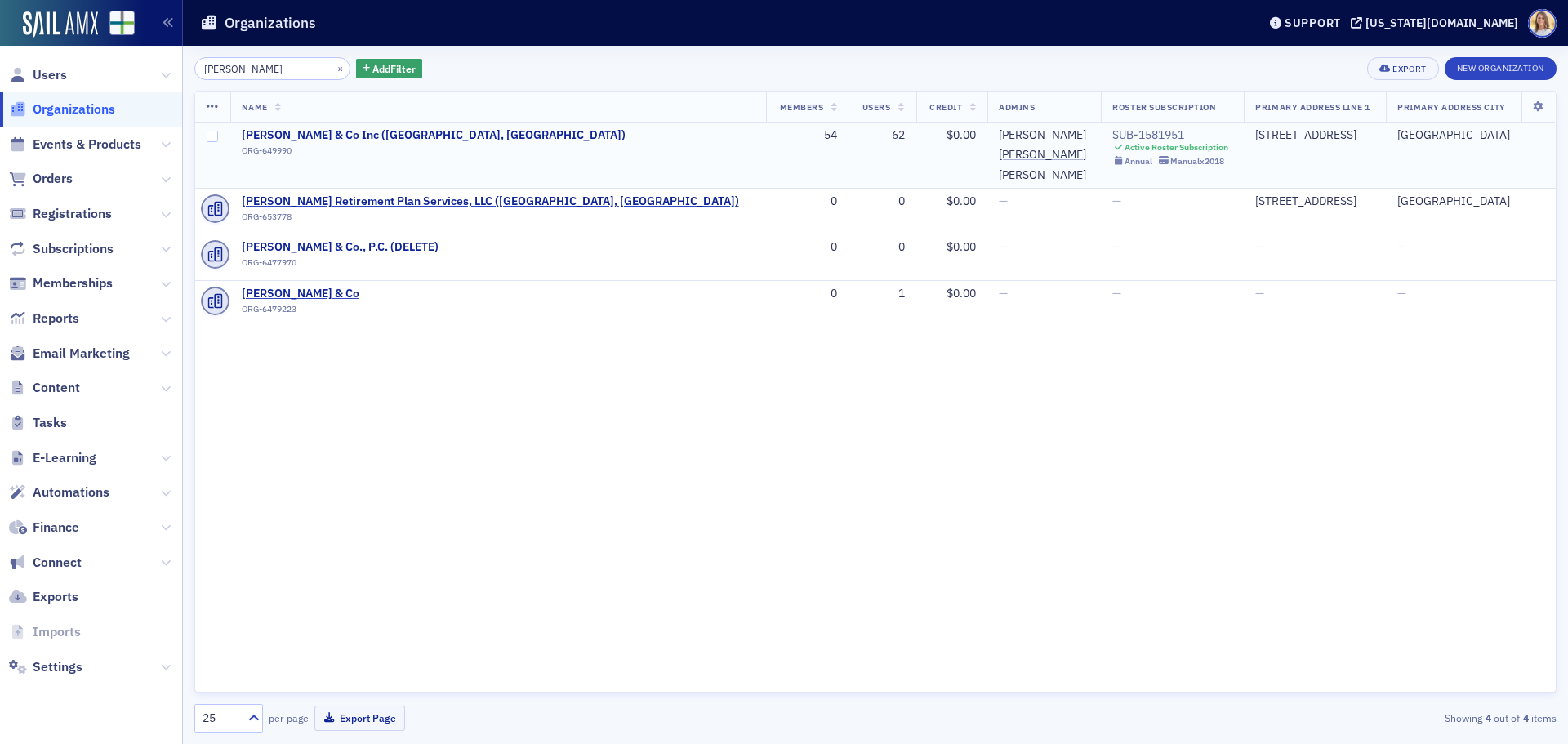
type input "[PERSON_NAME]"
click at [357, 123] on td "[PERSON_NAME] & Co Inc ([GEOGRAPHIC_DATA], [GEOGRAPHIC_DATA]) ORG-649990" at bounding box center [498, 155] width 535 height 66
click at [360, 130] on span "[PERSON_NAME] & Co Inc ([GEOGRAPHIC_DATA], [GEOGRAPHIC_DATA])" at bounding box center [433, 135] width 384 height 15
select select "US"
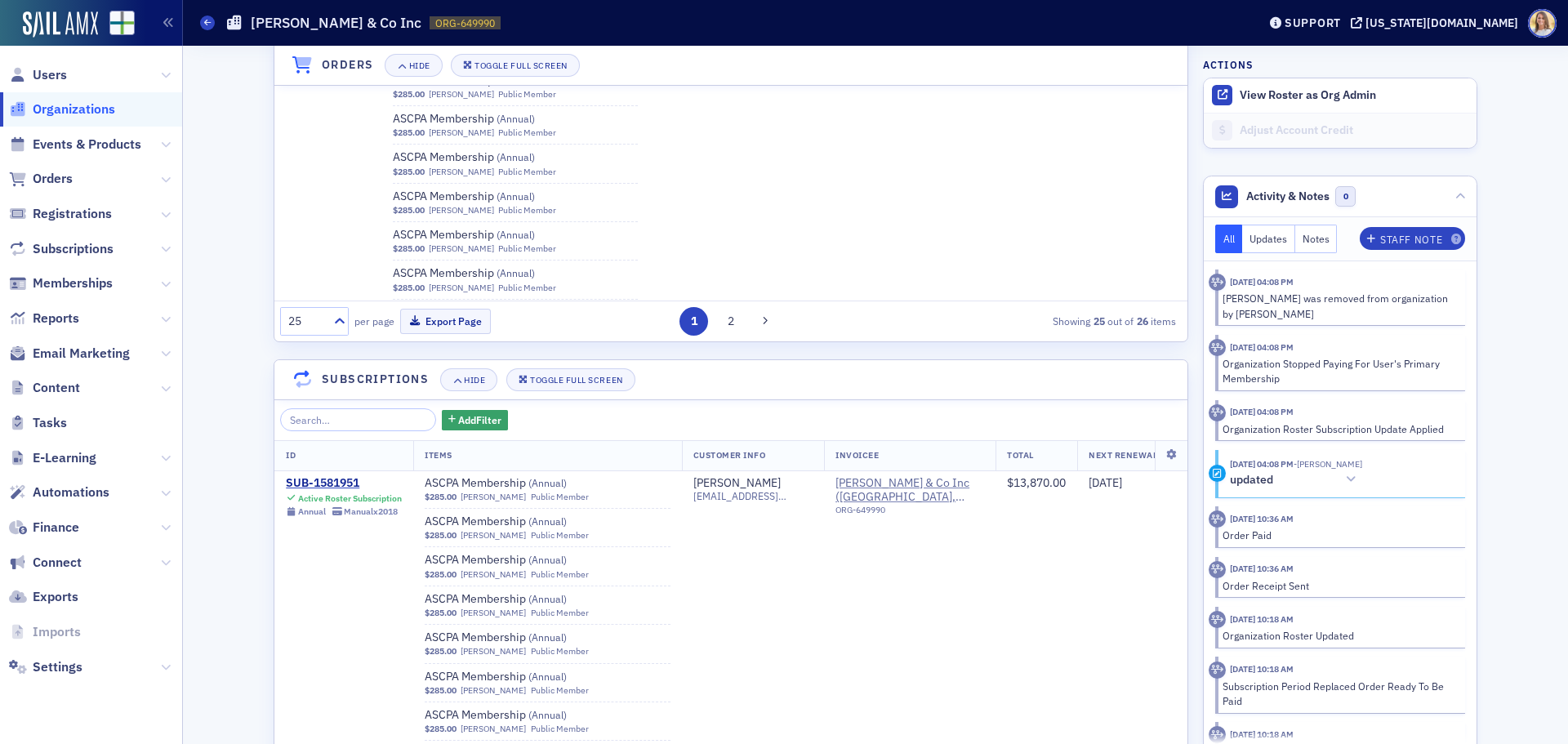
scroll to position [1795, 0]
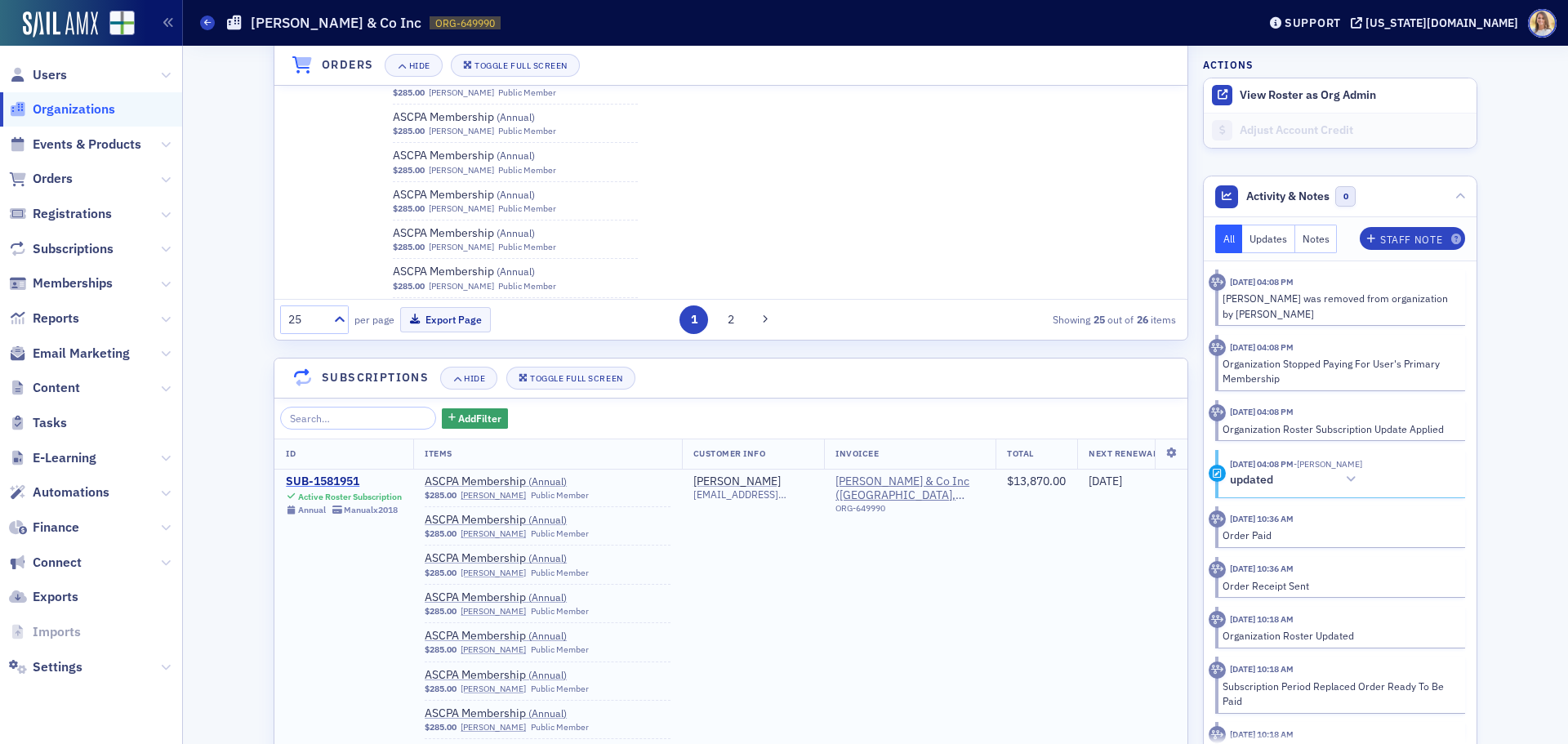
click at [337, 474] on div "SUB-1581951" at bounding box center [343, 481] width 116 height 15
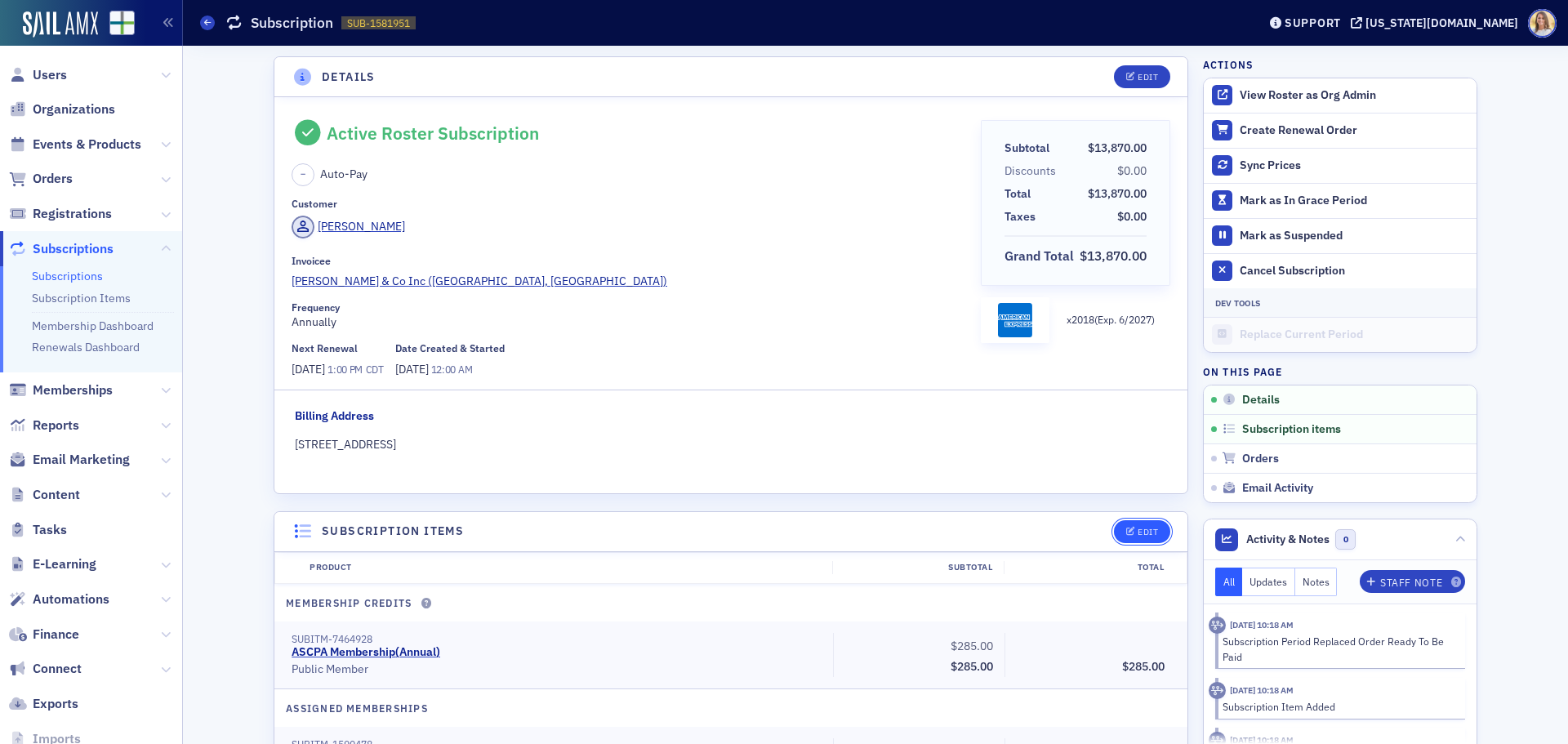
click at [1153, 530] on button "Edit" at bounding box center [1142, 531] width 57 height 23
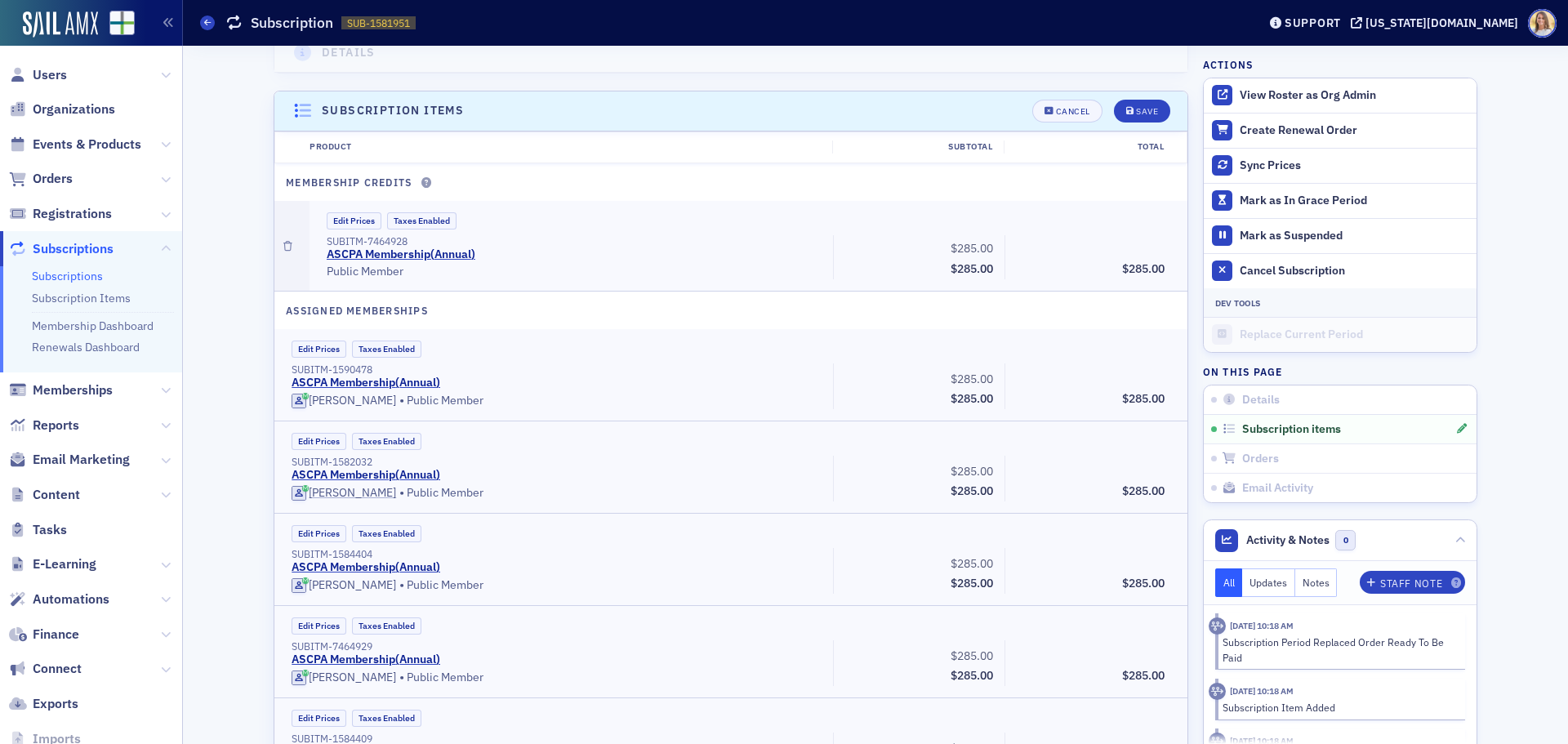
scroll to position [458, 0]
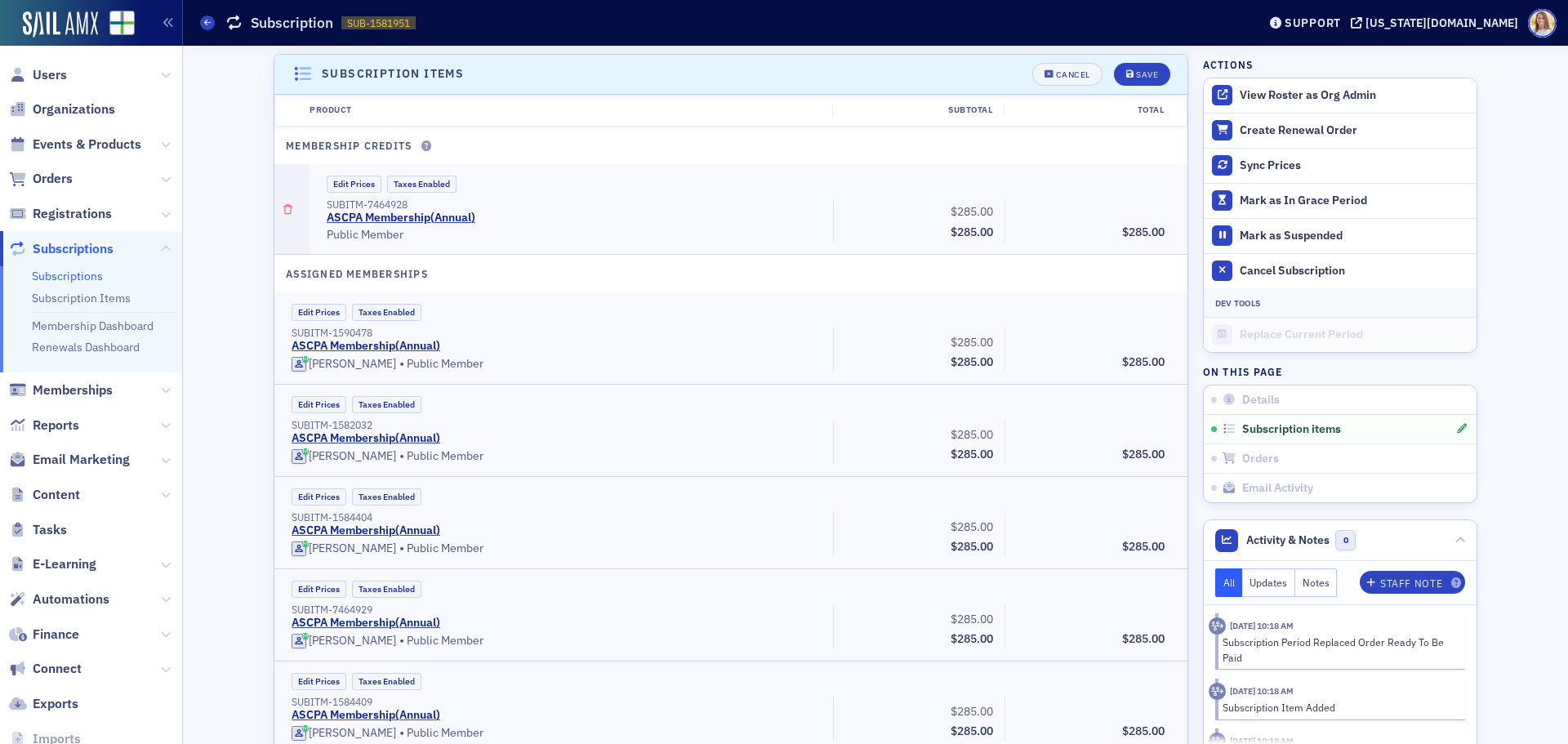
click at [283, 210] on icon "button" at bounding box center [288, 209] width 9 height 9
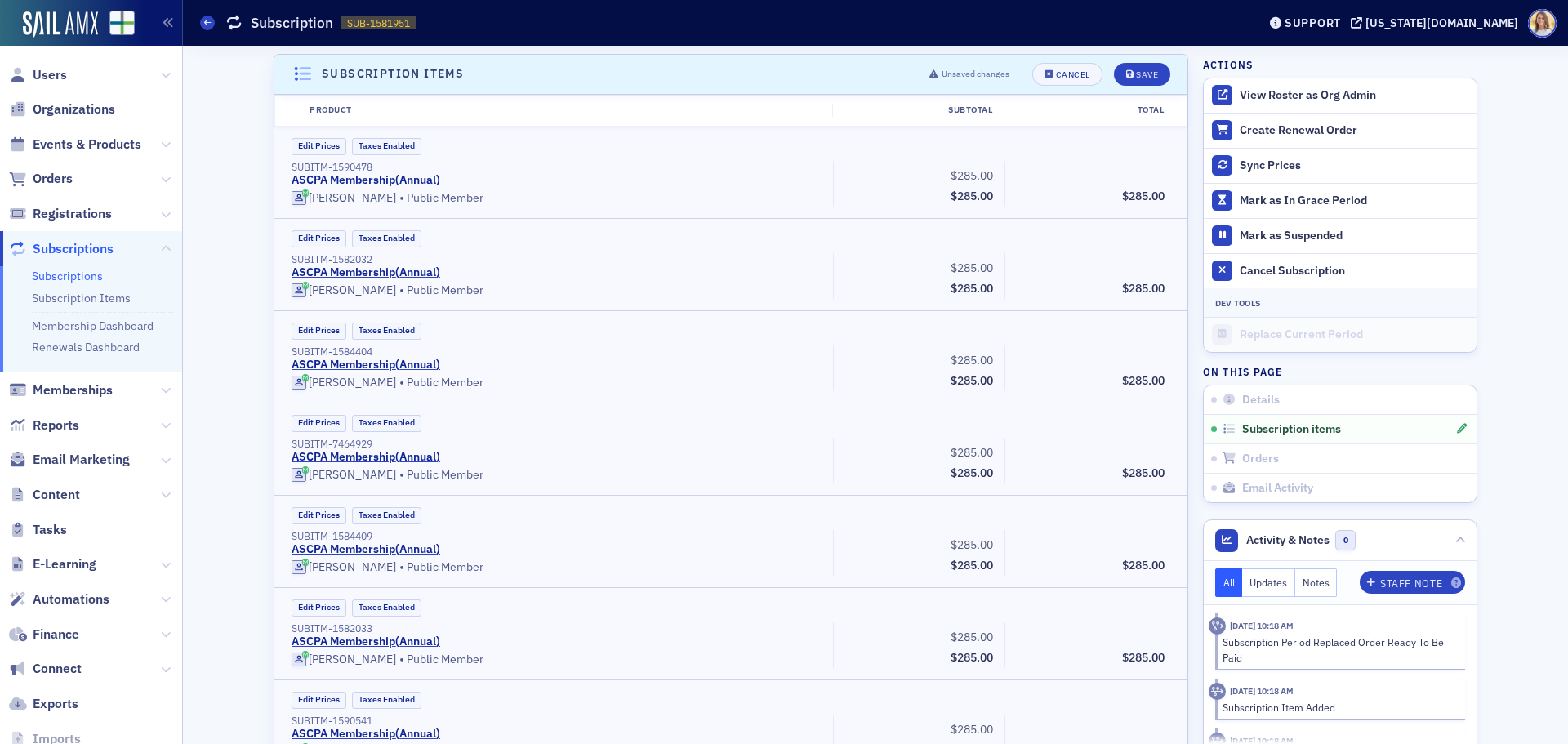
scroll to position [292, 0]
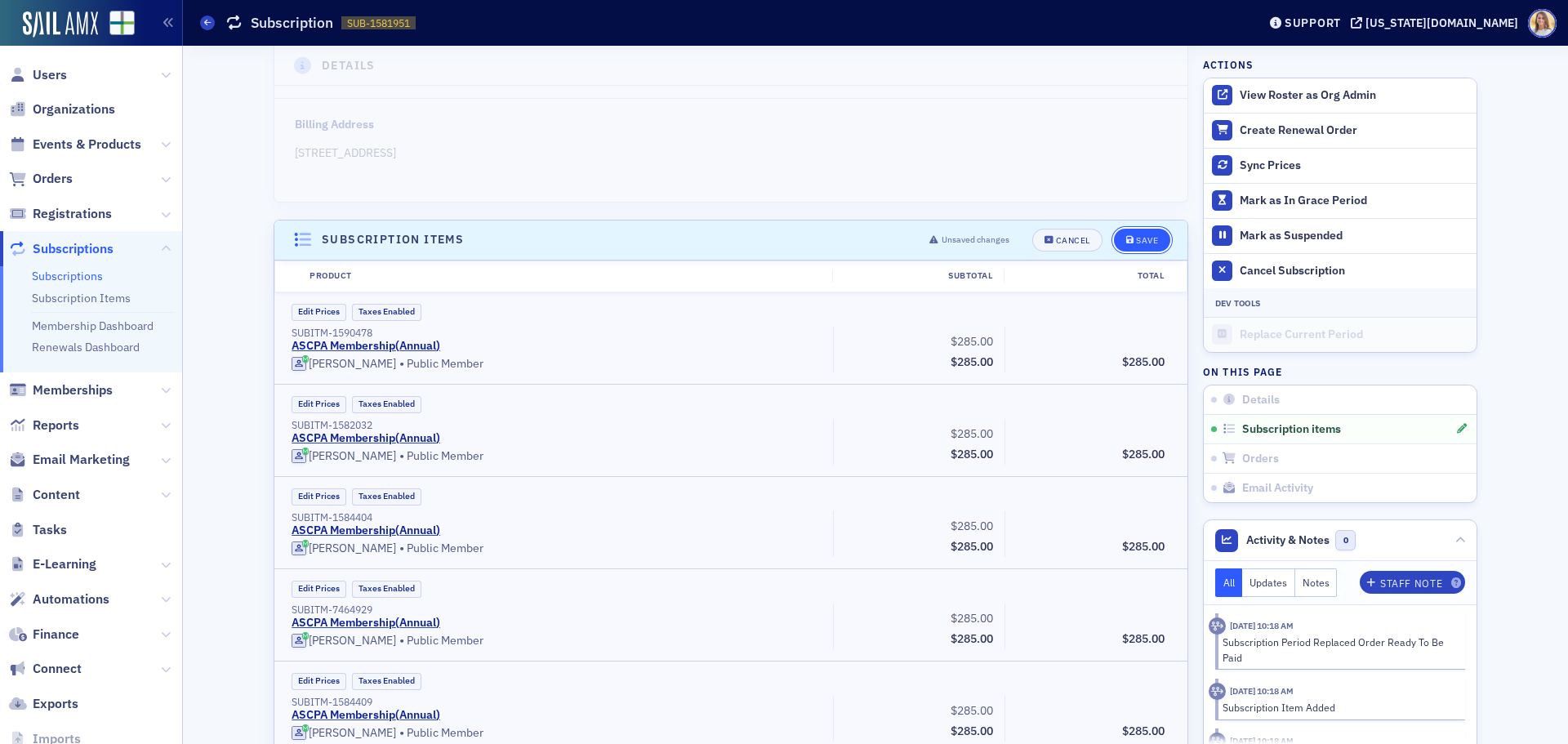
click at [1149, 241] on div "Save" at bounding box center [1147, 241] width 22 height 9
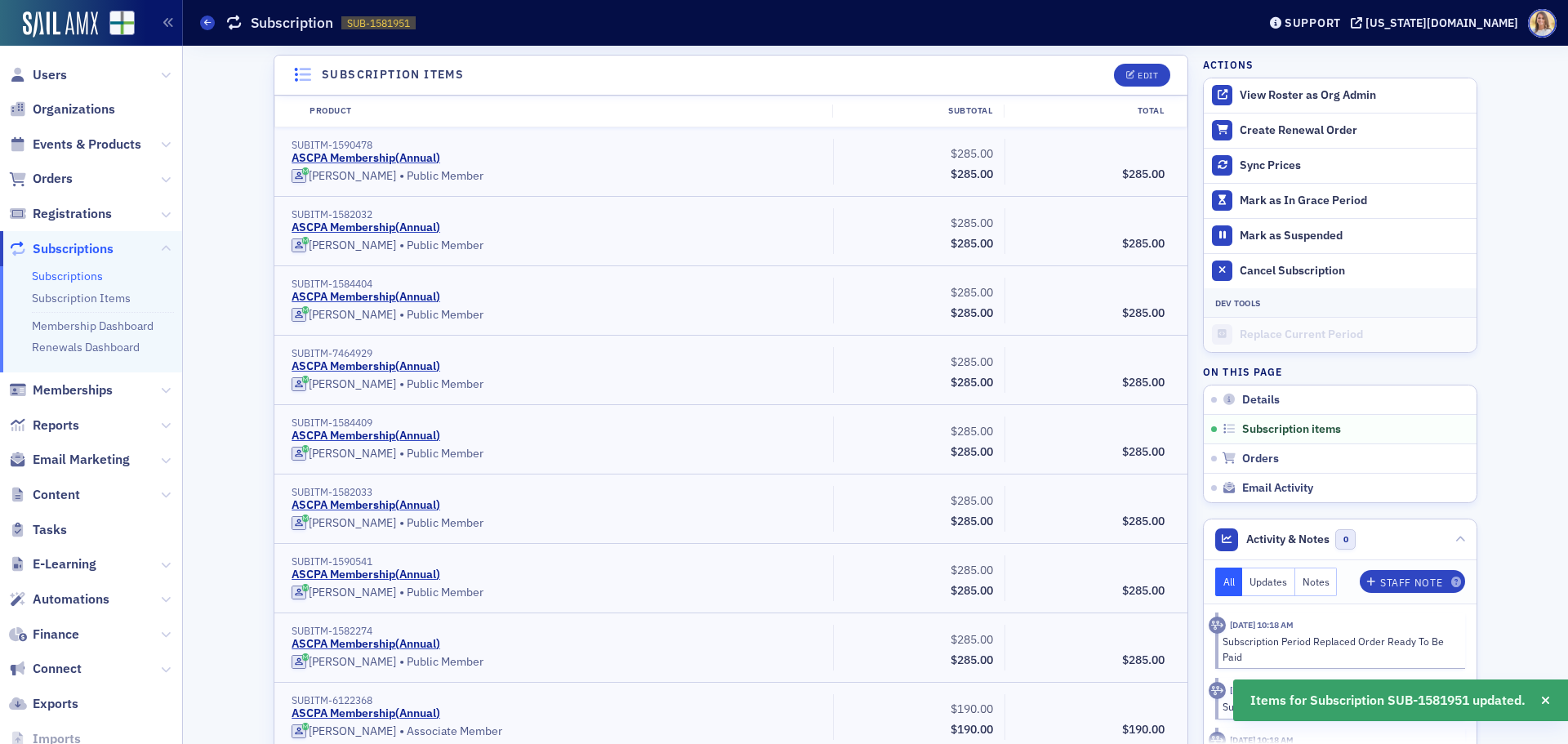
scroll to position [458, 0]
click at [83, 110] on span "Organizations" at bounding box center [74, 109] width 82 height 18
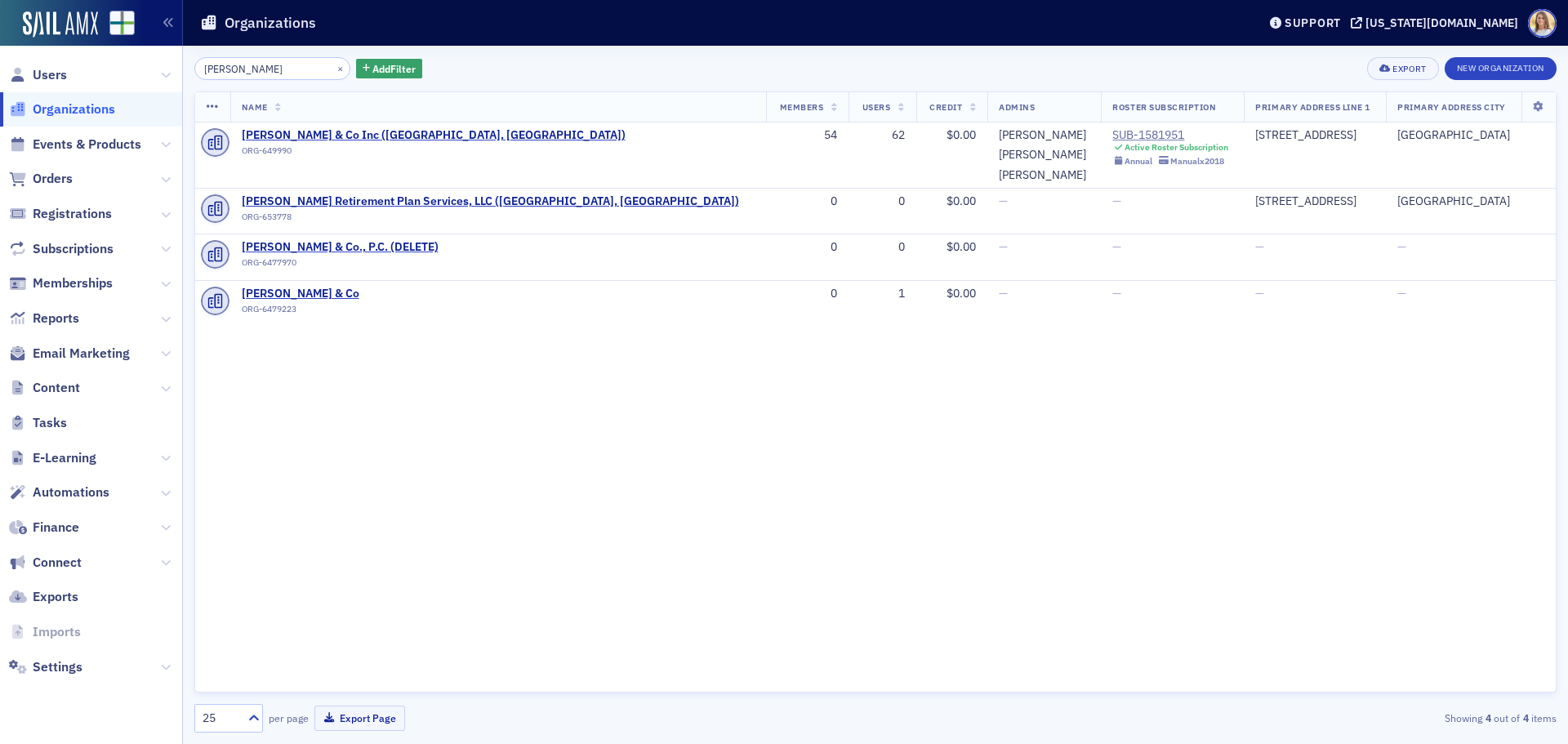
drag, startPoint x: 271, startPoint y: 69, endPoint x: 68, endPoint y: 54, distance: 203.6
click at [68, 54] on div "Users Organizations Events & Products Orders Registrations Subscriptions Member…" at bounding box center [784, 372] width 1568 height 744
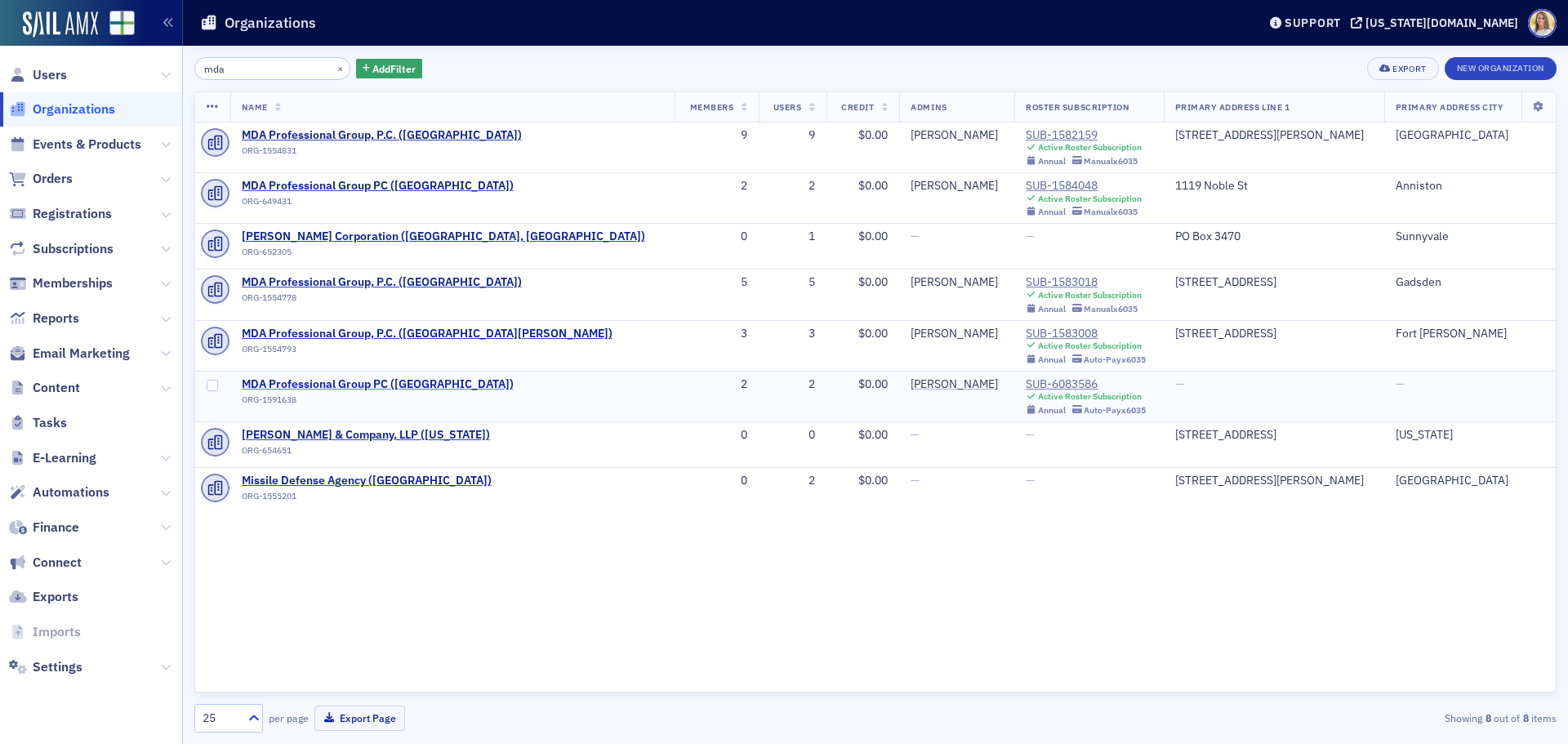
type input "mda"
click at [353, 378] on span "MDA Professional Group PC ([GEOGRAPHIC_DATA])" at bounding box center [377, 384] width 271 height 15
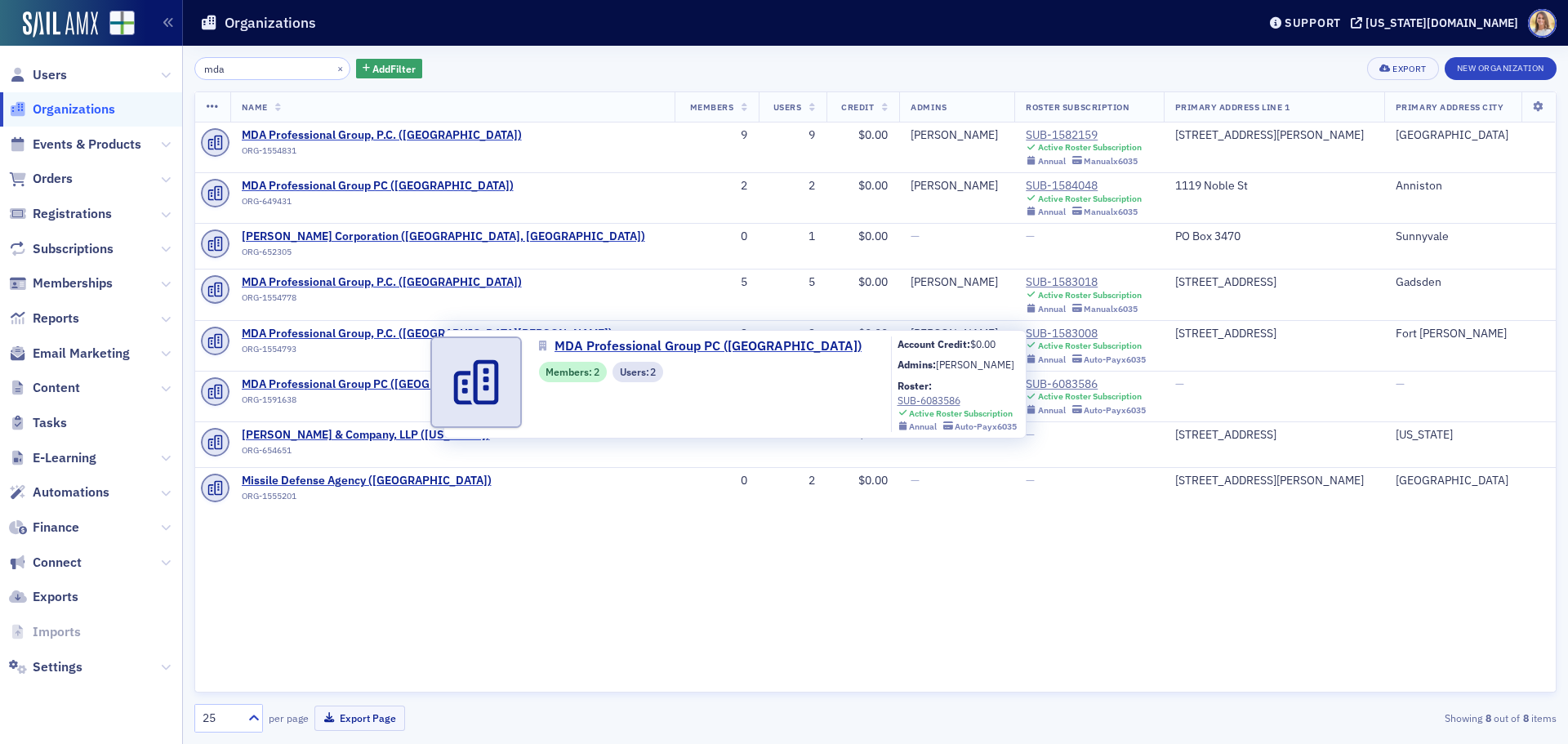
select select "US"
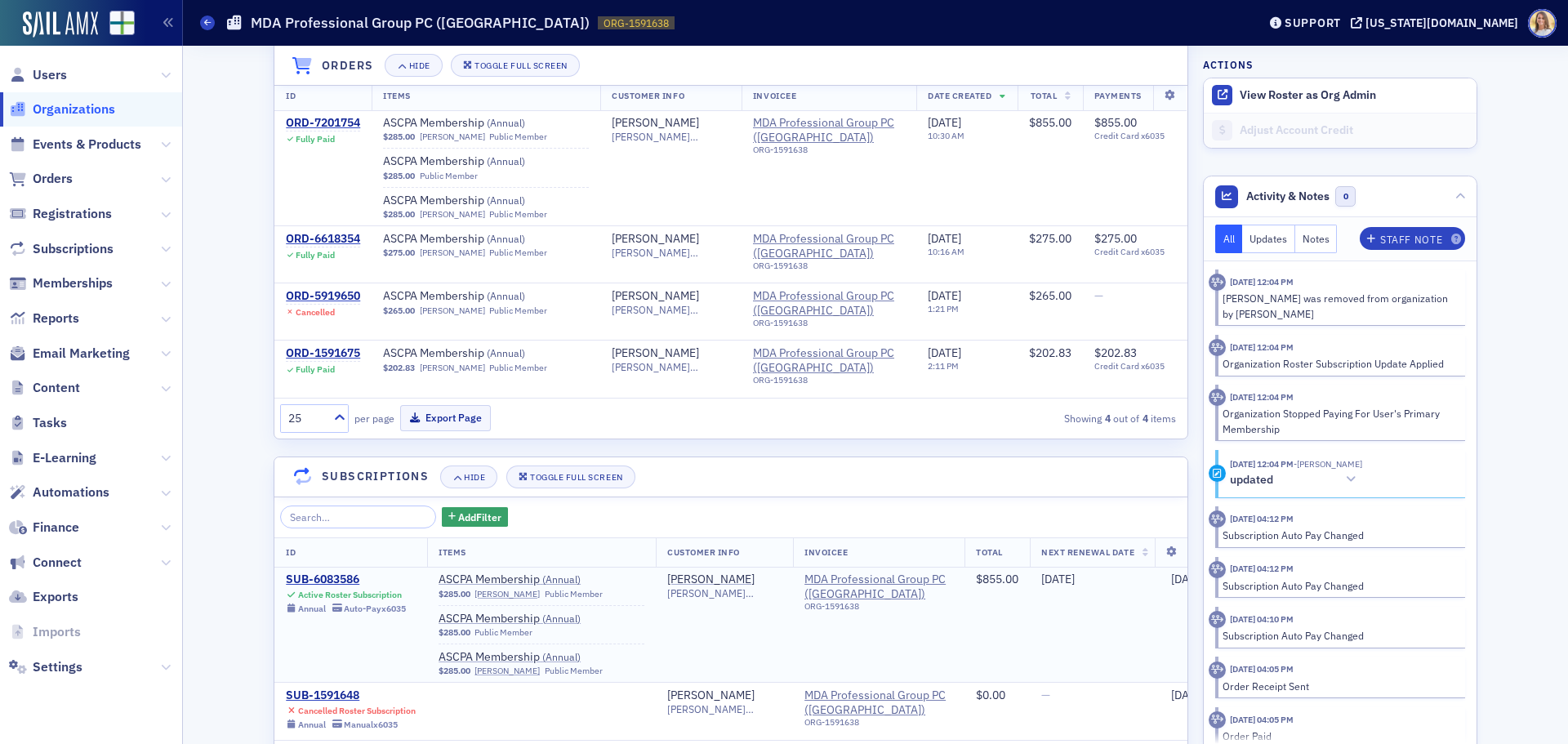
scroll to position [1060, 0]
click at [337, 578] on div "SUB-6083586" at bounding box center [346, 577] width 120 height 15
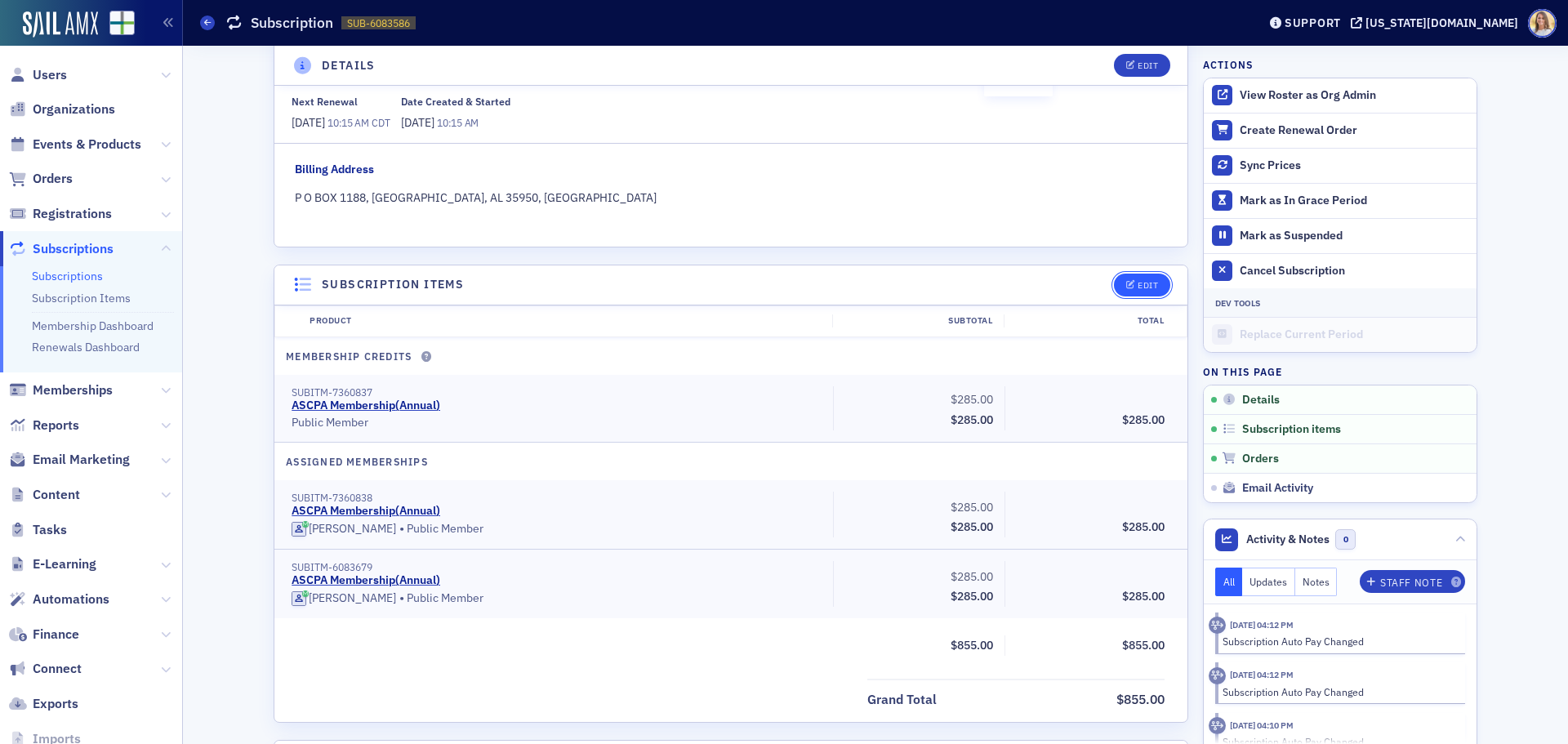
click at [1159, 281] on button "Edit" at bounding box center [1142, 284] width 57 height 23
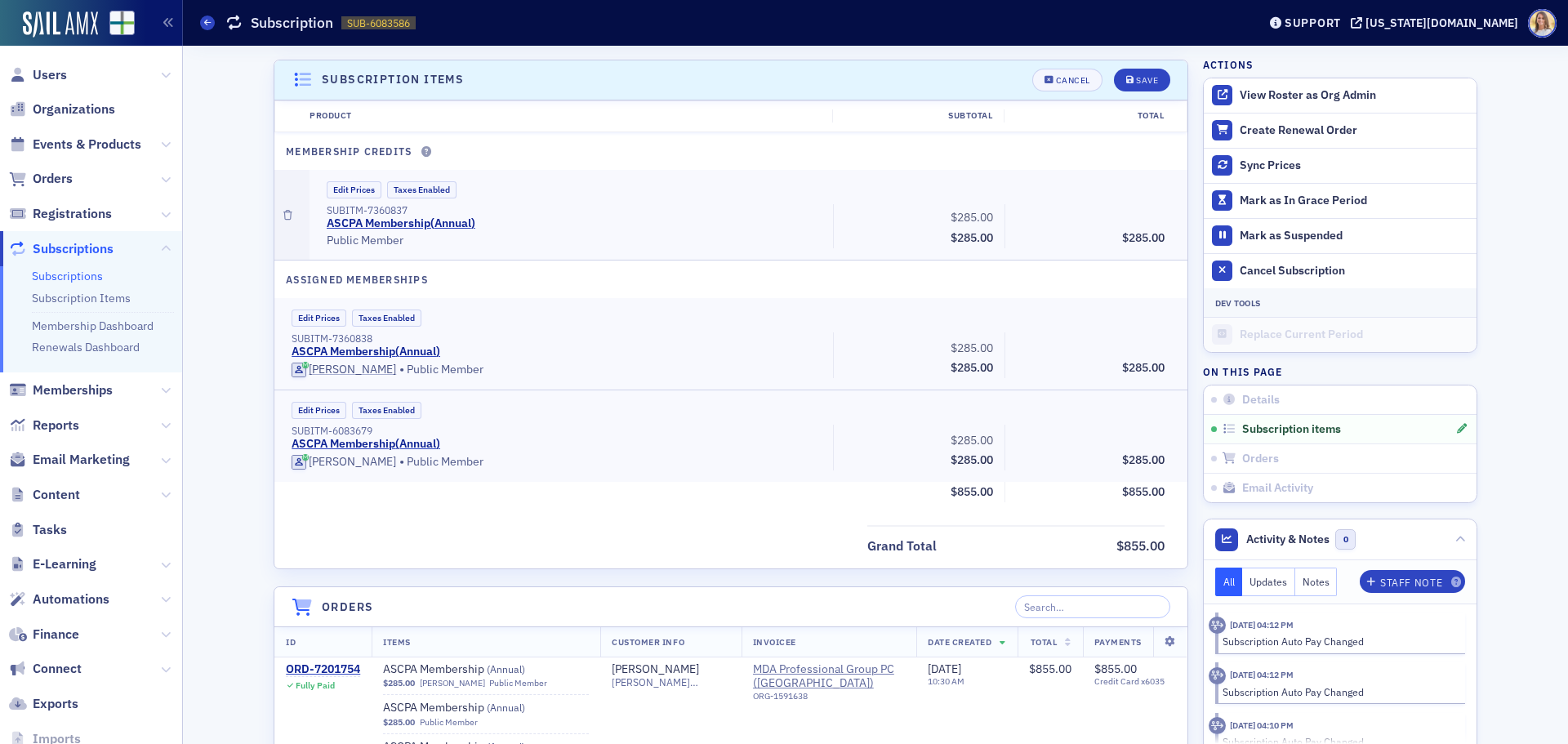
scroll to position [458, 0]
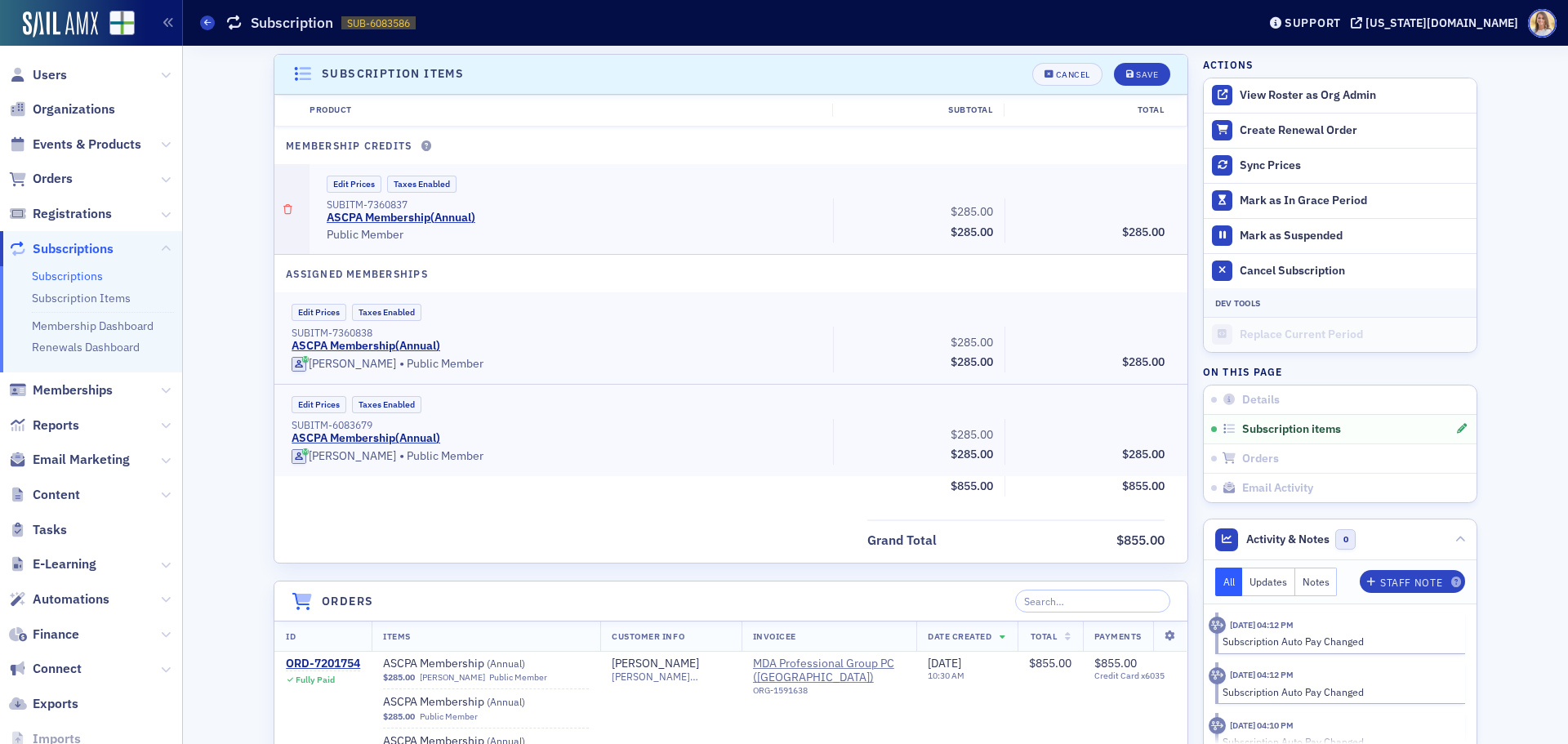
click at [283, 212] on icon "button" at bounding box center [288, 209] width 9 height 9
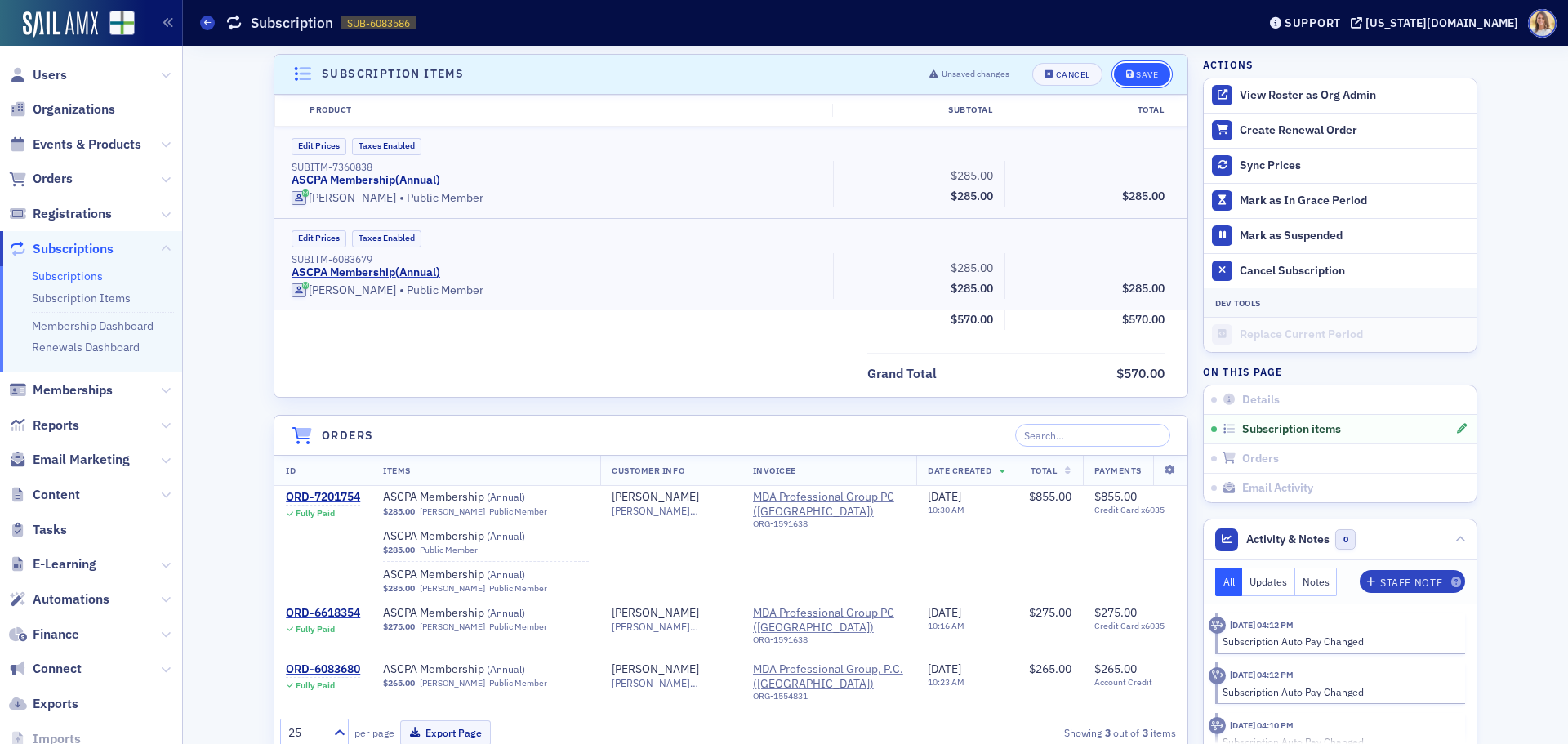
click at [1138, 83] on button "Save" at bounding box center [1142, 74] width 57 height 23
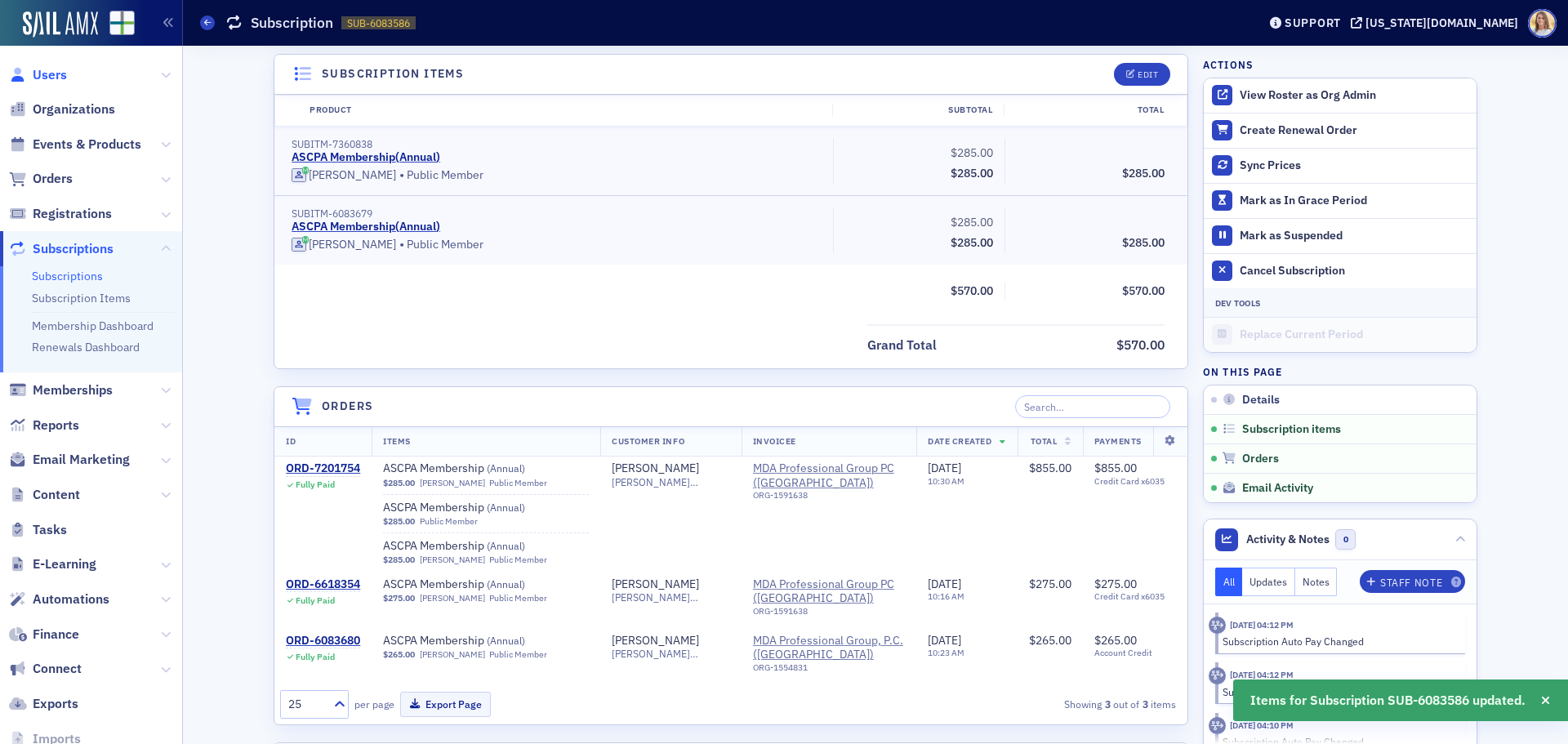
click at [62, 70] on span "Users" at bounding box center [50, 74] width 34 height 18
